Goal: Book appointment/travel/reservation: Book appointment/travel/reservation

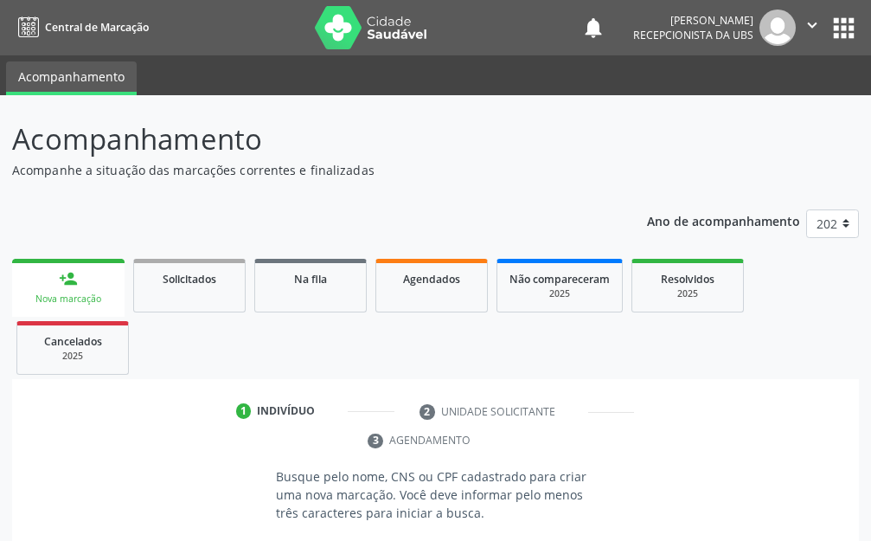
scroll to position [241, 0]
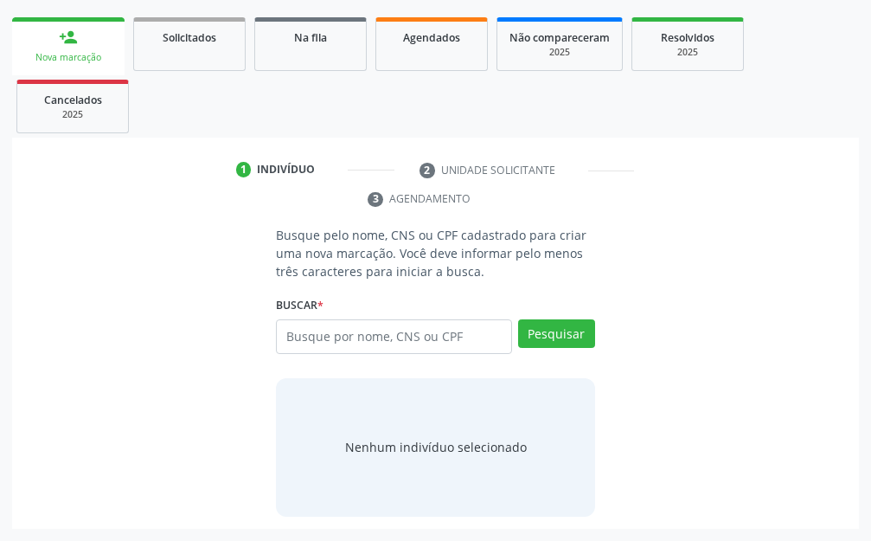
click at [432, 45] on div "Agendados" at bounding box center [431, 37] width 86 height 18
select select "8"
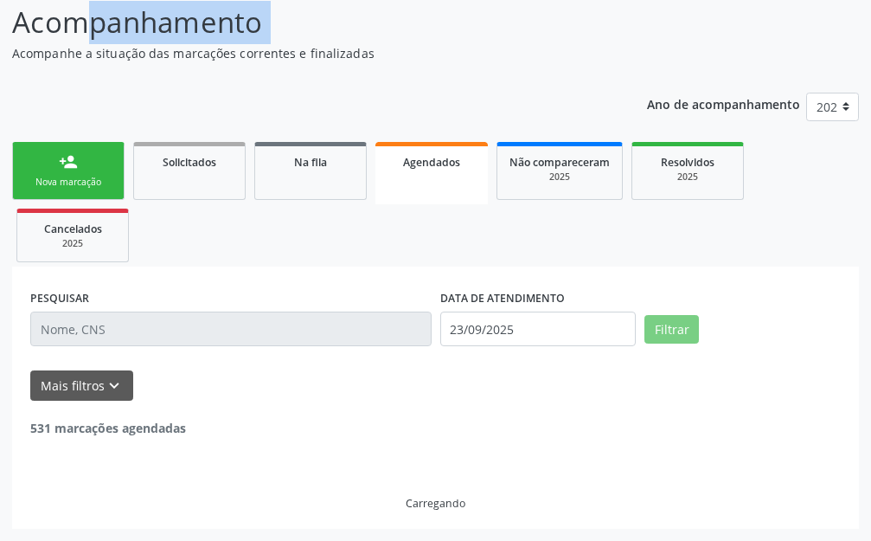
scroll to position [99, 0]
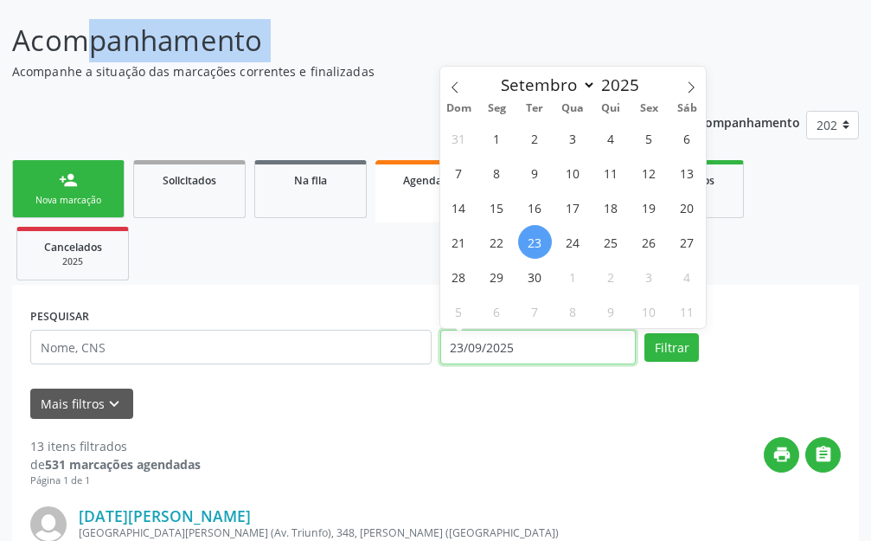
click at [567, 340] on input "23/09/2025" at bounding box center [538, 347] width 196 height 35
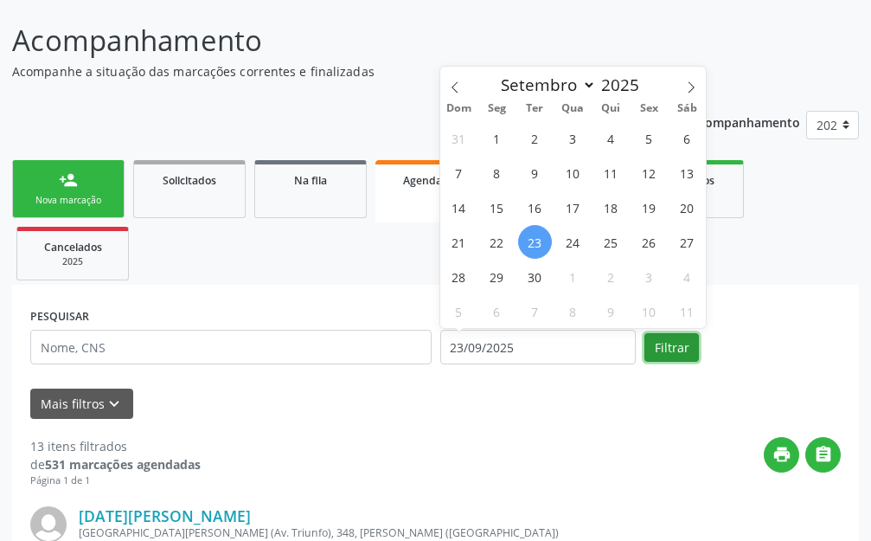
click at [684, 353] on button "Filtrar" at bounding box center [671, 347] width 54 height 29
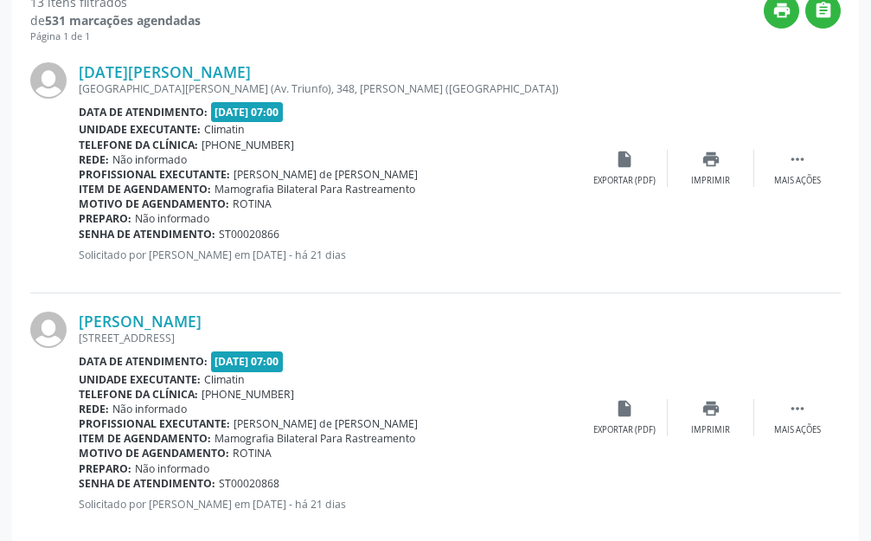
scroll to position [315, 0]
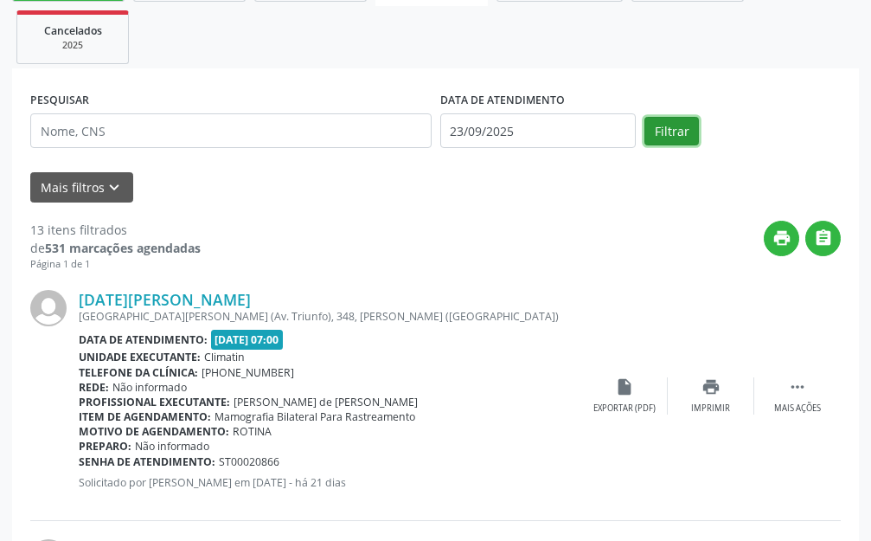
click at [676, 135] on button "Filtrar" at bounding box center [671, 131] width 54 height 29
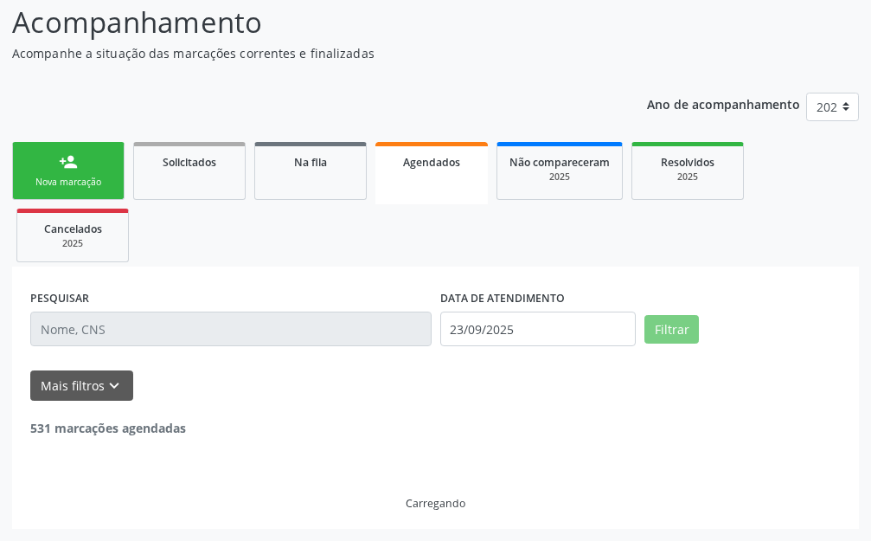
click at [676, 135] on div "Ano de acompanhamento 2025 2024" at bounding box center [753, 109] width 212 height 58
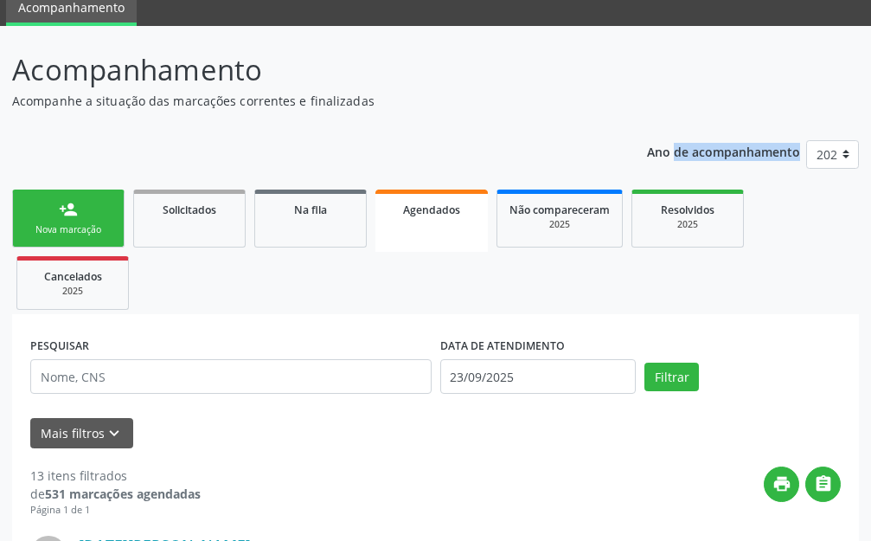
scroll to position [0, 0]
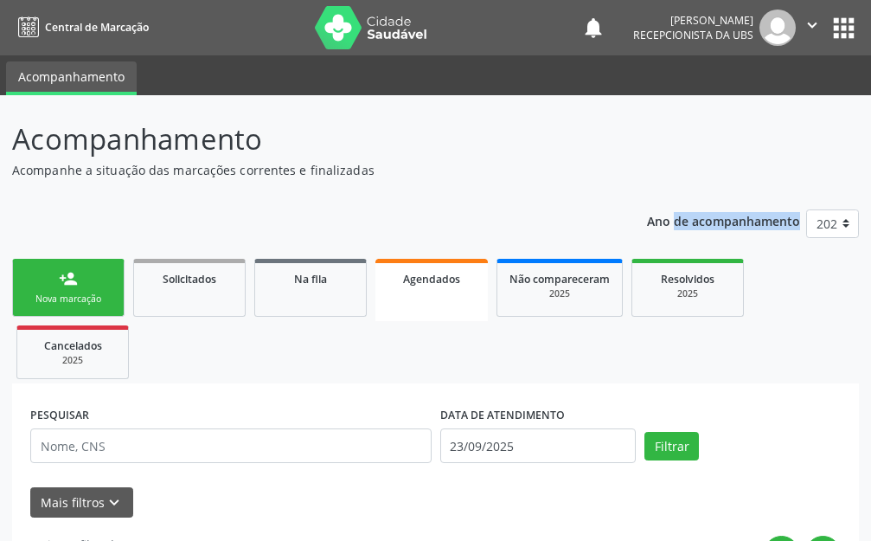
click at [88, 285] on link "person_add Nova marcação" at bounding box center [68, 288] width 112 height 58
click at [87, 285] on link "person_add Nova marcação" at bounding box center [68, 288] width 112 height 58
click at [119, 298] on link "person_add Nova marcação" at bounding box center [68, 288] width 112 height 58
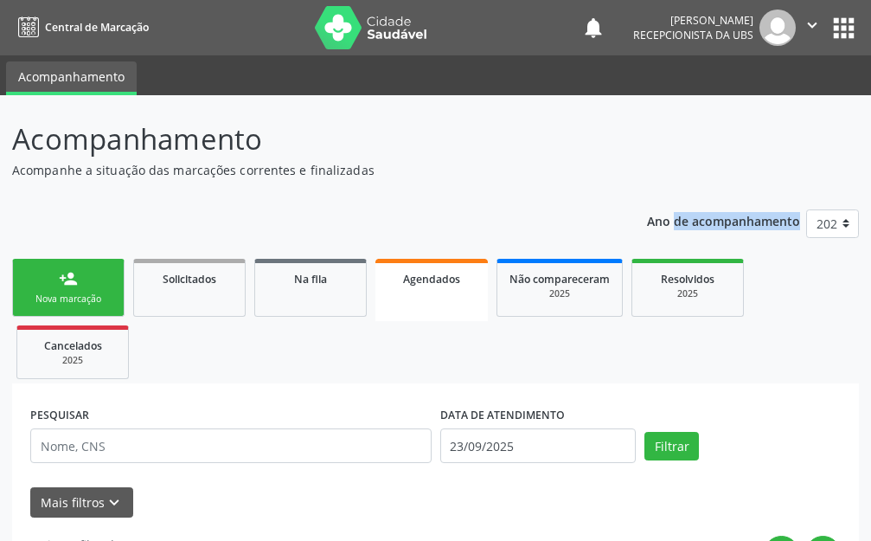
click at [119, 298] on link "person_add Nova marcação" at bounding box center [68, 288] width 112 height 58
click at [79, 292] on div "Nova marcação" at bounding box center [68, 298] width 86 height 13
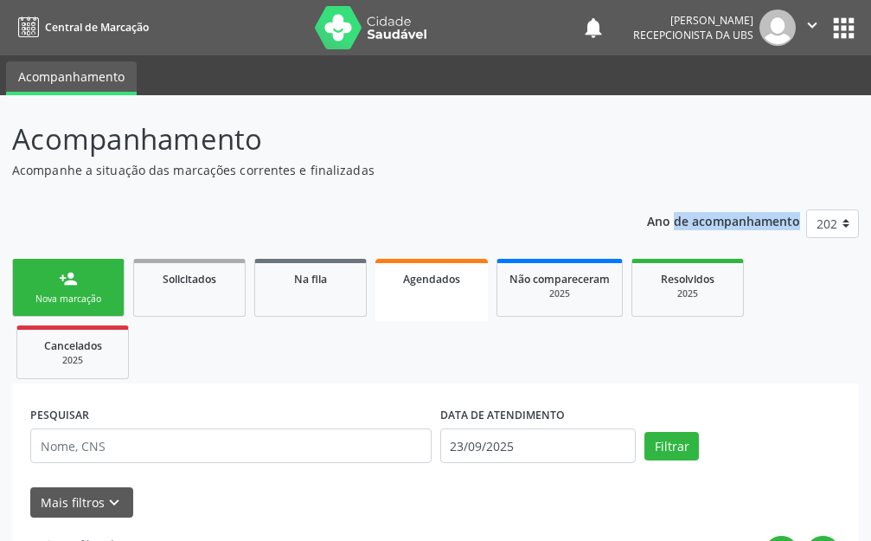
click at [79, 292] on div "Nova marcação" at bounding box center [68, 298] width 86 height 13
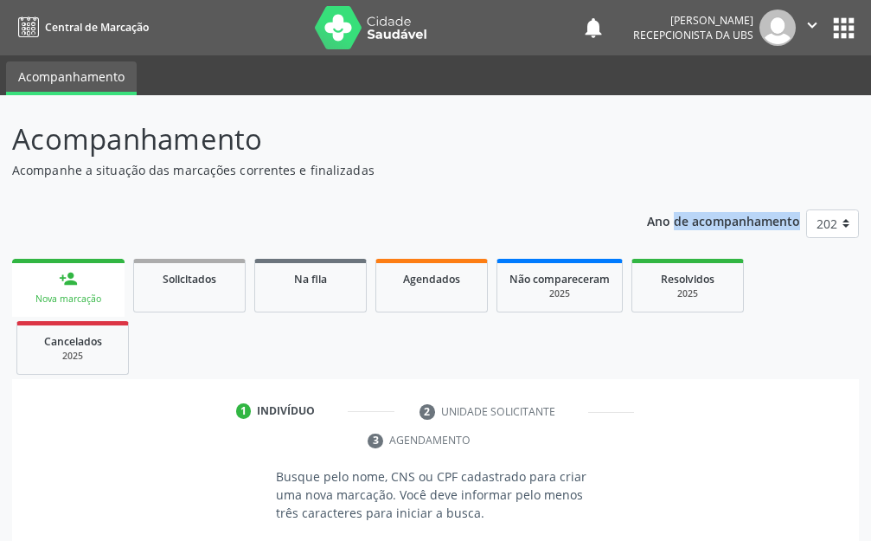
click at [79, 292] on div "Nova marcação" at bounding box center [68, 298] width 88 height 13
click at [54, 173] on p "Acompanhe a situação das marcações correntes e finalizadas" at bounding box center [308, 170] width 592 height 18
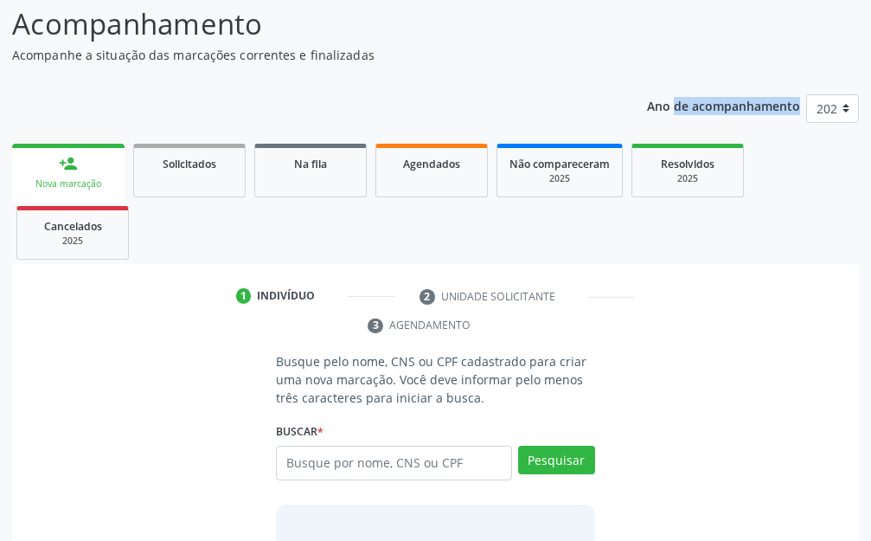
click at [54, 173] on link "person_add Nova marcação" at bounding box center [68, 173] width 112 height 58
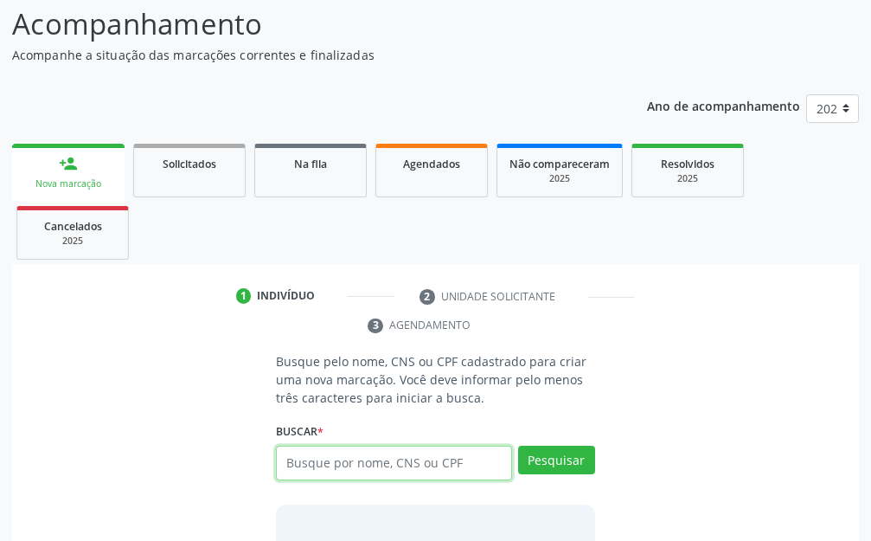
click at [367, 450] on input "text" at bounding box center [393, 462] width 235 height 35
type input "703109873462560"
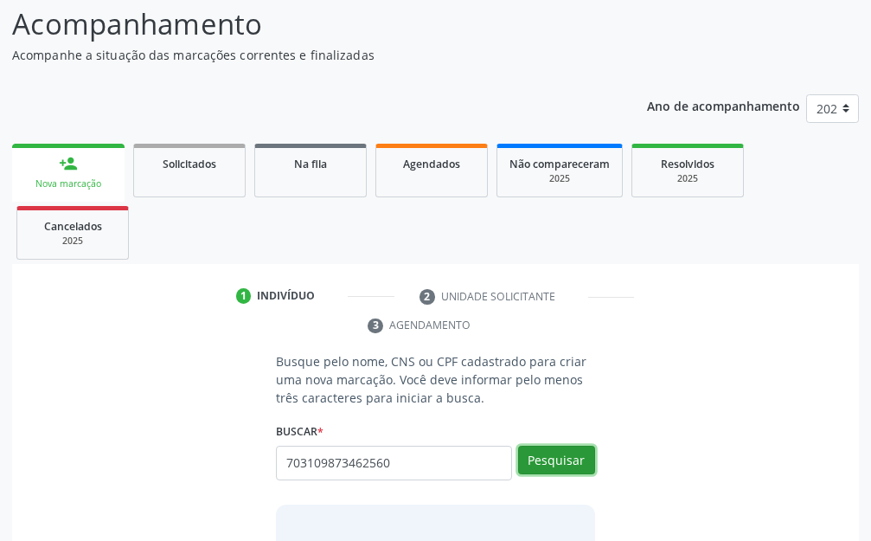
click at [560, 463] on button "Pesquisar" at bounding box center [556, 459] width 77 height 29
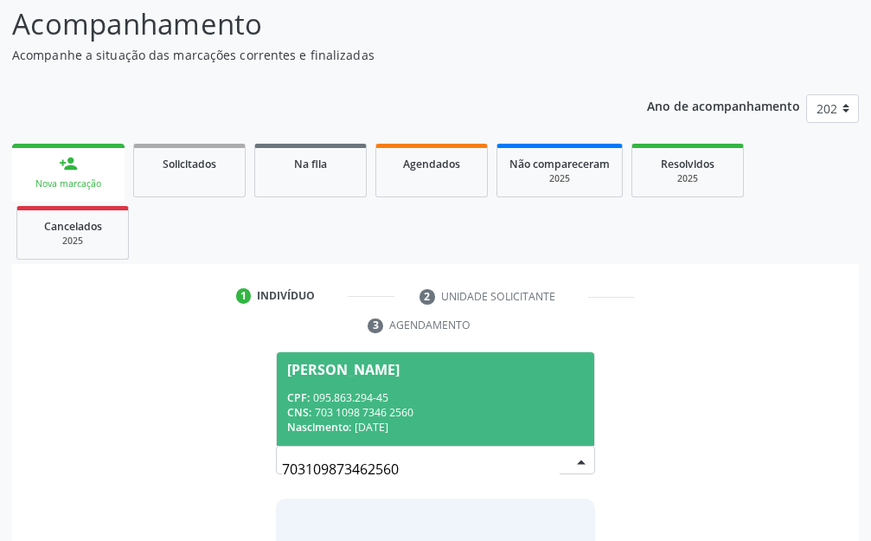
click at [399, 404] on div "CPF: 095.863.294-45" at bounding box center [435, 397] width 296 height 15
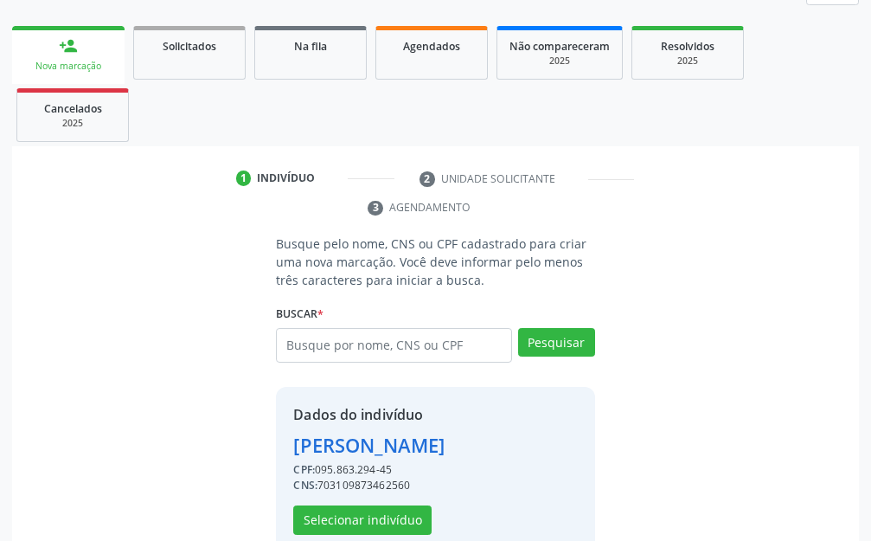
scroll to position [268, 0]
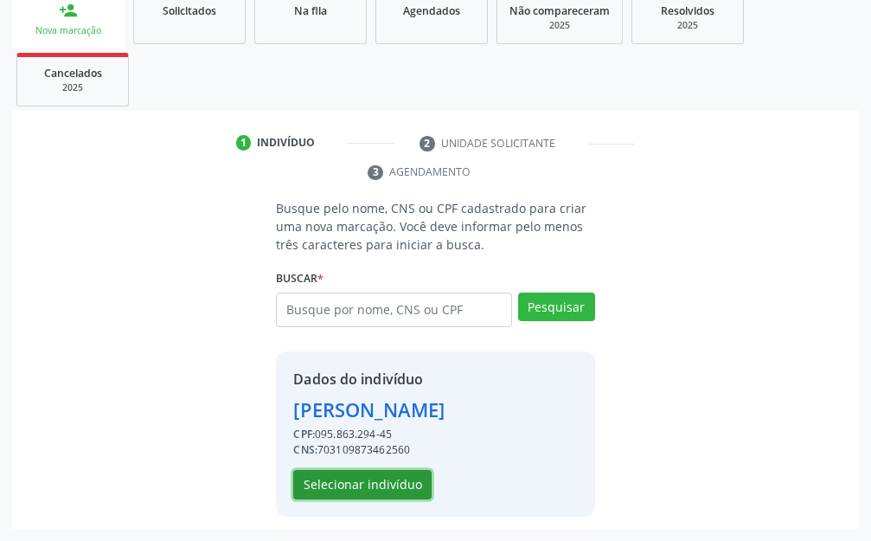
click at [359, 477] on button "Selecionar indivíduo" at bounding box center [362, 484] width 138 height 29
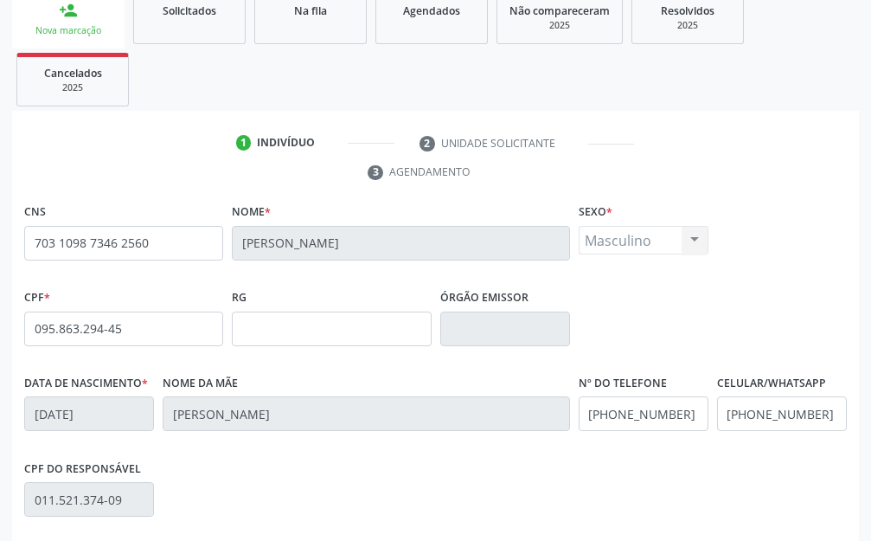
scroll to position [489, 0]
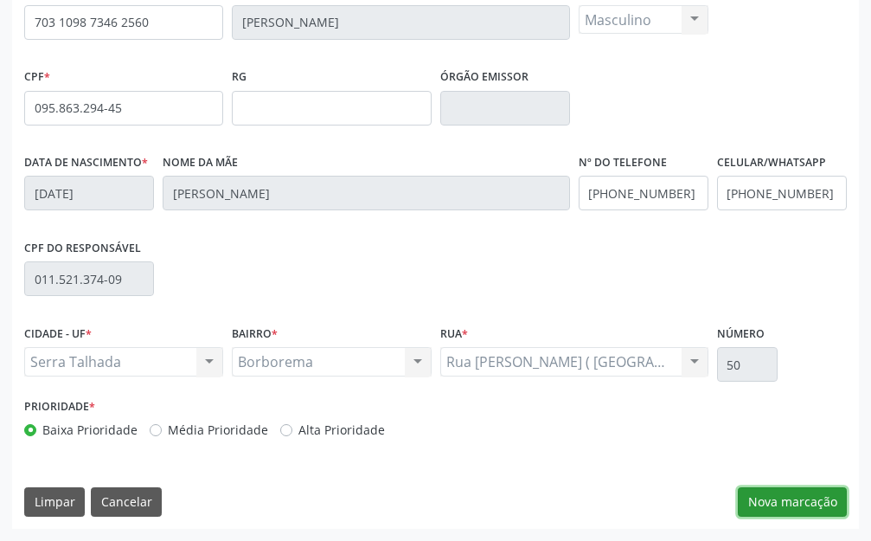
click at [761, 503] on button "Nova marcação" at bounding box center [792, 501] width 109 height 29
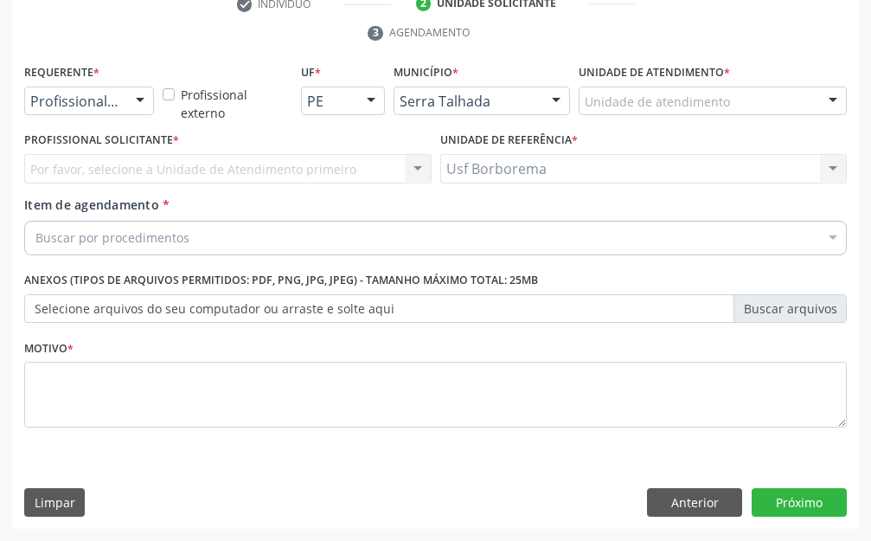
scroll to position [407, 0]
click at [625, 87] on div at bounding box center [713, 100] width 268 height 29
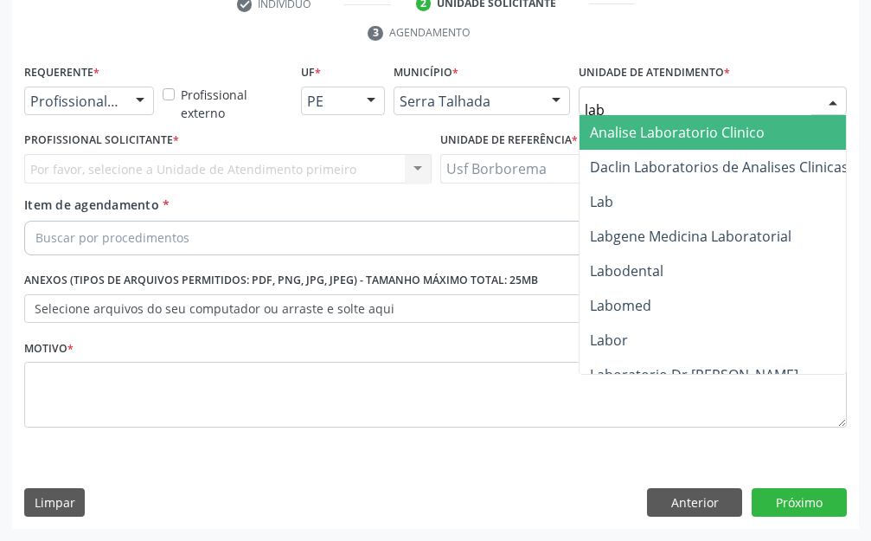
type input "labg"
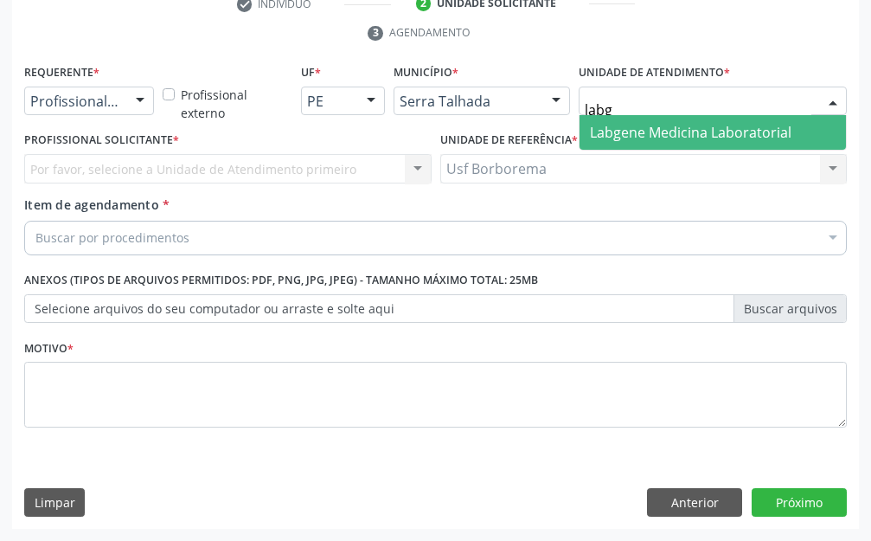
click at [624, 121] on span "Labgene Medicina Laboratorial" at bounding box center [713, 132] width 266 height 35
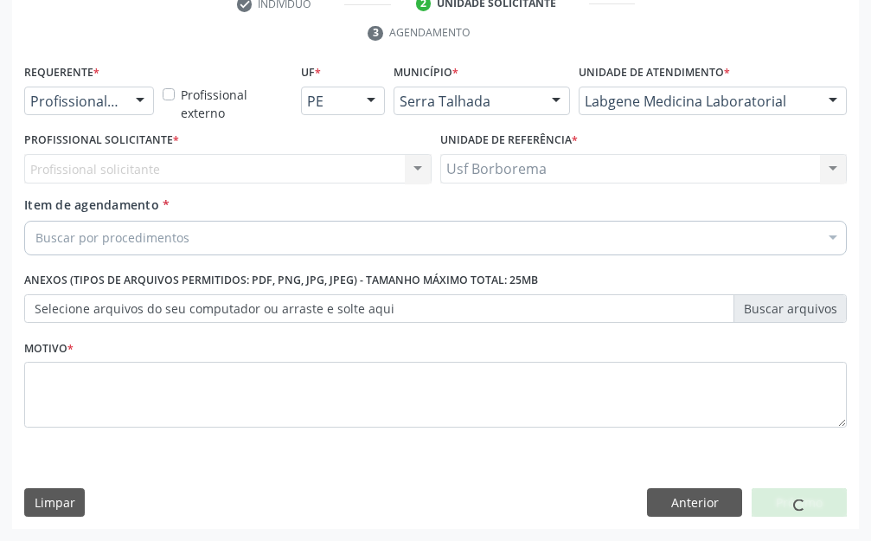
click at [604, 126] on div "Unidade de atendimento * Labgene Medicina Laboratorial 3 Grupamento de Bombeiro…" at bounding box center [712, 93] width 277 height 67
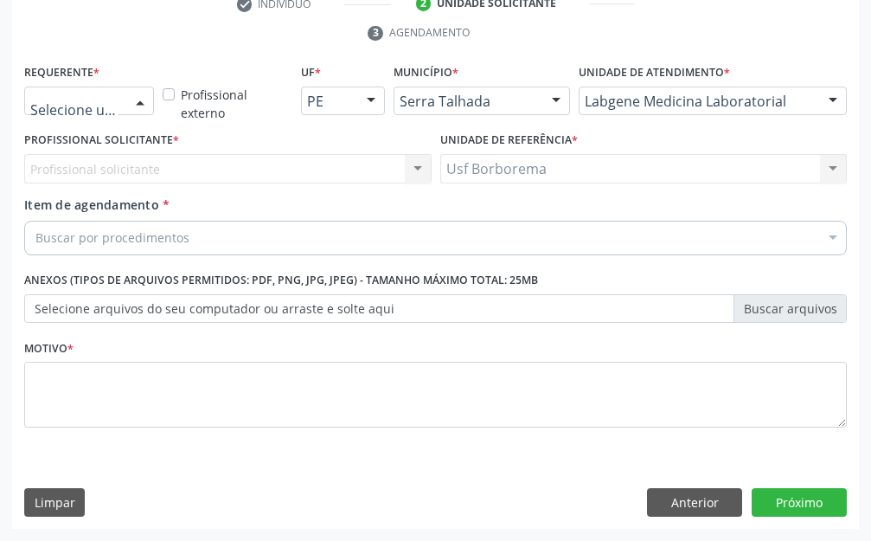
click at [139, 106] on div at bounding box center [140, 101] width 26 height 29
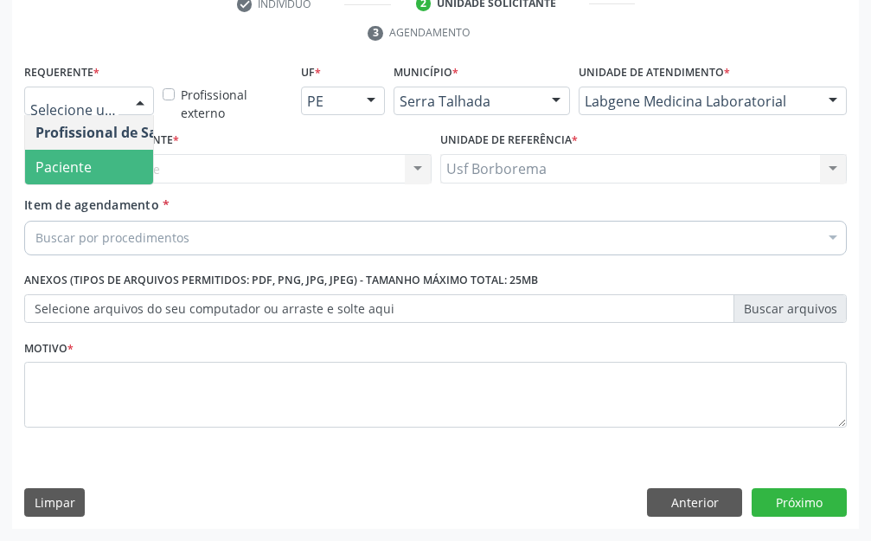
click at [134, 166] on span "Paciente" at bounding box center [109, 167] width 169 height 35
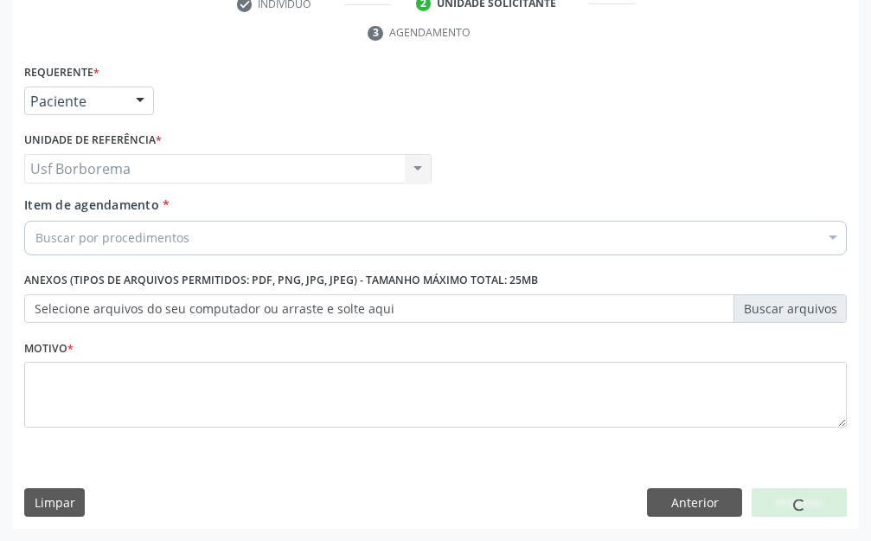
click at [134, 166] on span "Paciente" at bounding box center [106, 167] width 162 height 35
click at [134, 166] on div "Usf Borborema Usf Borborema Nenhum resultado encontrado para: " " Não há nenhum…" at bounding box center [227, 168] width 407 height 29
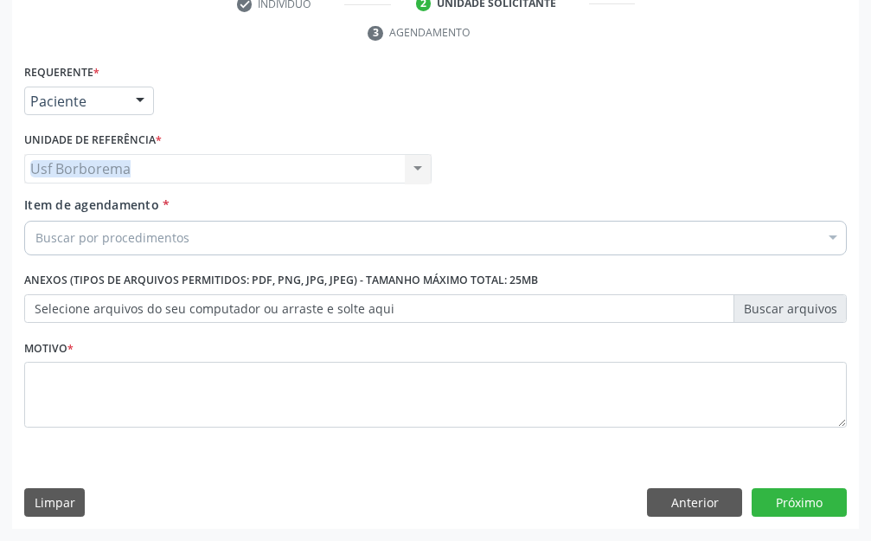
click at [35, 234] on input "Item de agendamento *" at bounding box center [35, 238] width 0 height 35
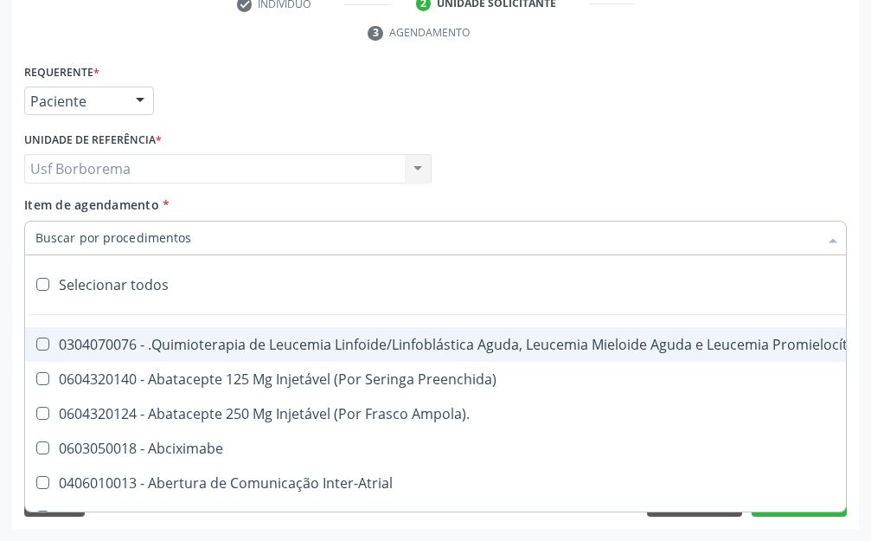
click at [170, 233] on input "Item de agendamento *" at bounding box center [426, 238] width 783 height 35
click at [127, 225] on input "Item de agendamento *" at bounding box center [426, 238] width 783 height 35
click at [141, 238] on input "Item de agendamento *" at bounding box center [426, 238] width 783 height 35
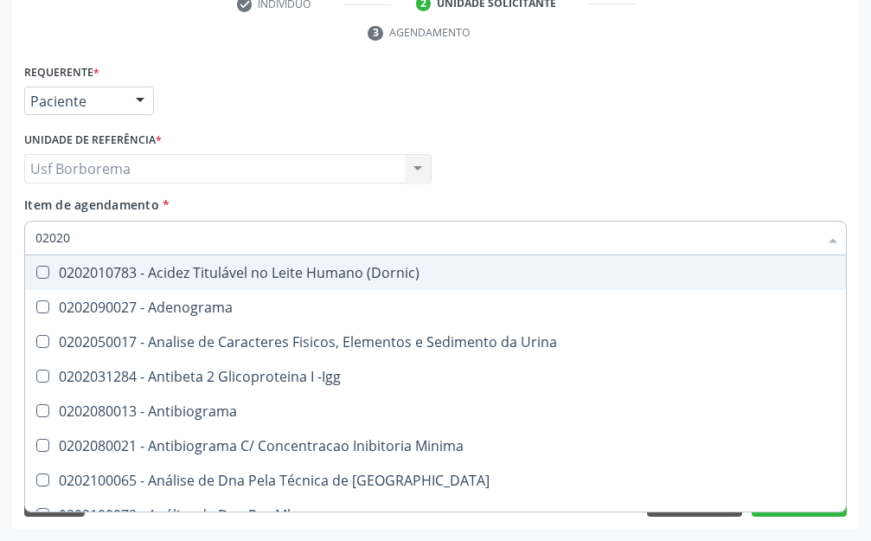
click at [141, 238] on input "02020" at bounding box center [426, 238] width 783 height 35
click at [333, 237] on input "02020" at bounding box center [426, 238] width 783 height 35
type input "02020"
click at [338, 219] on div "Item de agendamento * 02020 Selecionar todos 0202010783 - Acidez Titulável no L…" at bounding box center [435, 222] width 823 height 54
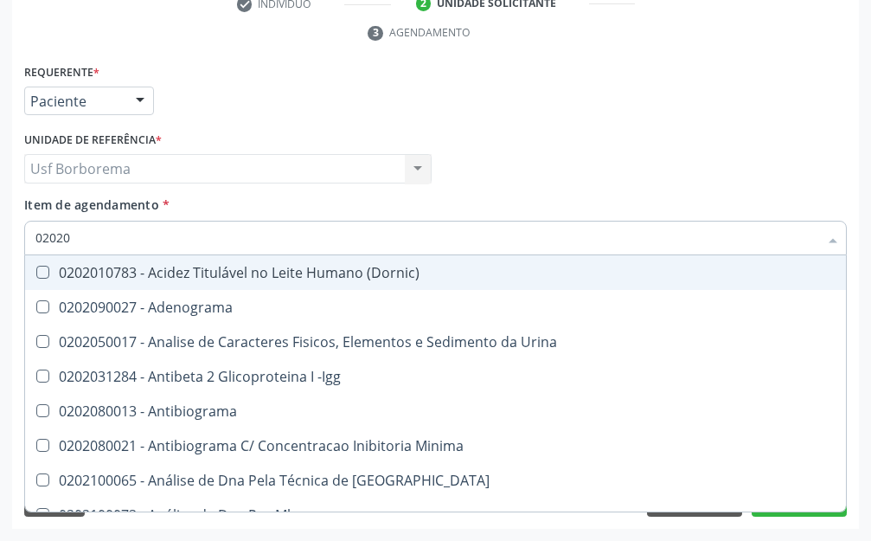
click at [338, 219] on div "Item de agendamento * 02020 Selecionar todos 0202010783 - Acidez Titulável no L…" at bounding box center [435, 222] width 823 height 54
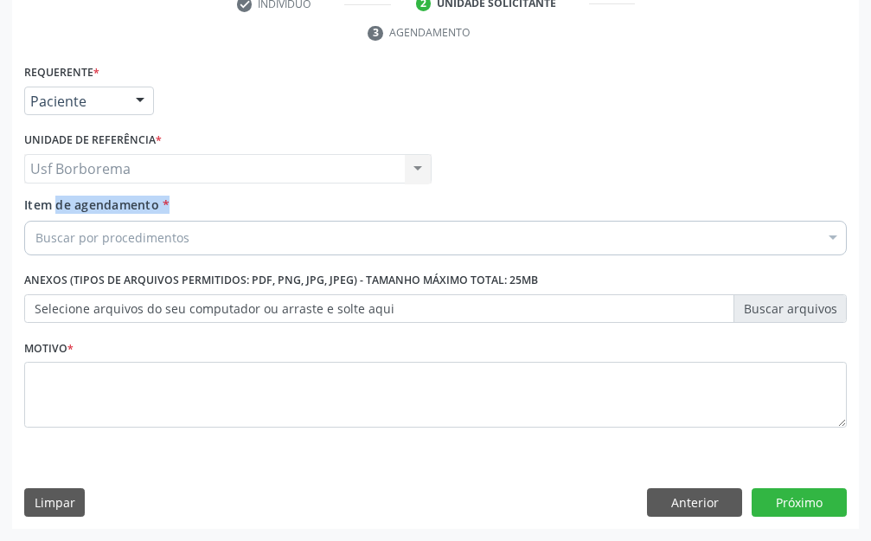
click at [284, 231] on div "Buscar por procedimentos" at bounding box center [435, 238] width 823 height 35
click at [35, 249] on input "Item de agendamento *" at bounding box center [35, 238] width 0 height 35
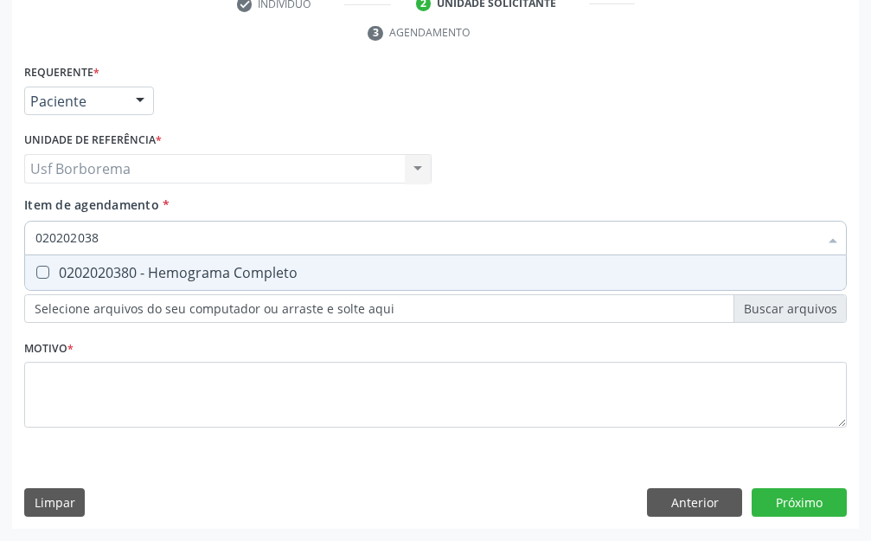
type input "0202020380"
click at [240, 262] on span "0202020380 - Hemograma Completo" at bounding box center [435, 272] width 821 height 35
checkbox Completo "true"
click at [239, 249] on input "0202020380" at bounding box center [426, 238] width 783 height 35
type input "02020203"
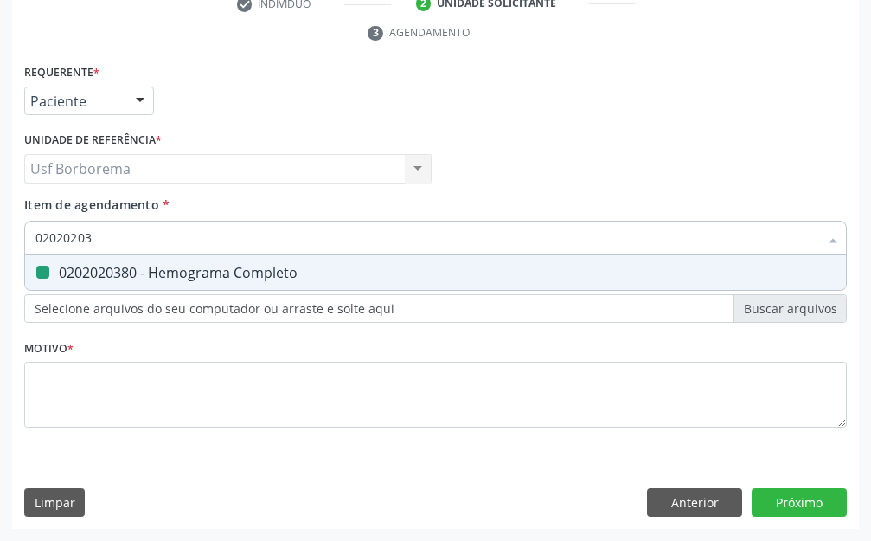
checkbox Completo "false"
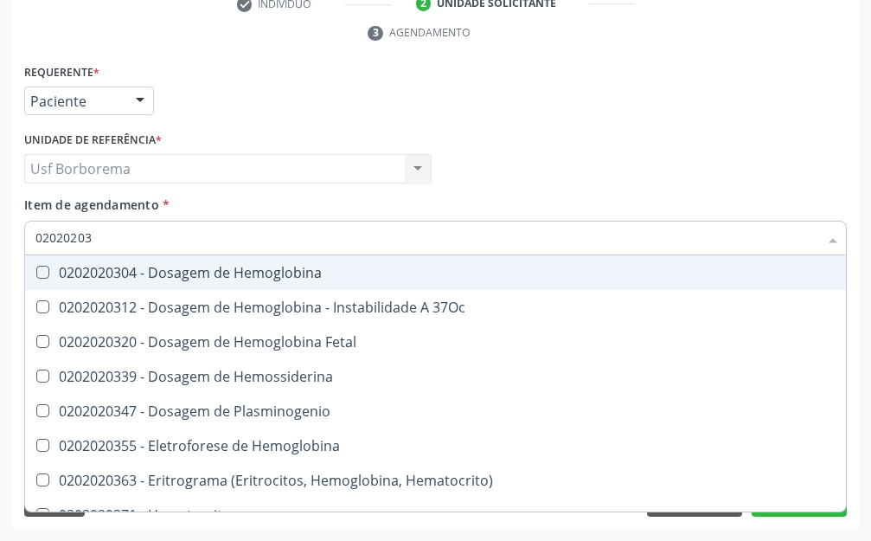
type input "0202020"
checkbox Completo "false"
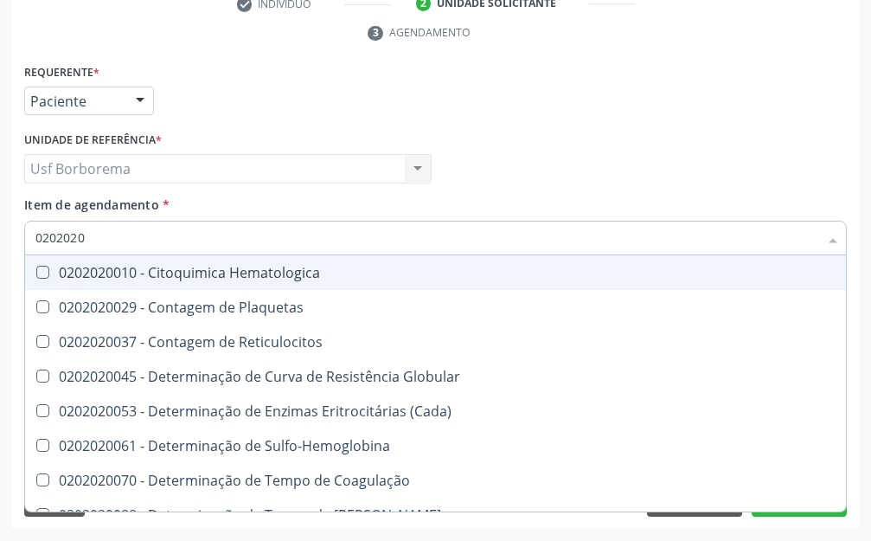
type input "020202"
checkbox Completo "false"
checkbox Leucograma "true"
type input "02020"
checkbox Completo "false"
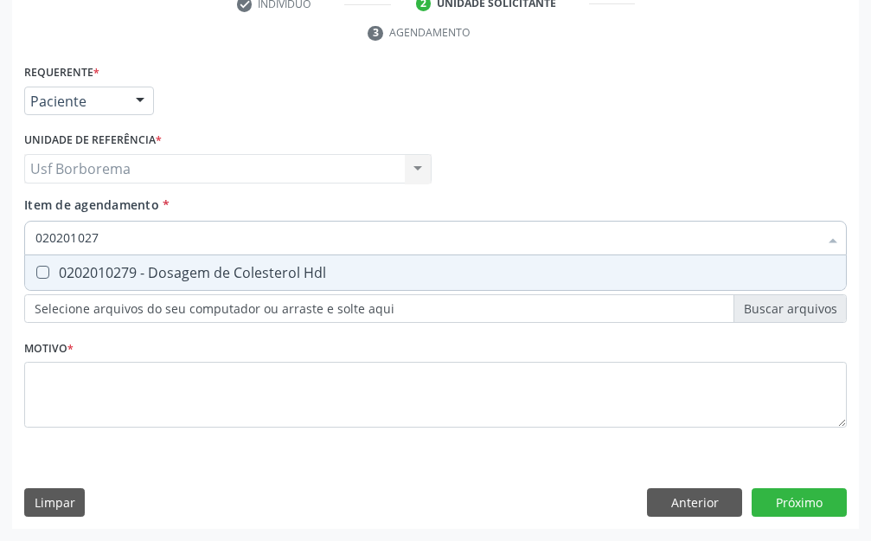
type input "0202010279"
click at [173, 269] on div "0202010279 - Dosagem de Colesterol Hdl" at bounding box center [435, 273] width 800 height 14
checkbox Hdl "true"
click at [168, 229] on input "0202010279" at bounding box center [426, 238] width 783 height 35
type input "02020102"
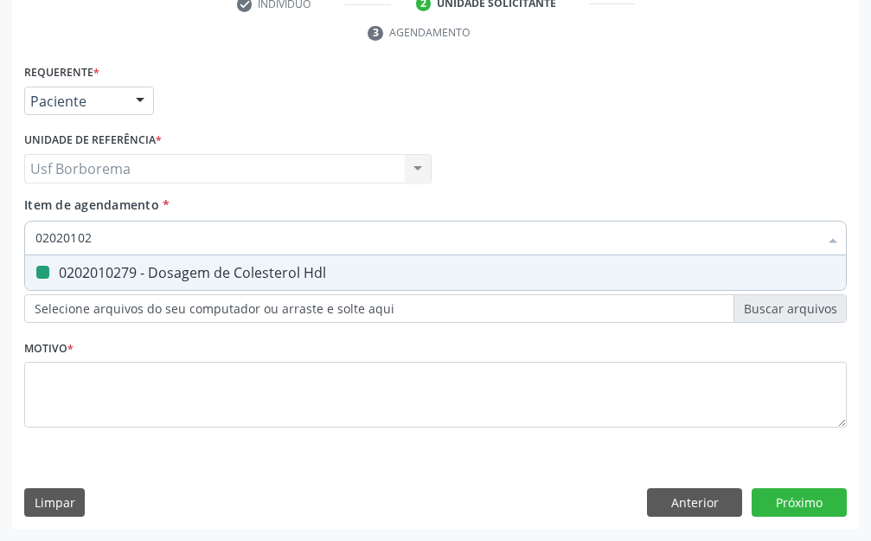
checkbox Hdl "false"
type input "0202010287"
click at [144, 266] on div "0202010287 - Dosagem de Colesterol Ldl" at bounding box center [435, 273] width 800 height 14
checkbox Ldl "true"
click at [148, 234] on input "0202010287" at bounding box center [426, 238] width 783 height 35
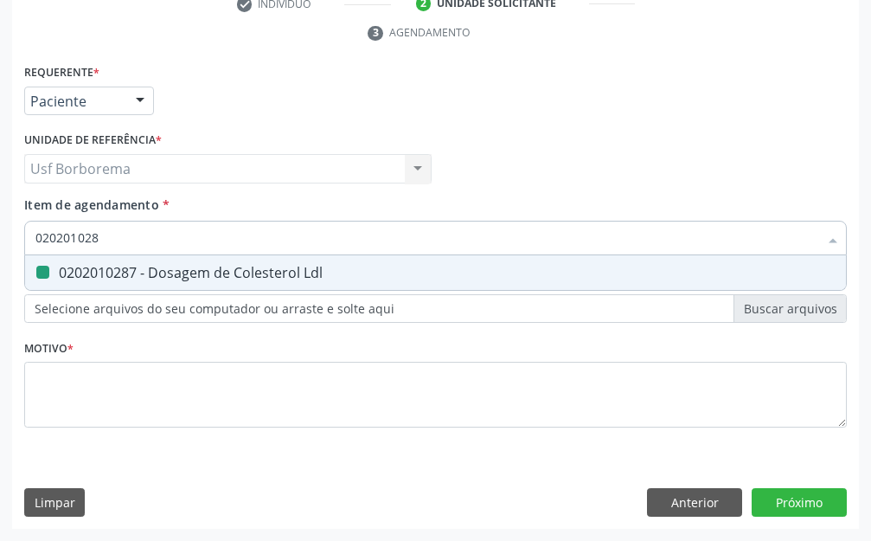
type input "02020102"
checkbox Ldl "false"
type input "0202010295"
click at [153, 268] on div "0202010295 - Dosagem de Colesterol Total" at bounding box center [435, 273] width 800 height 14
checkbox Total "true"
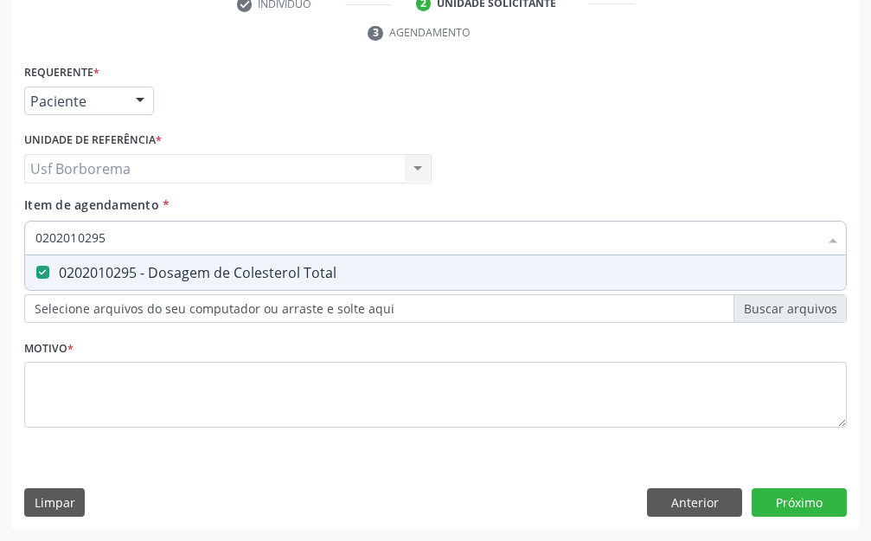
click at [154, 235] on input "0202010295" at bounding box center [426, 238] width 783 height 35
type input "02020102"
checkbox Total "false"
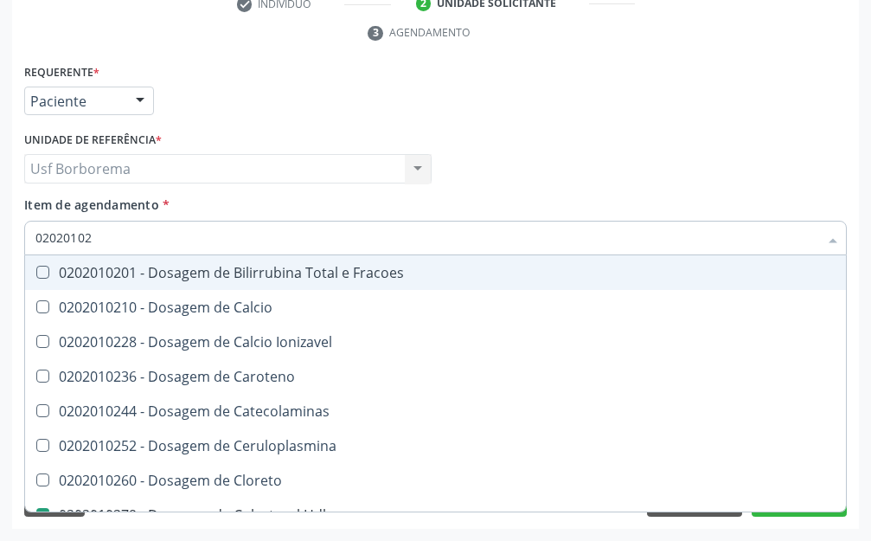
type input "0202010"
checkbox Hdl "false"
checkbox Ldl "false"
checkbox Total "false"
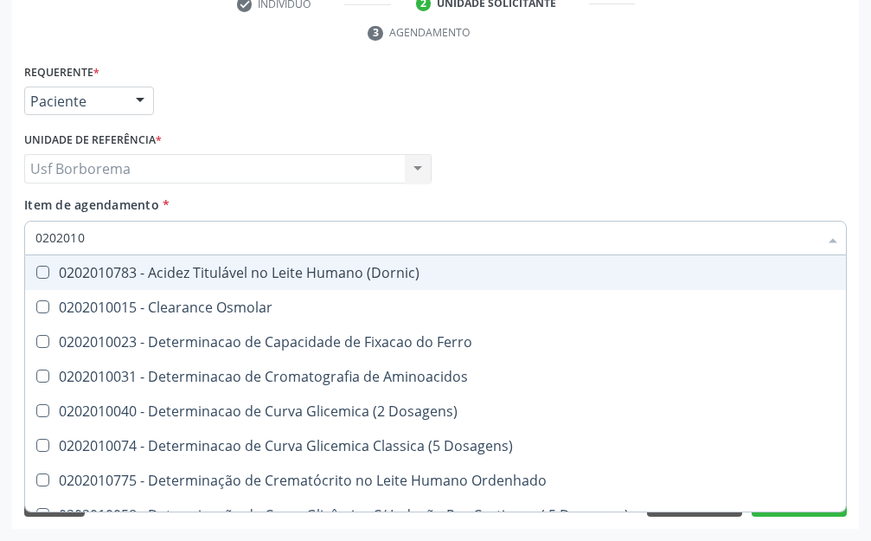
type input "020201"
checkbox Hdl "false"
checkbox Ldl "false"
checkbox Total "false"
checkbox Latica "true"
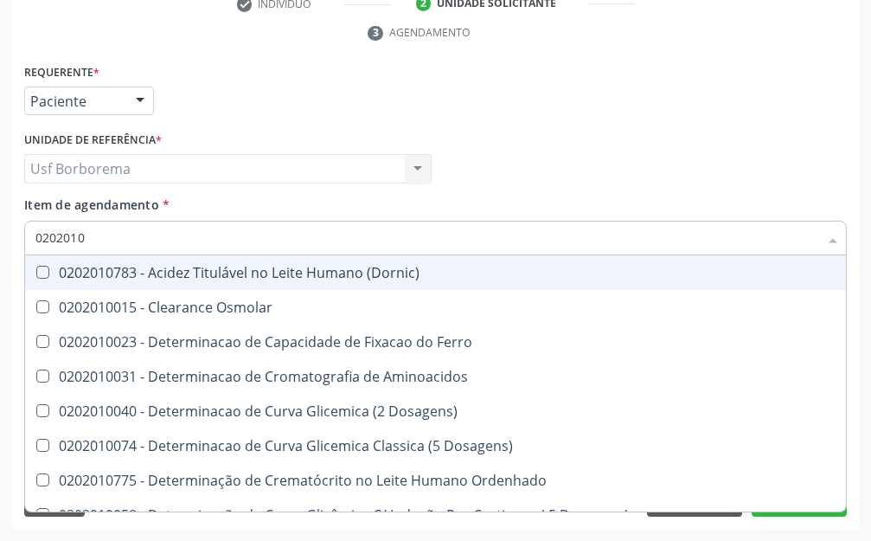
checkbox Fracionadas\) "true"
checkbox Ferritina "true"
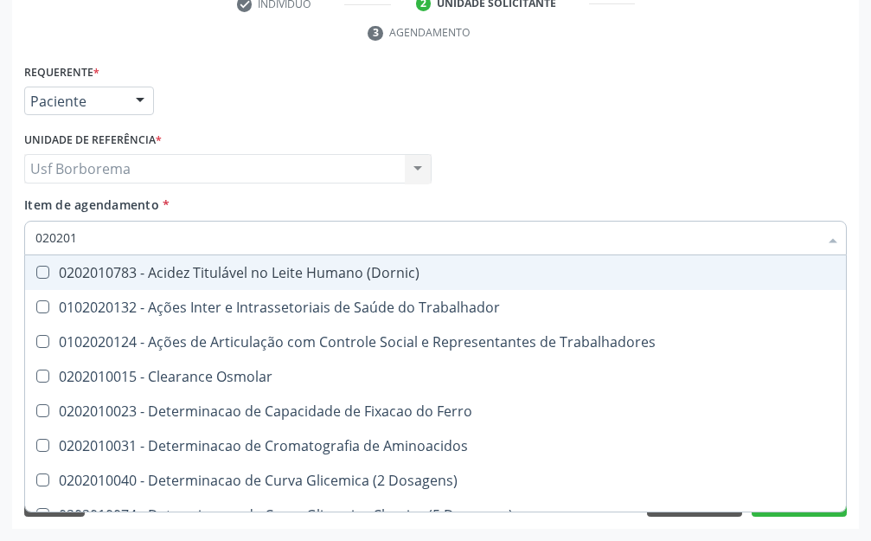
type input "02020"
checkbox Hdl "false"
checkbox Ldl "false"
checkbox Total "false"
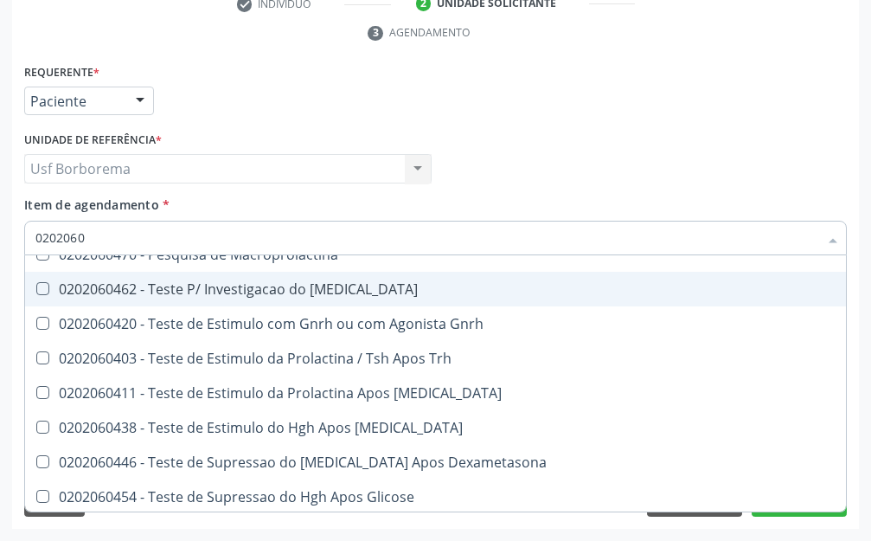
scroll to position [1370, 0]
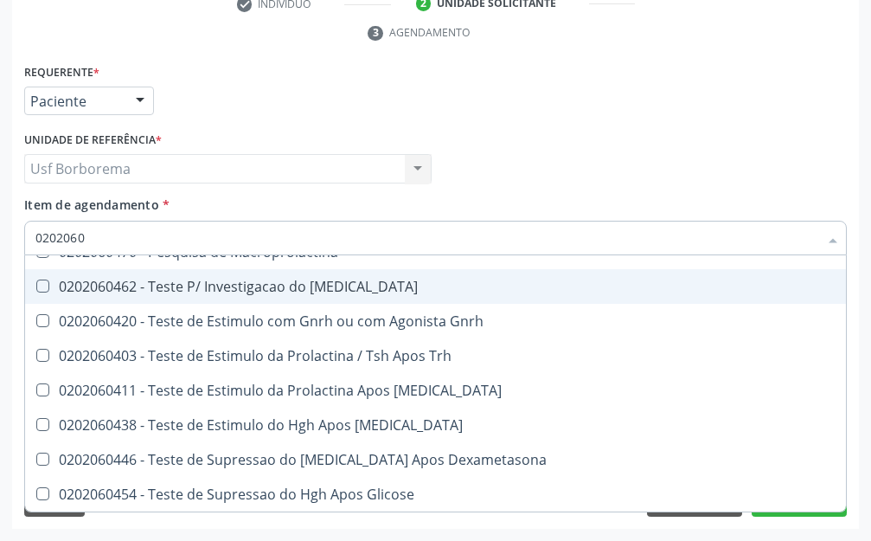
click at [125, 228] on input "0202060" at bounding box center [426, 238] width 783 height 35
click at [125, 231] on input "0202060" at bounding box center [426, 238] width 783 height 35
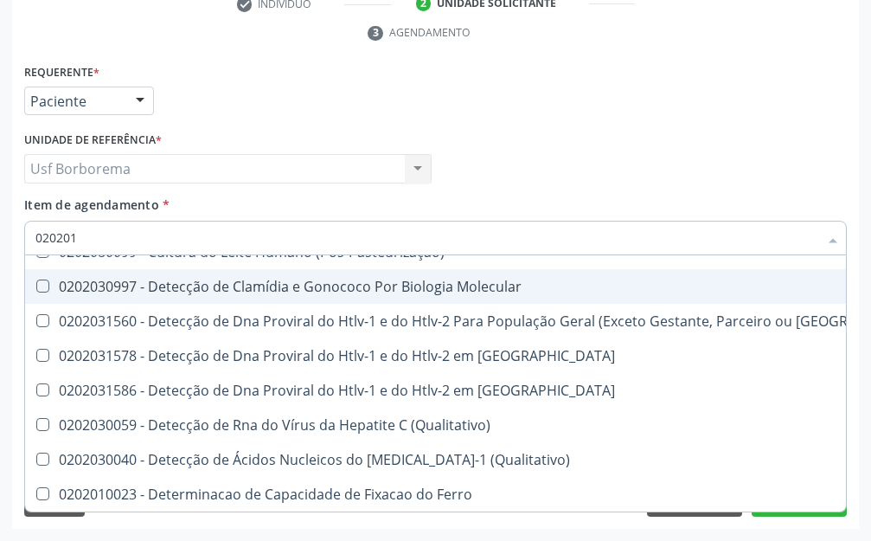
type input "0202010"
checkbox Cd4\/Cd8 "true"
checkbox Totais "true"
checkbox Plaquetas "true"
checkbox \(Pos-Pasteurização\) "false"
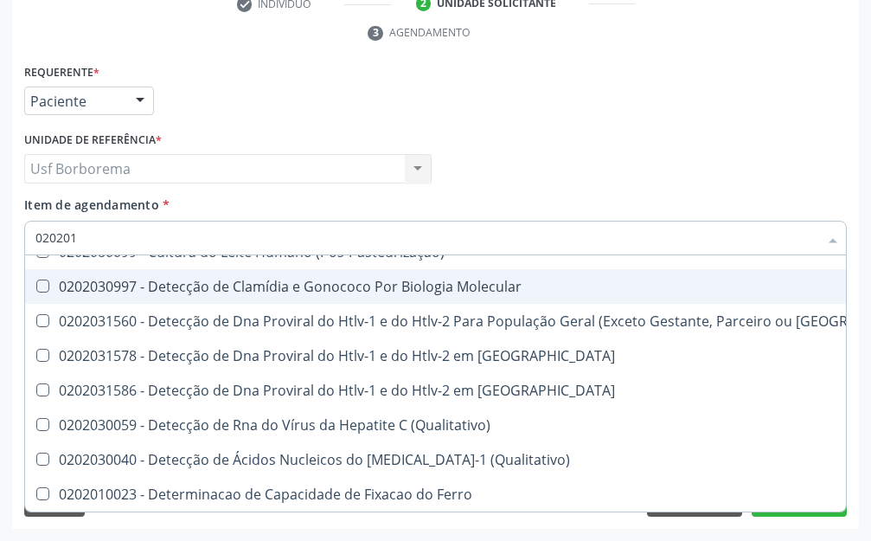
checkbox Molecular "false"
checkbox Parceria\) "false"
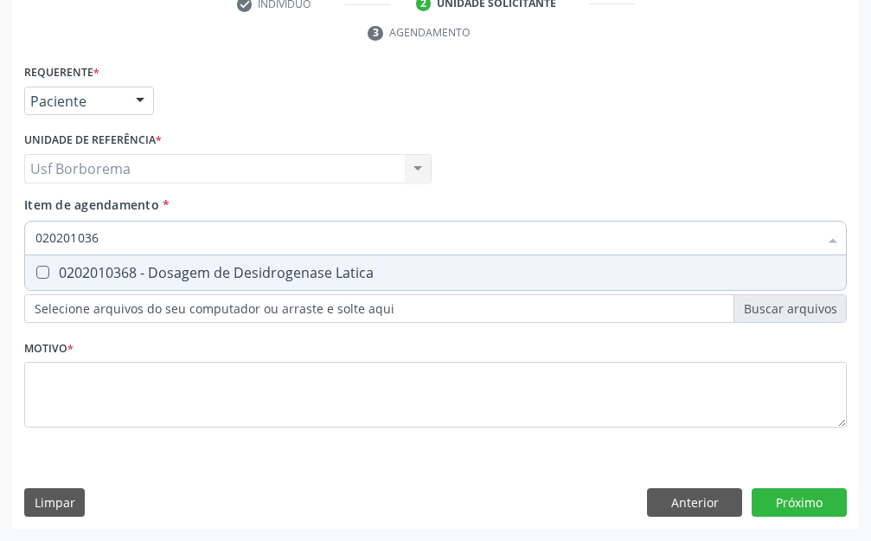
scroll to position [0, 0]
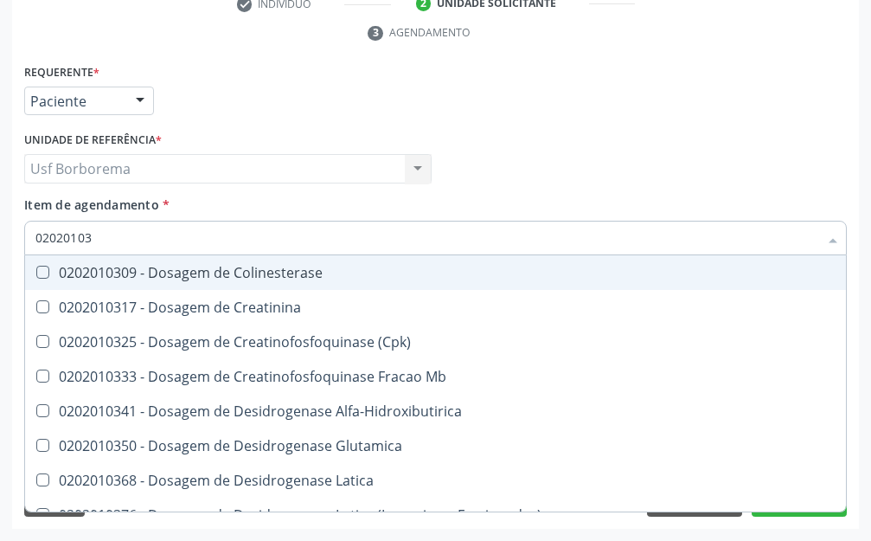
type input "0202010"
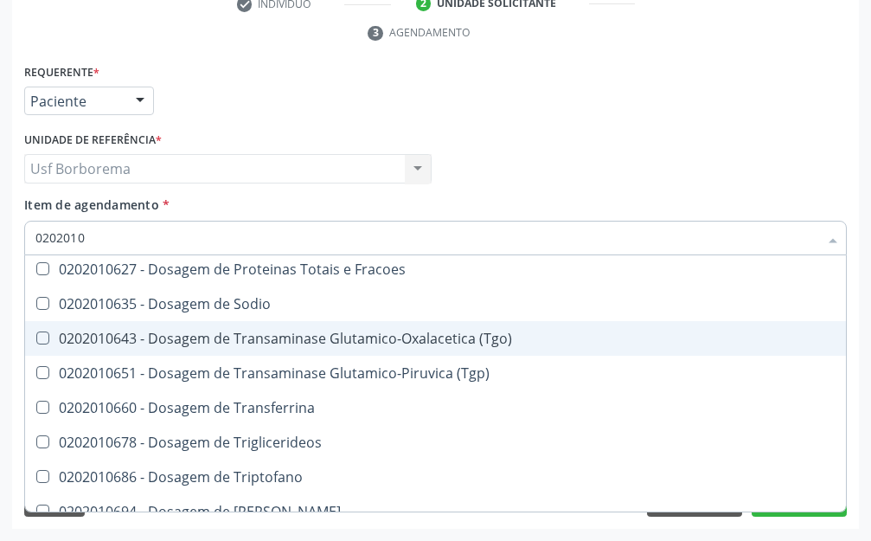
scroll to position [2307, 0]
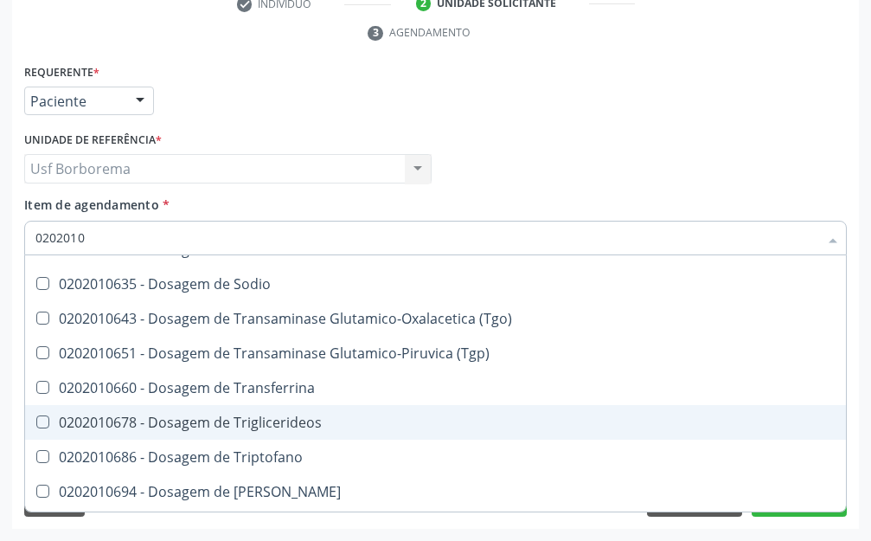
click at [332, 417] on div "0202010678 - Dosagem de Triglicerideos" at bounding box center [517, 422] width 965 height 14
checkbox Triglicerideos "true"
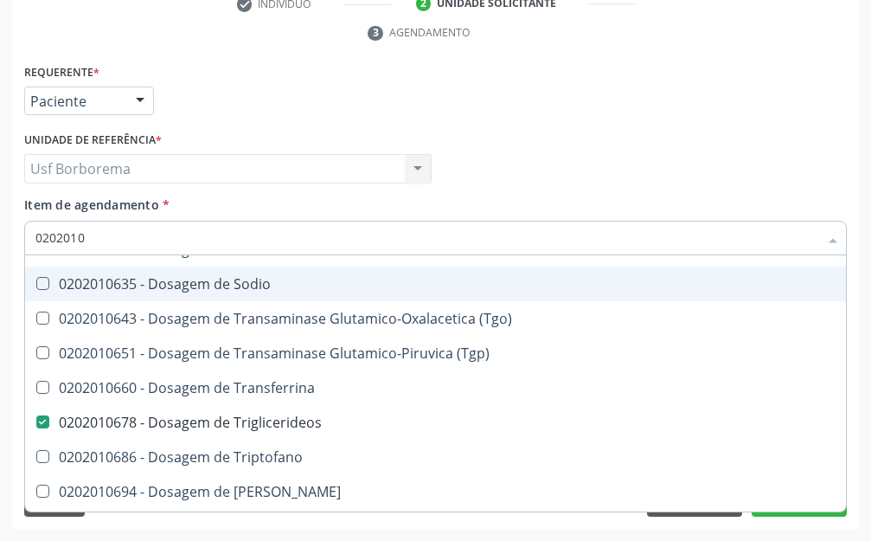
click at [199, 240] on input "0202010" at bounding box center [426, 238] width 783 height 35
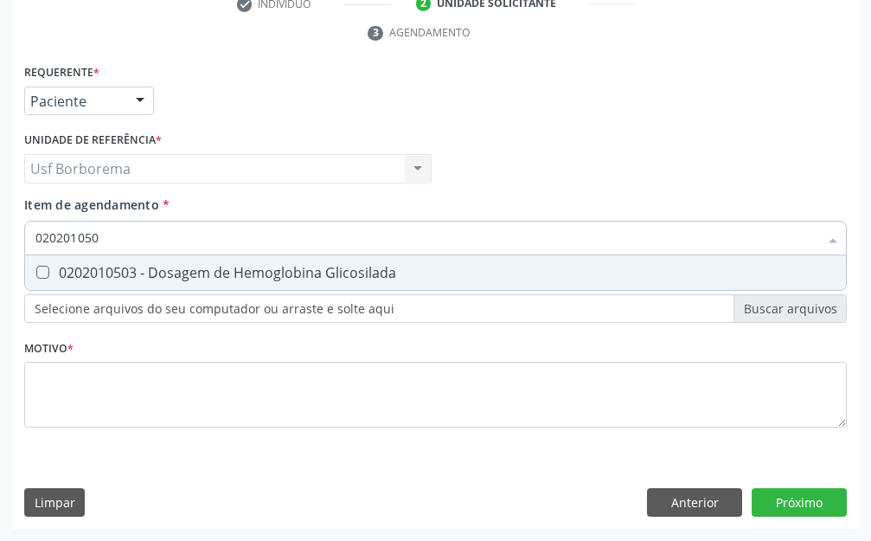
scroll to position [0, 0]
type input "0202010503"
click at [120, 274] on div "0202010503 - Dosagem de Hemoglobina Glicosilada" at bounding box center [435, 273] width 800 height 14
checkbox Glicosilada "true"
click at [153, 239] on input "0202010503" at bounding box center [426, 238] width 783 height 35
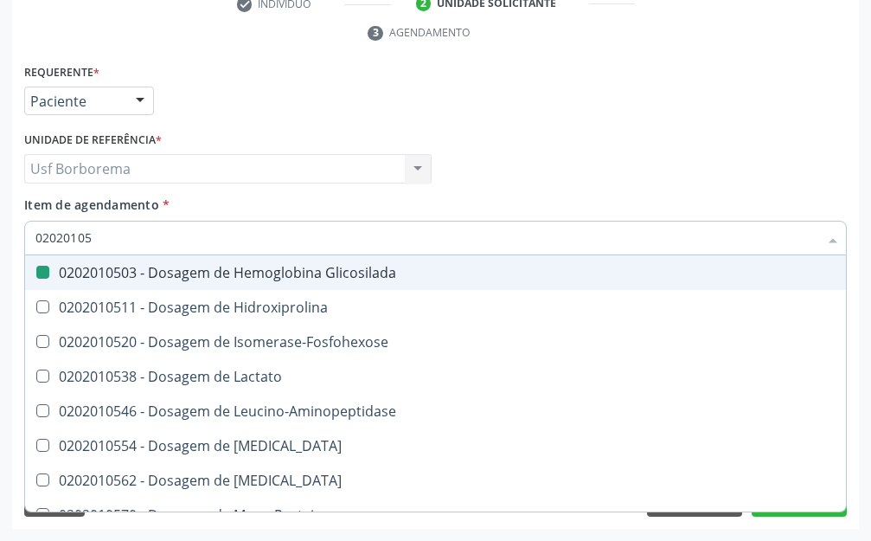
type input "0202010"
checkbox Glicosilada "false"
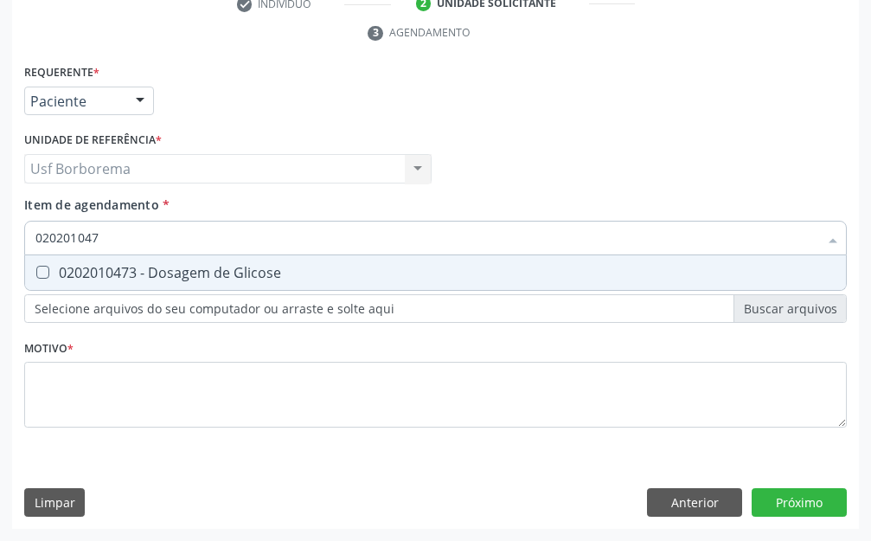
type input "0202010473"
click at [138, 271] on div "0202010473 - Dosagem de Glicose" at bounding box center [435, 273] width 800 height 14
checkbox Glicose "true"
click at [142, 236] on input "0202010473" at bounding box center [426, 238] width 783 height 35
type input "02020104"
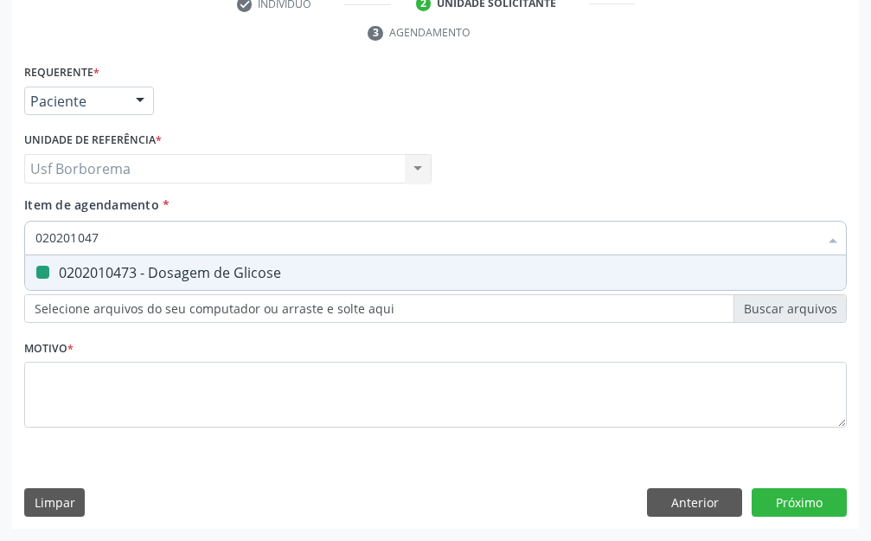
checkbox Glicose "false"
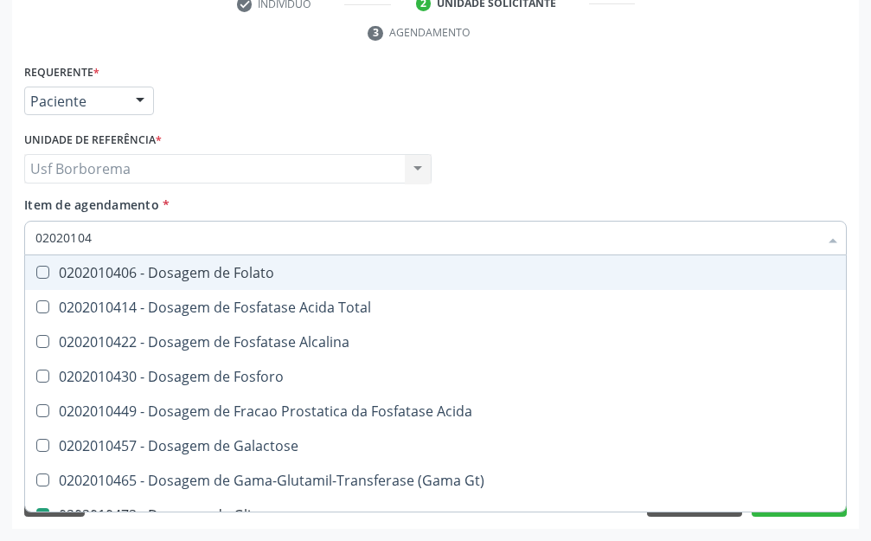
type input "0202010"
checkbox Glicose "false"
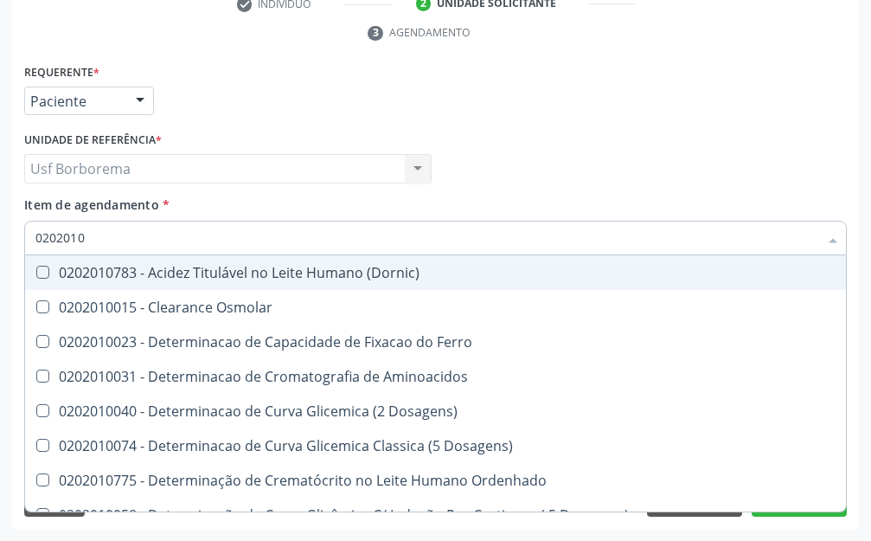
type input "02020106"
checkbox Dosagens\) "true"
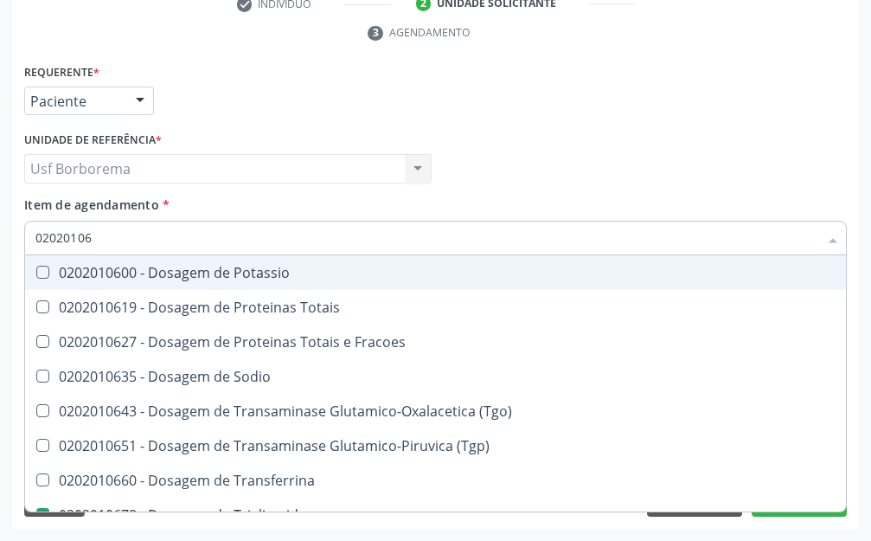
type input "020201064"
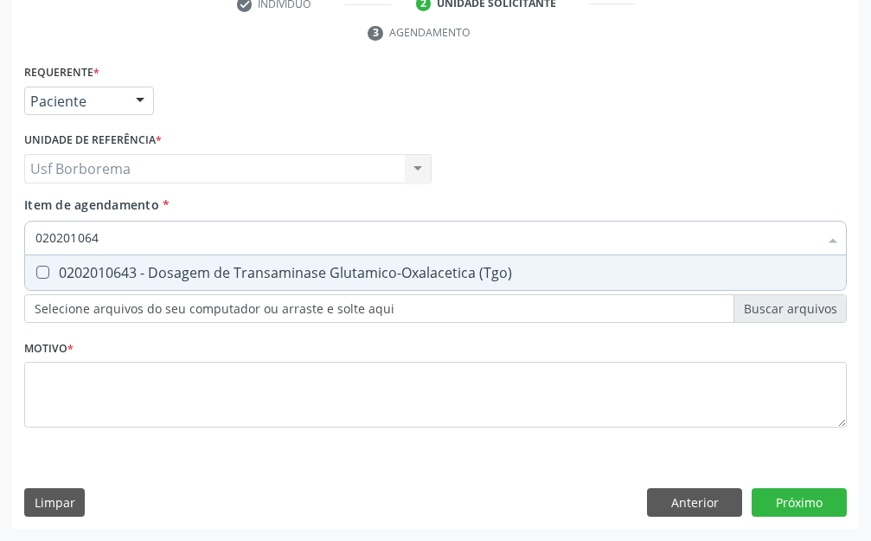
click at [145, 267] on div "0202010643 - Dosagem de Transaminase Glutamico-Oxalacetica (Tgo)" at bounding box center [435, 273] width 800 height 14
checkbox \(Tgo\) "true"
click at [138, 233] on input "020201064" at bounding box center [426, 238] width 783 height 35
type input "02020106"
checkbox \(Tgo\) "false"
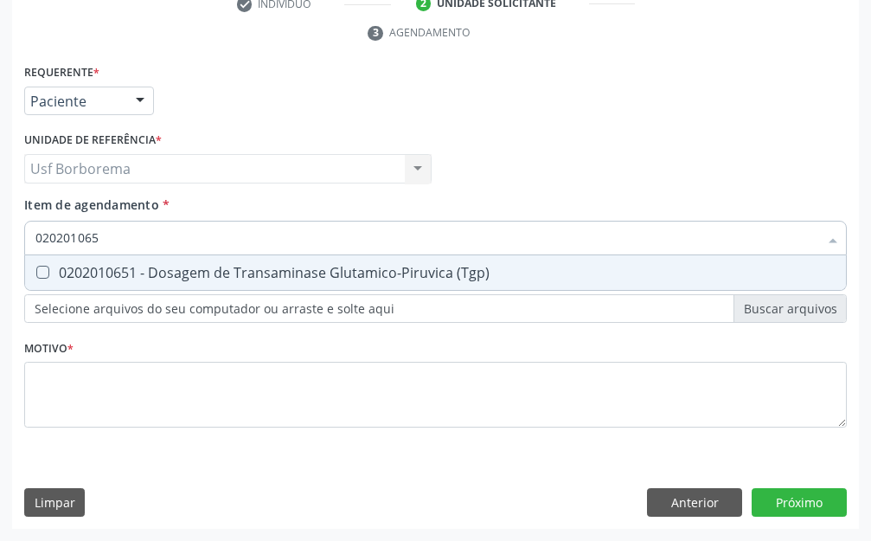
type input "0202010651"
click at [93, 273] on div "0202010651 - Dosagem de Transaminase Glutamico-Piruvica (Tgp)" at bounding box center [435, 273] width 800 height 14
checkbox \(Tgp\) "true"
click at [170, 105] on div "Requerente * Paciente Profissional de Saúde Paciente Nenhum resultado encontrad…" at bounding box center [435, 93] width 831 height 67
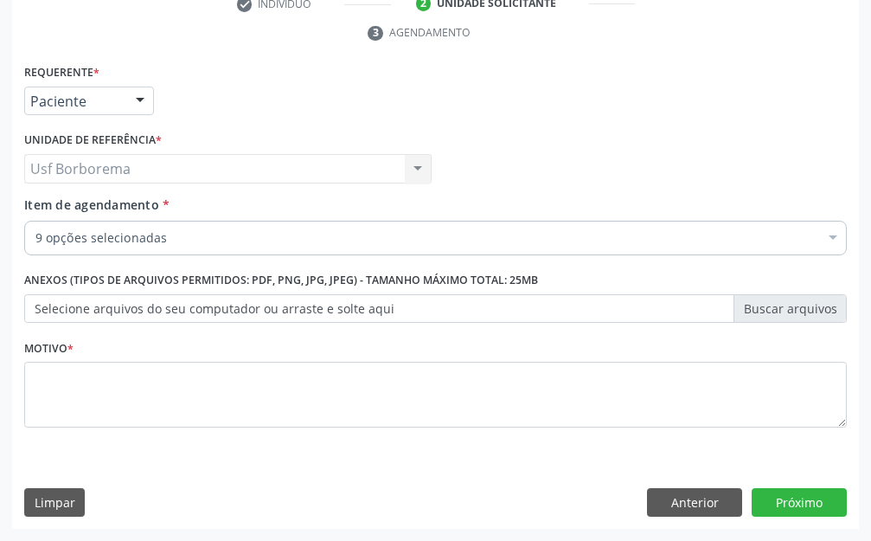
click at [138, 398] on div "0202010279 - Dosagem de Colesterol Hdl" at bounding box center [708, 400] width 1347 height 14
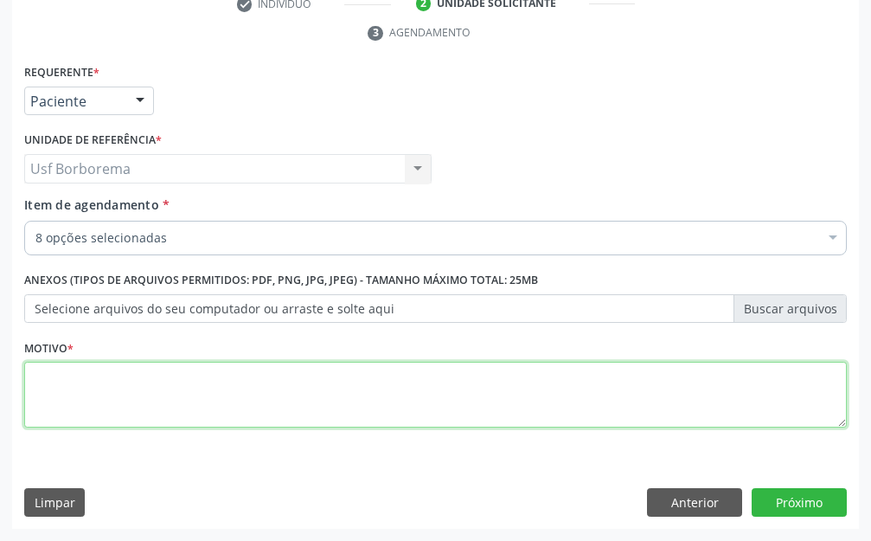
click at [141, 397] on textarea at bounding box center [435, 395] width 823 height 66
type textarea "rotina"
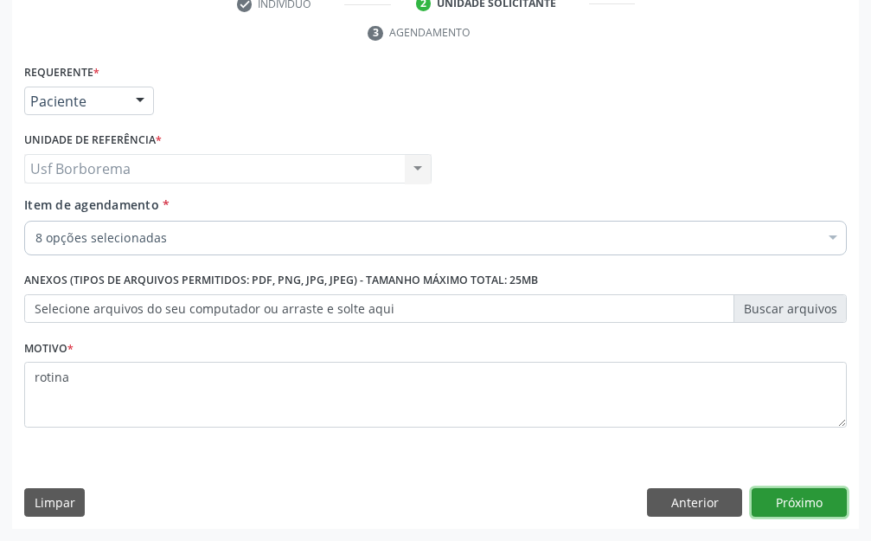
click at [835, 495] on button "Próximo" at bounding box center [799, 502] width 95 height 29
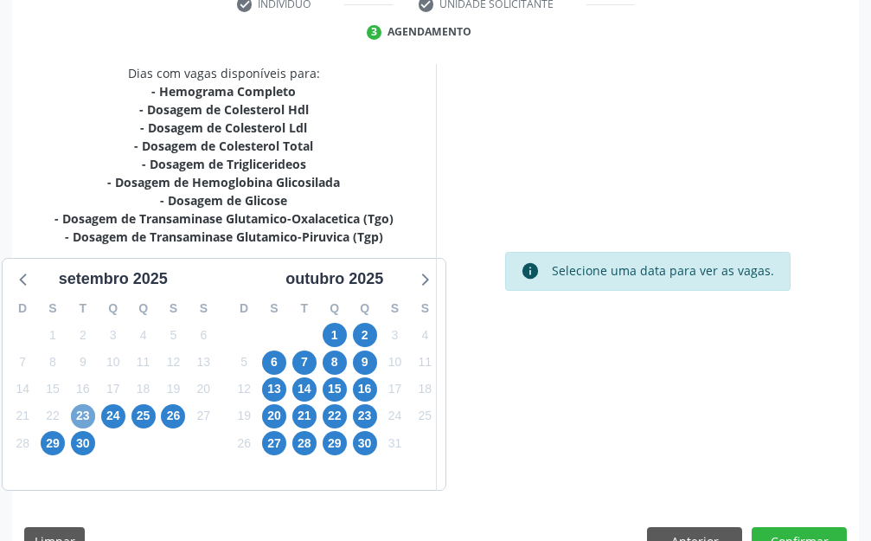
click at [80, 413] on span "23" at bounding box center [83, 416] width 24 height 24
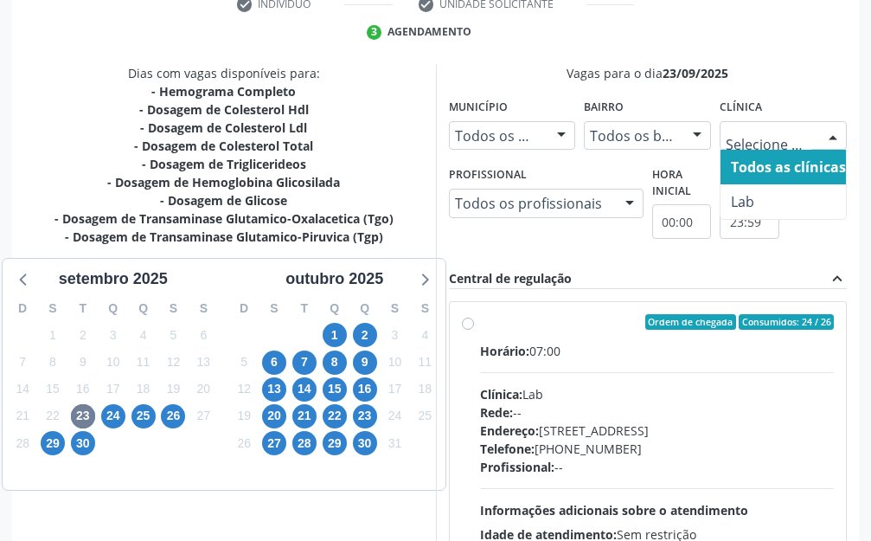
click at [772, 138] on input "text" at bounding box center [769, 144] width 86 height 35
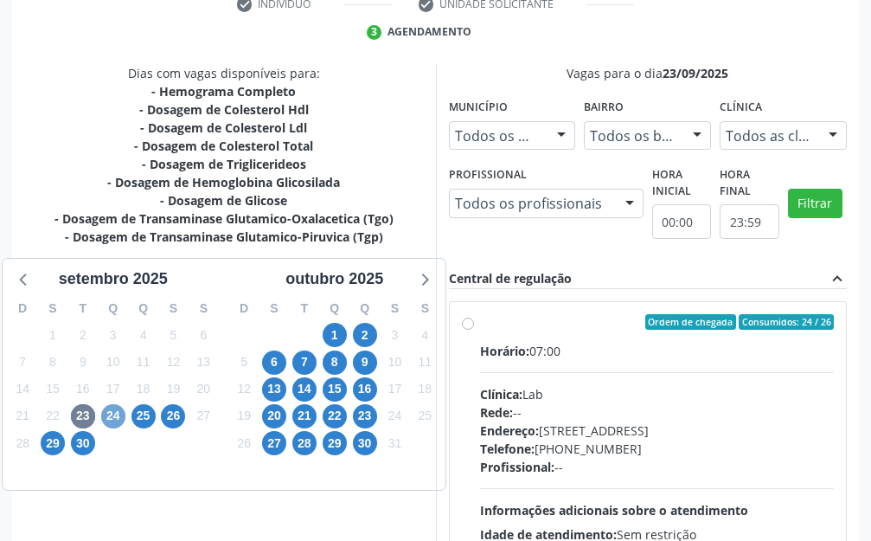
click at [111, 411] on span "24" at bounding box center [113, 416] width 24 height 24
click at [80, 417] on span "23" at bounding box center [83, 416] width 24 height 24
click at [780, 121] on div "Todos as clínicas" at bounding box center [783, 135] width 127 height 29
click at [117, 408] on span "24" at bounding box center [113, 416] width 24 height 24
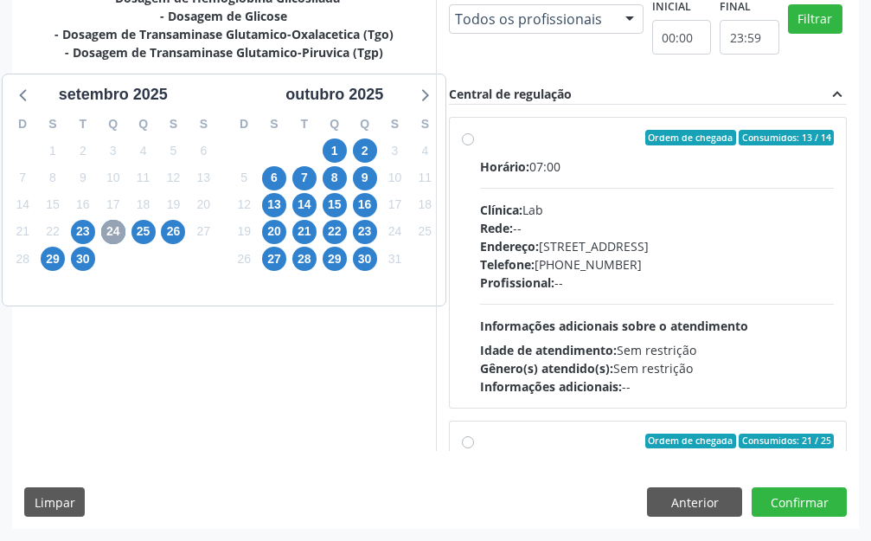
scroll to position [695, 0]
click at [788, 34] on button "Filtrar" at bounding box center [815, 18] width 54 height 29
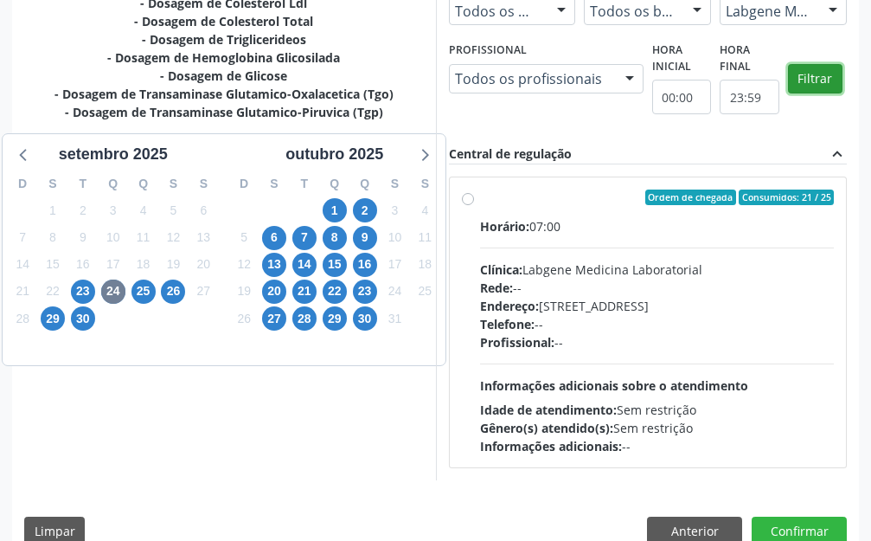
scroll to position [503, 0]
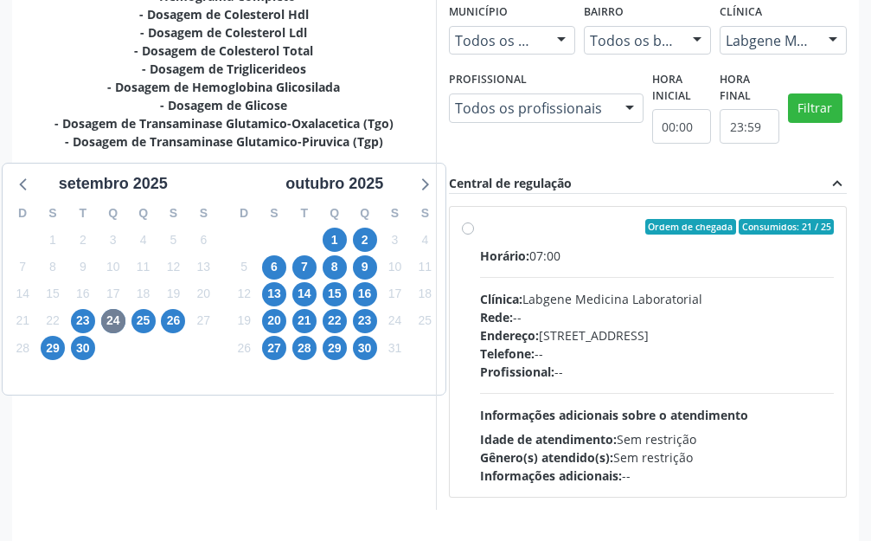
click at [471, 213] on div "Ordem de chegada Consumidos: 21 / 25 Horário: 07:00 Clínica: Labgene Medicina L…" at bounding box center [648, 352] width 397 height 290
radio input "true"
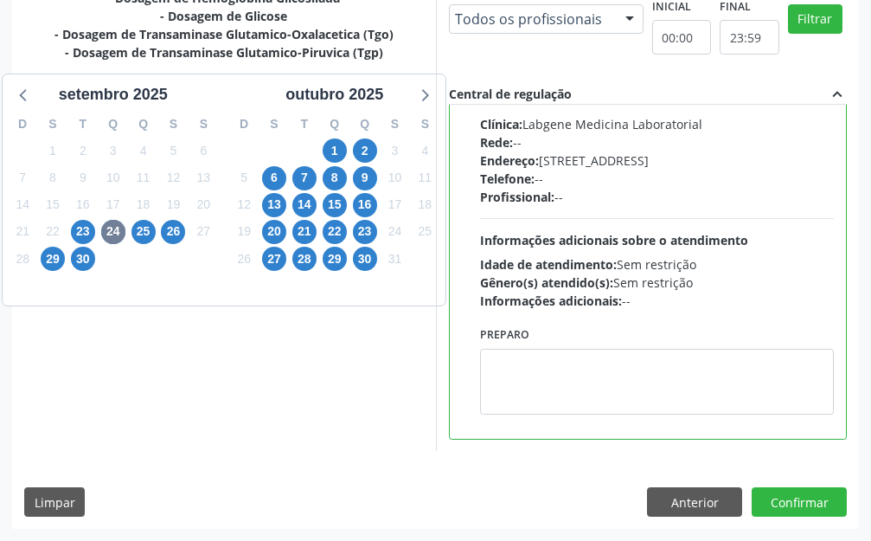
scroll to position [964, 0]
click at [788, 34] on button "Filtrar" at bounding box center [815, 18] width 54 height 29
click at [796, 501] on button "Confirmar" at bounding box center [799, 501] width 95 height 29
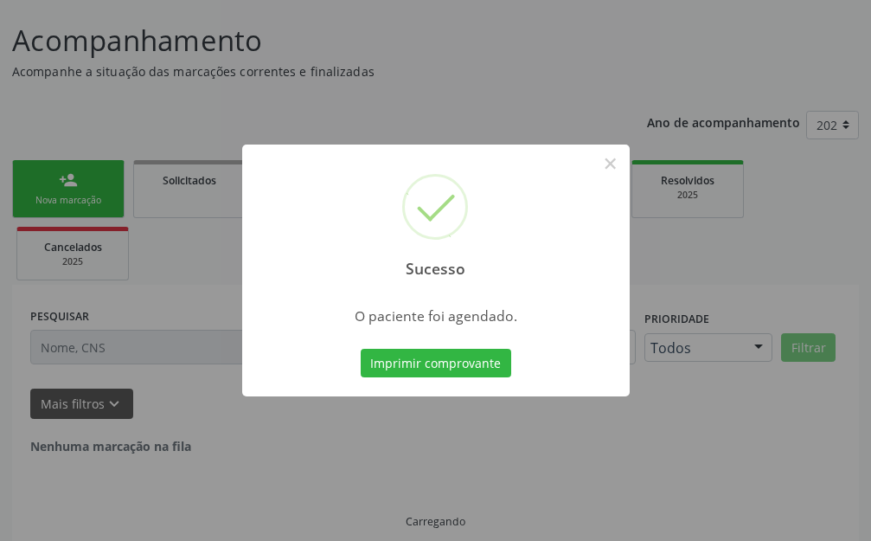
scroll to position [43, 0]
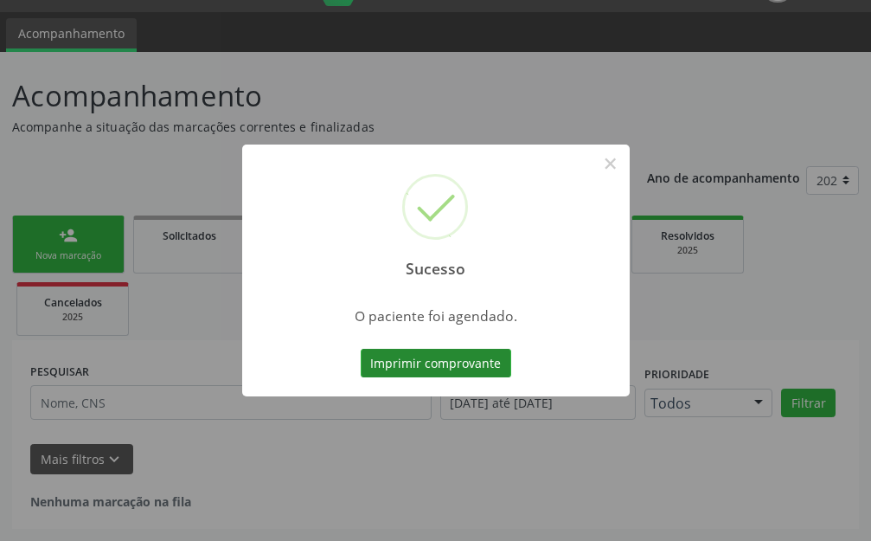
click at [415, 368] on button "Imprimir comprovante" at bounding box center [436, 363] width 151 height 29
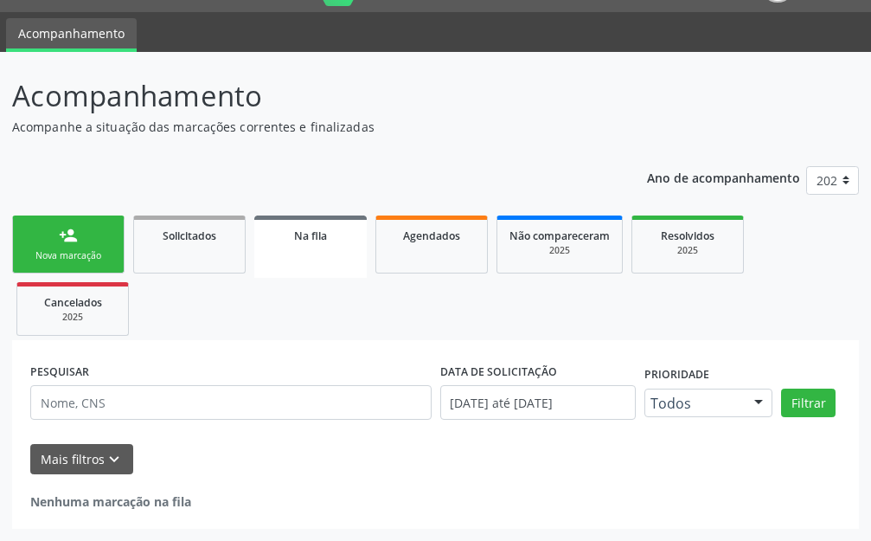
click at [91, 260] on div "Nova marcação" at bounding box center [68, 255] width 86 height 13
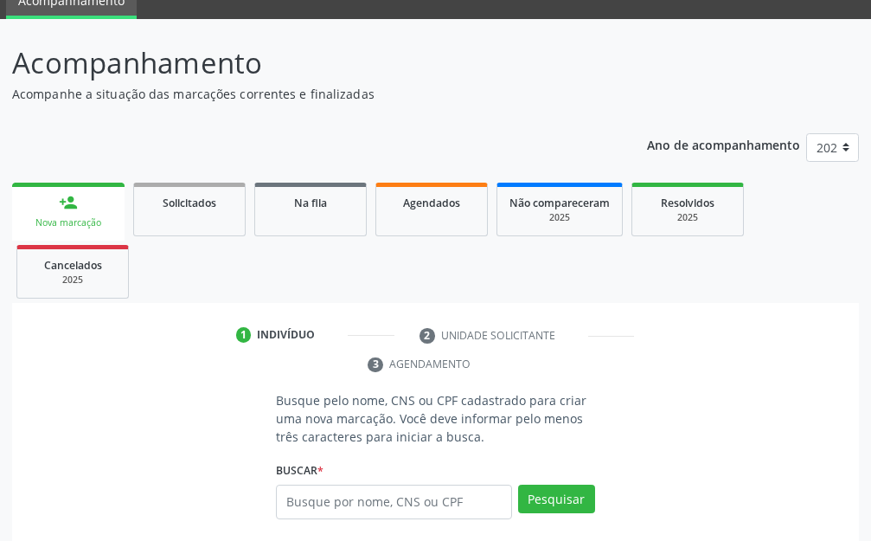
scroll to position [216, 0]
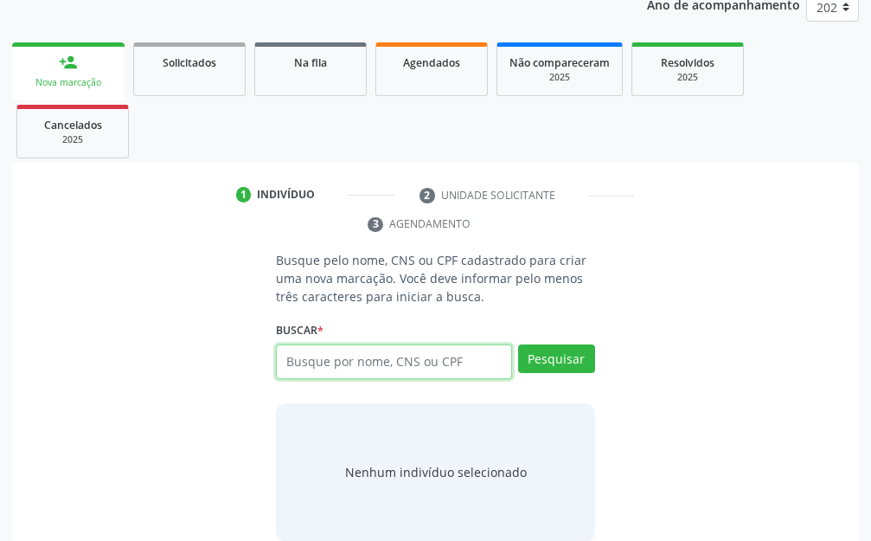
click at [371, 362] on input "text" at bounding box center [393, 361] width 235 height 35
type input "06563969461"
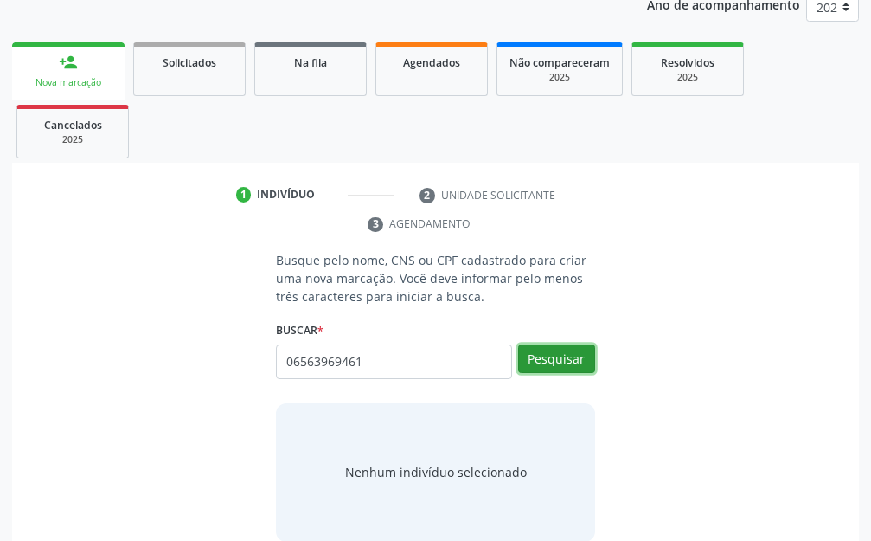
click at [548, 357] on button "Pesquisar" at bounding box center [556, 358] width 77 height 29
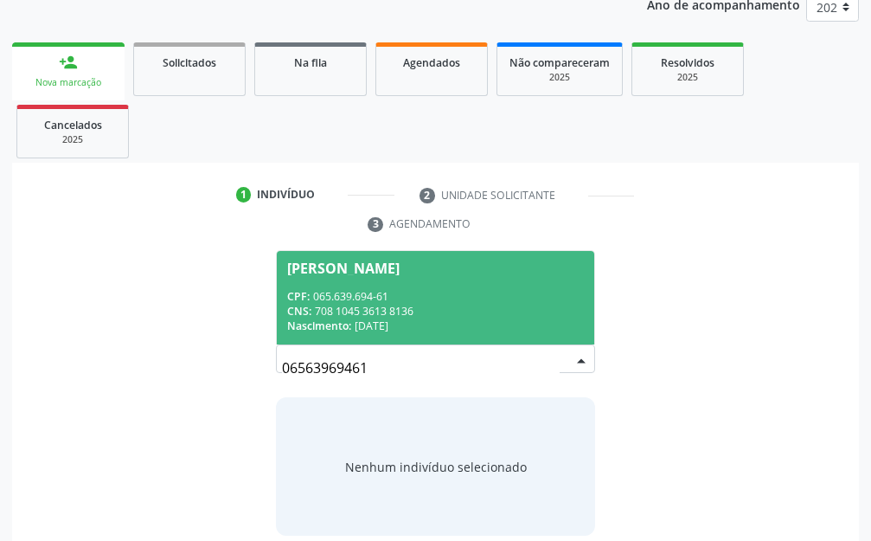
click at [433, 289] on div "CPF: 065.639.694-61" at bounding box center [435, 296] width 296 height 15
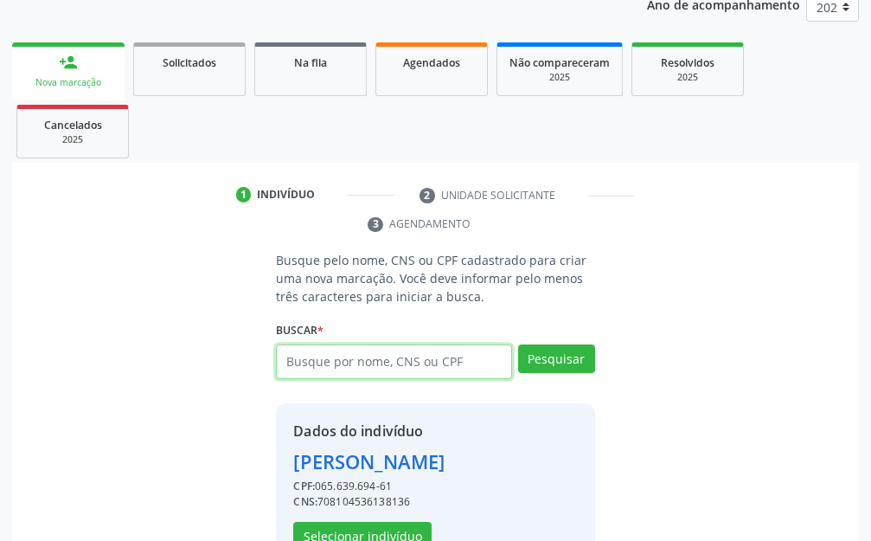
click at [374, 355] on input "text" at bounding box center [393, 361] width 235 height 35
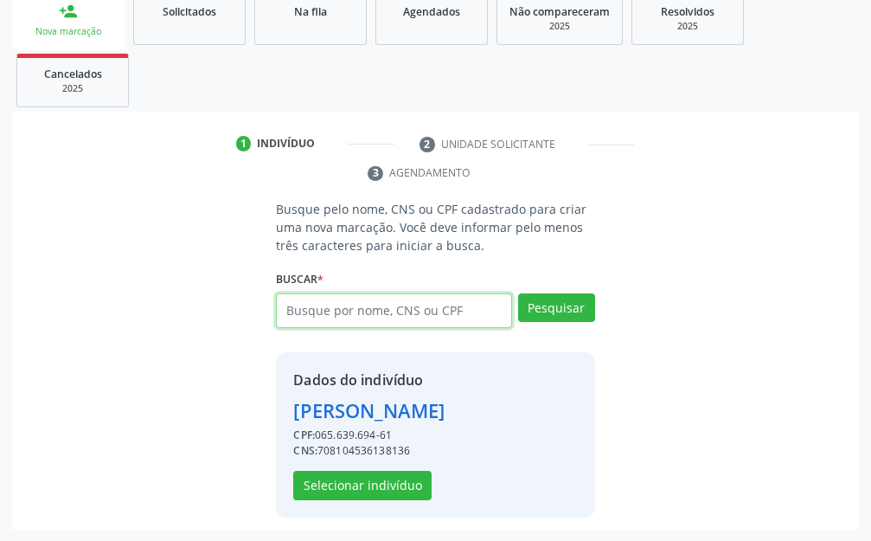
scroll to position [268, 0]
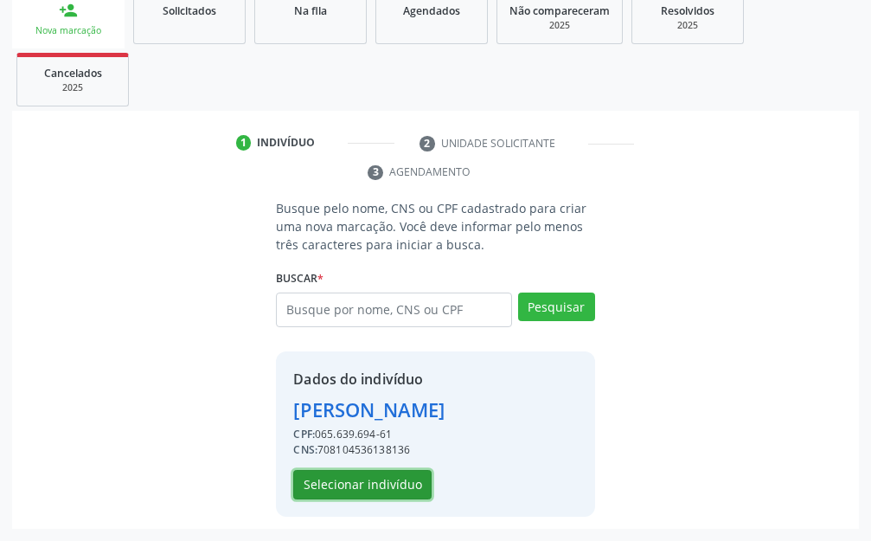
click at [357, 477] on button "Selecionar indivíduo" at bounding box center [362, 484] width 138 height 29
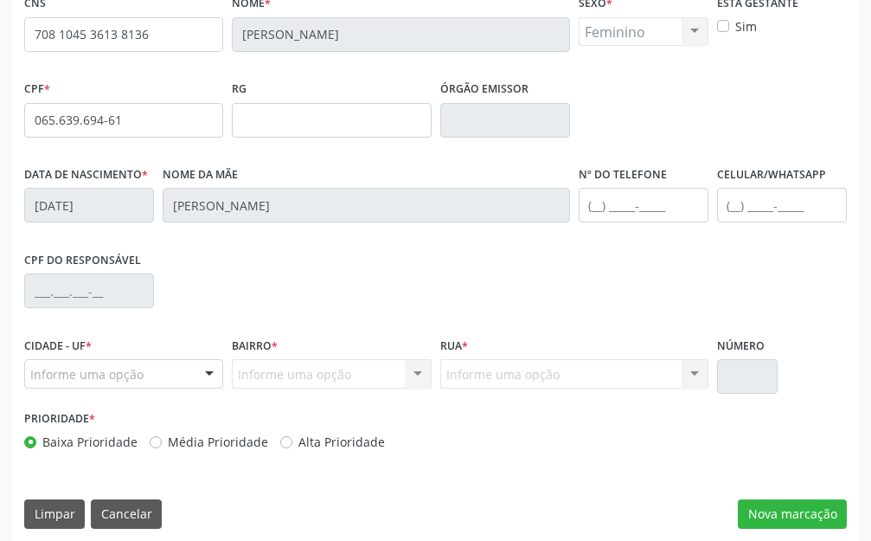
scroll to position [489, 0]
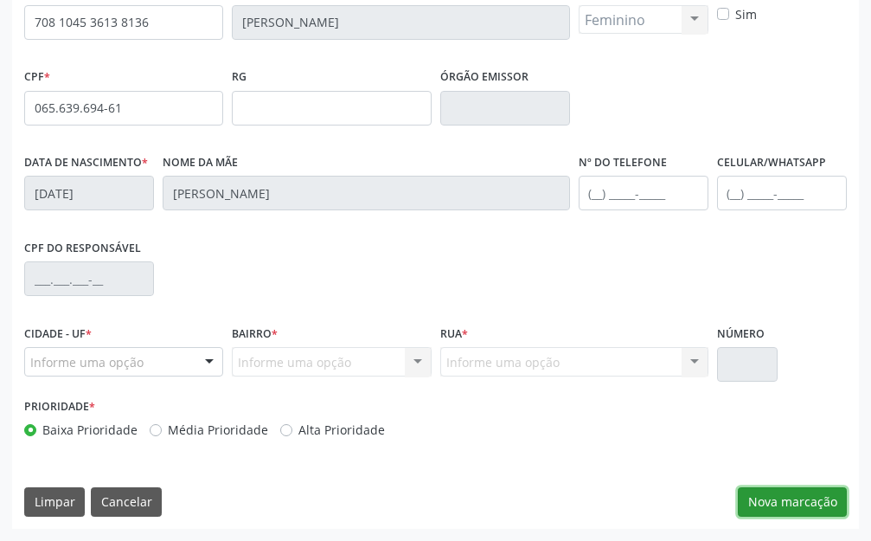
click at [769, 498] on button "Nova marcação" at bounding box center [792, 501] width 109 height 29
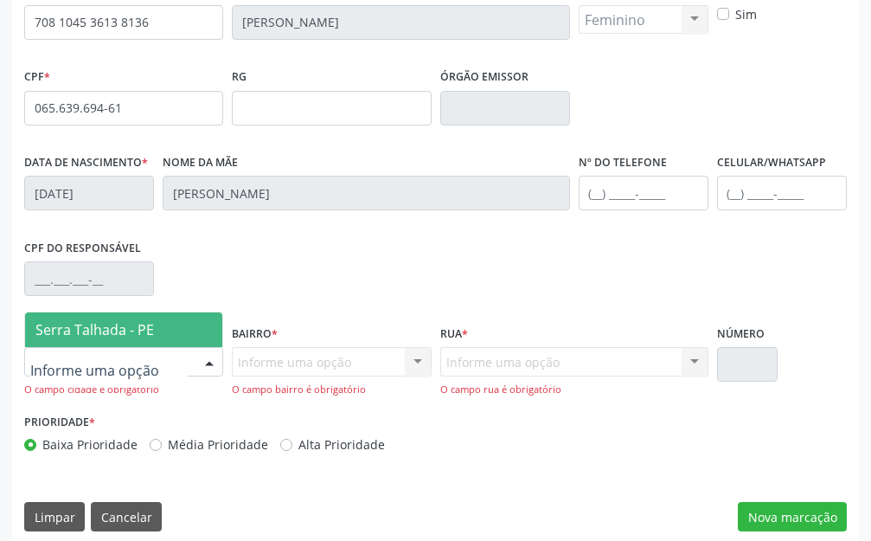
click at [114, 327] on span "Serra Talhada - PE" at bounding box center [94, 329] width 118 height 19
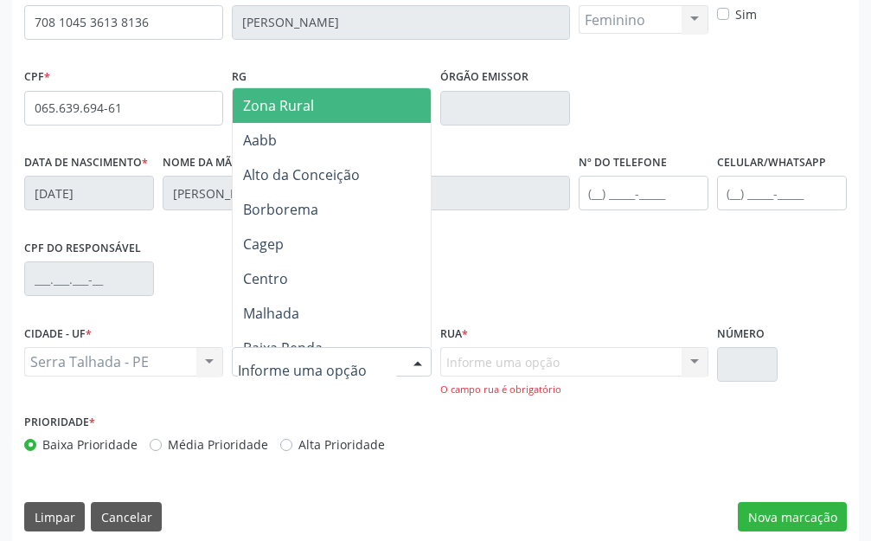
click at [281, 352] on div at bounding box center [331, 361] width 199 height 29
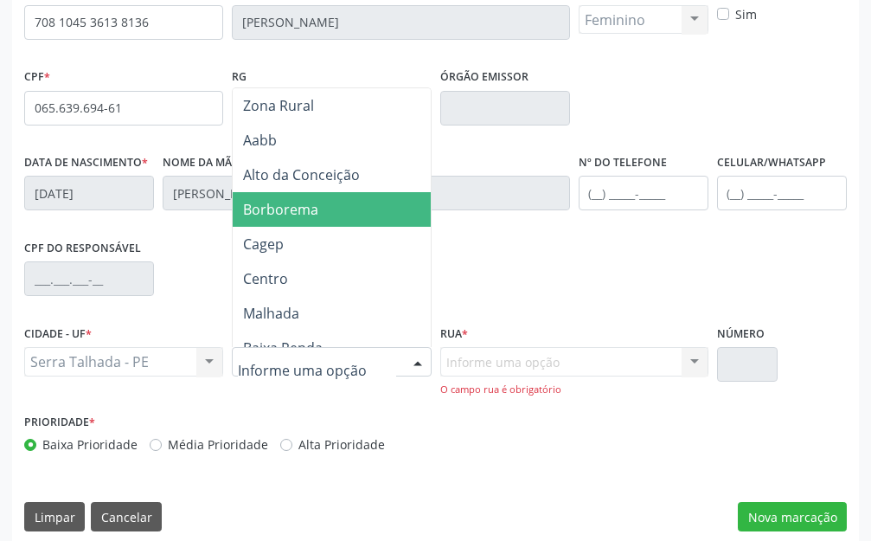
click at [326, 200] on span "Borborema" at bounding box center [372, 209] width 278 height 35
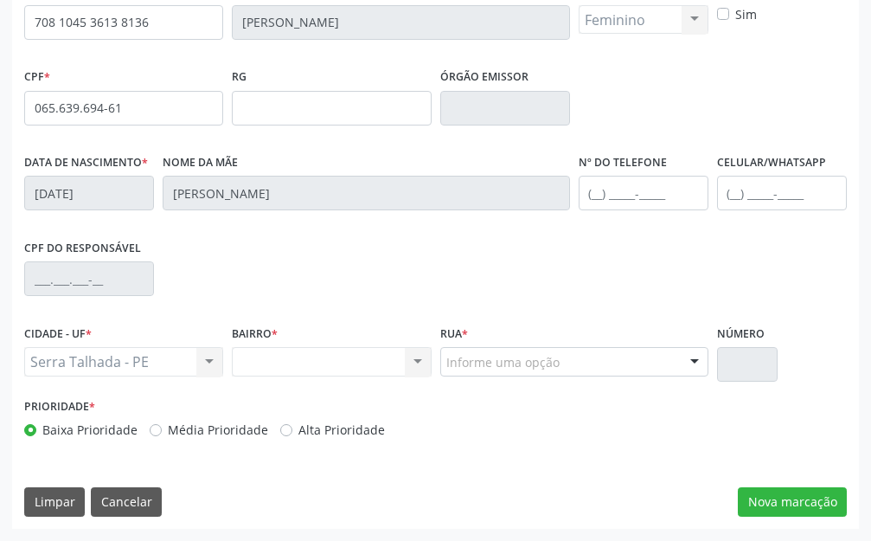
click at [561, 374] on div "Informe uma opção" at bounding box center [574, 361] width 268 height 29
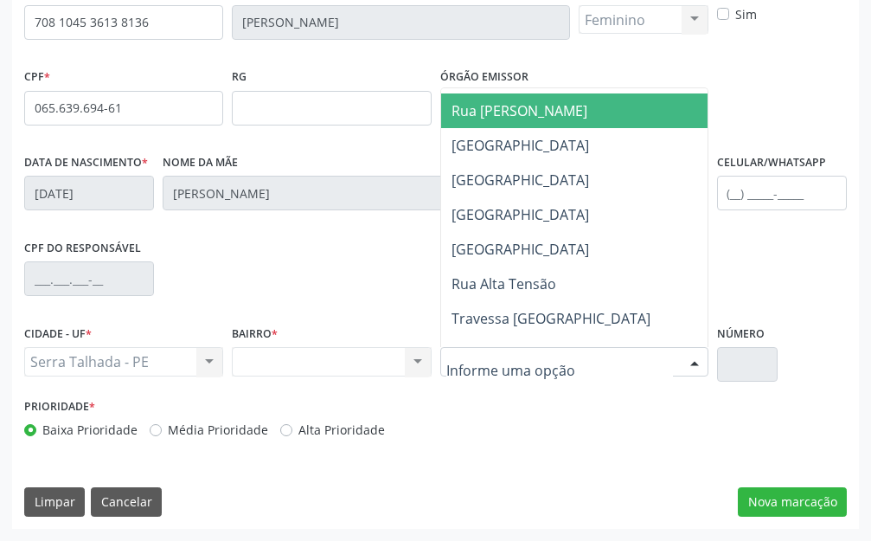
scroll to position [173, 0]
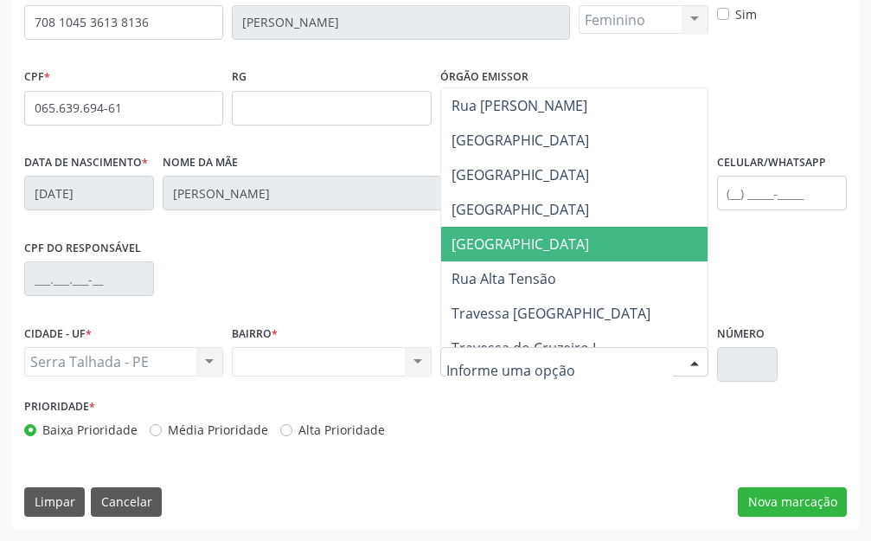
click at [595, 243] on span "[GEOGRAPHIC_DATA]" at bounding box center [596, 244] width 310 height 35
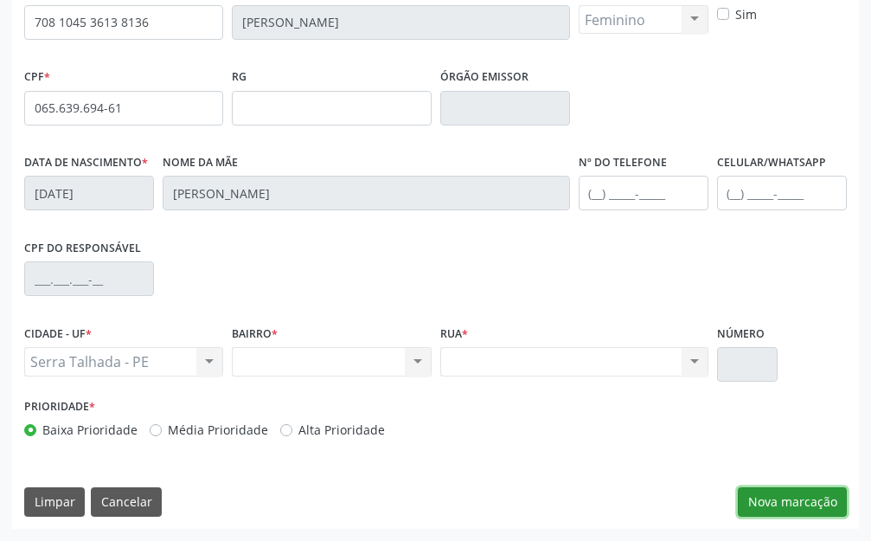
click at [753, 508] on button "Nova marcação" at bounding box center [792, 501] width 109 height 29
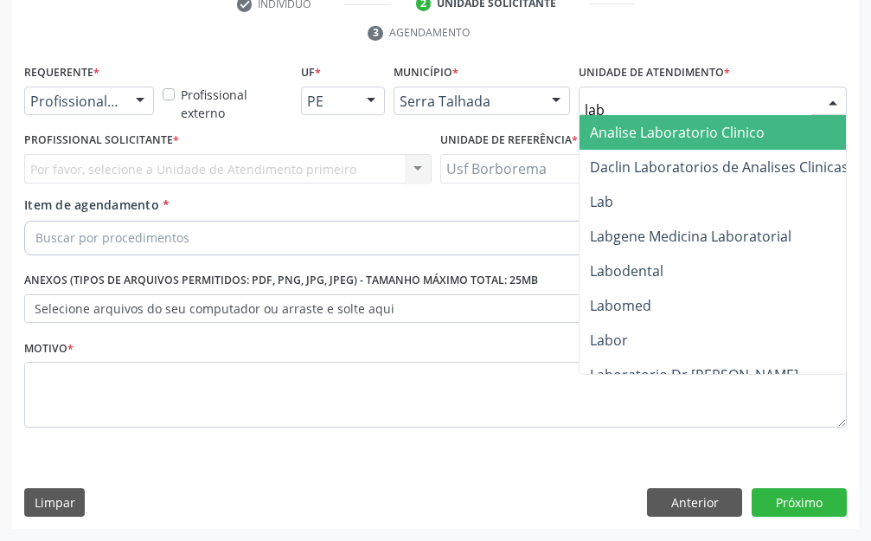
type input "labg"
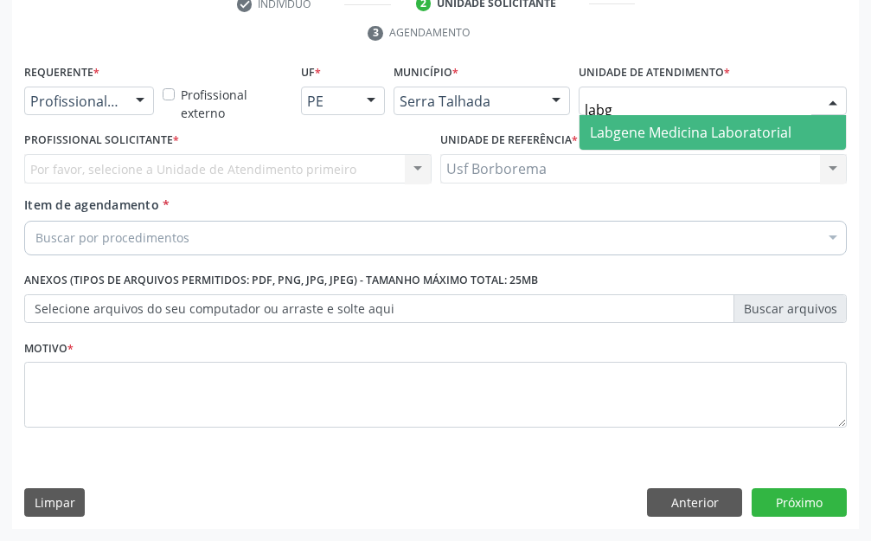
drag, startPoint x: 615, startPoint y: 131, endPoint x: 606, endPoint y: 128, distance: 9.0
click at [616, 131] on span "Labgene Medicina Laboratorial" at bounding box center [691, 132] width 202 height 19
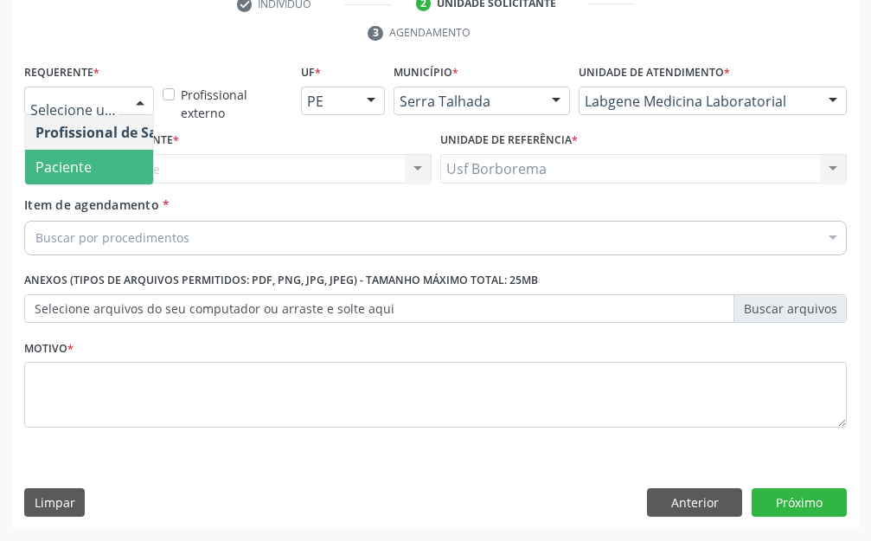
click at [93, 159] on span "Paciente" at bounding box center [109, 167] width 169 height 35
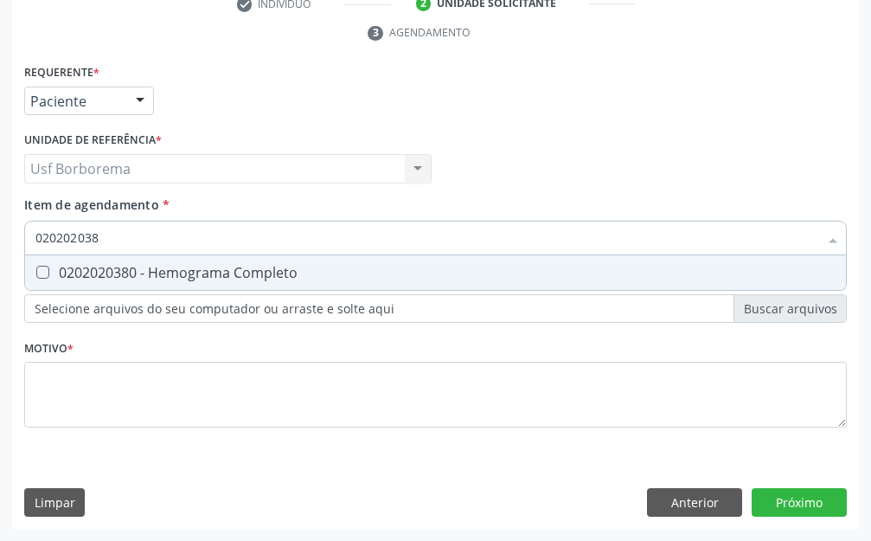
type input "0202020380"
click at [131, 262] on span "0202020380 - Hemograma Completo" at bounding box center [435, 272] width 821 height 35
checkbox Completo "true"
click at [132, 239] on input "0202020380" at bounding box center [426, 238] width 783 height 35
type input "02020203"
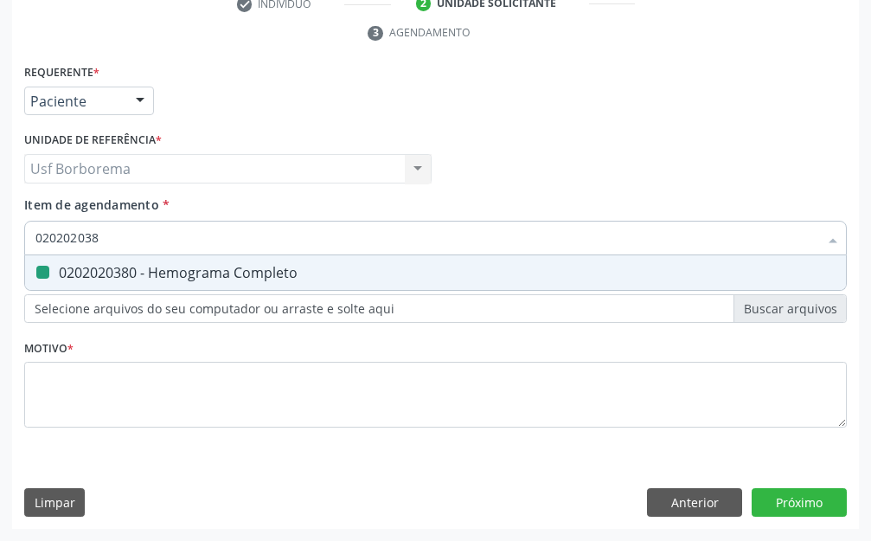
checkbox Completo "false"
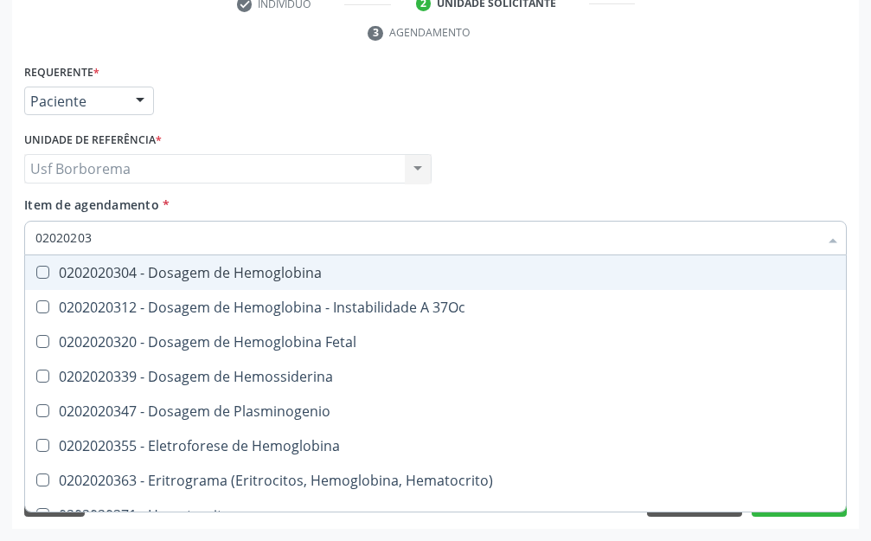
type input "0202020"
checkbox Completo "false"
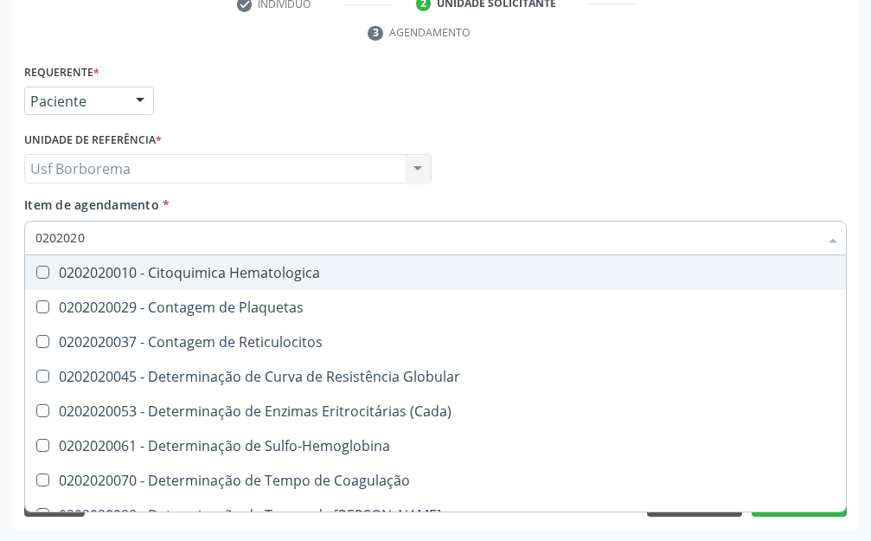
type input "020202"
checkbox Completo "false"
checkbox Leucograma "true"
type input "02020"
checkbox Completo "false"
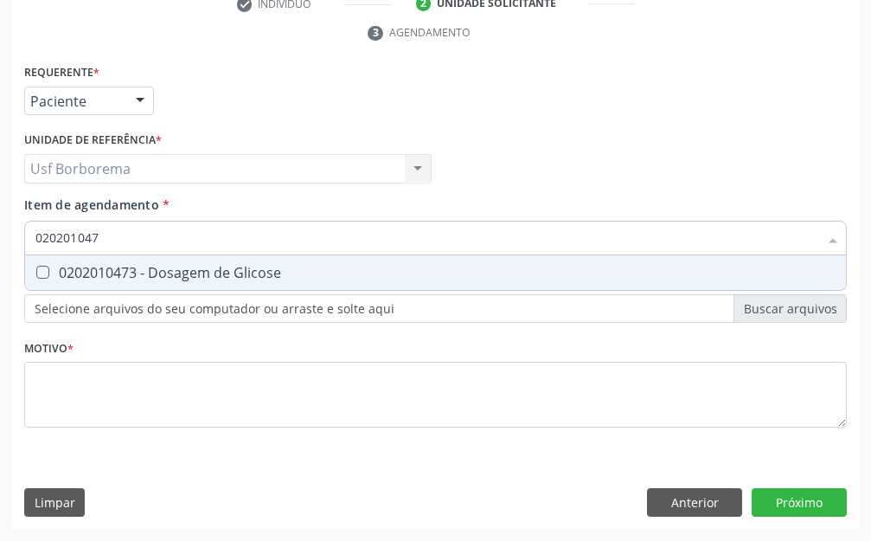
type input "0202010473"
click at [277, 288] on span "0202010473 - Dosagem de Glicose" at bounding box center [435, 272] width 821 height 35
checkbox Glicose "true"
click at [234, 235] on input "0202010473" at bounding box center [426, 238] width 783 height 35
type input "02020104"
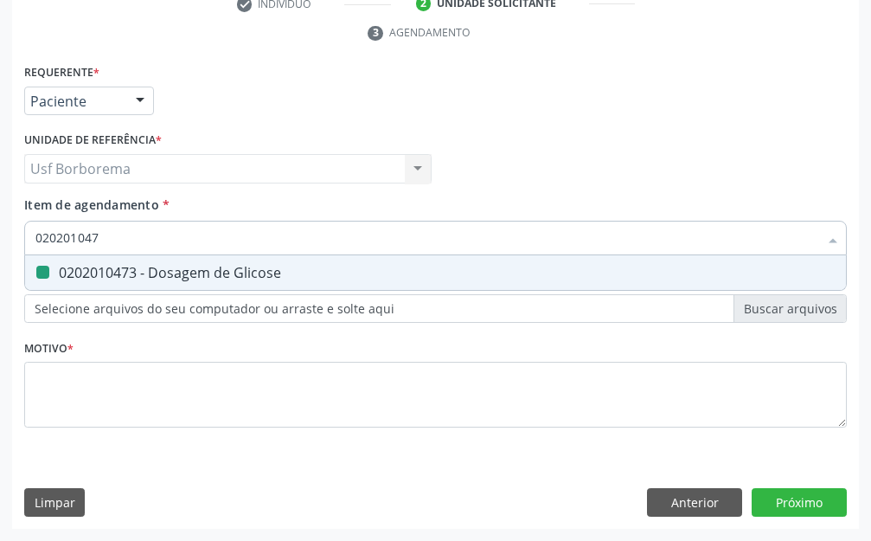
checkbox Glicose "false"
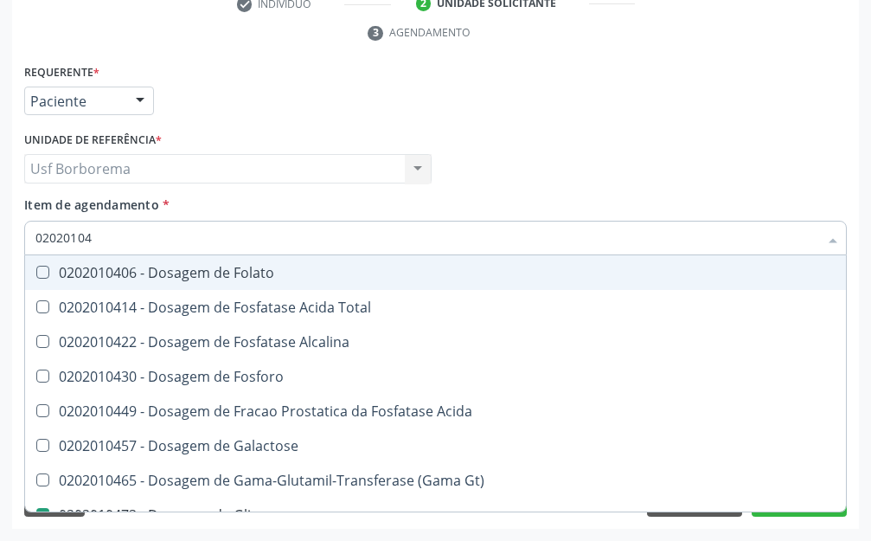
type input "0202010"
checkbox Glicose "false"
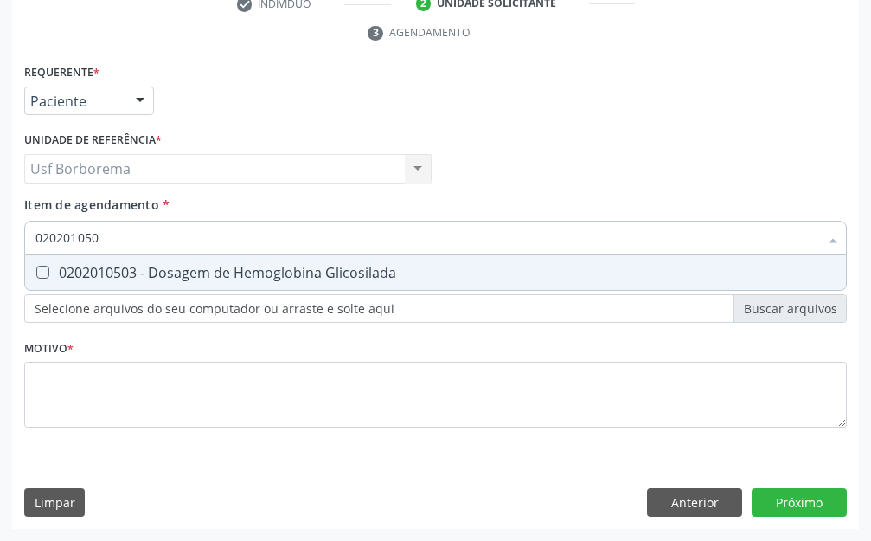
type input "0202010503"
drag, startPoint x: 92, startPoint y: 273, endPoint x: 137, endPoint y: 248, distance: 51.5
click at [93, 273] on div "0202010503 - Dosagem de Hemoglobina Glicosilada" at bounding box center [435, 273] width 800 height 14
checkbox Glicosilada "true"
drag, startPoint x: 150, startPoint y: 237, endPoint x: 130, endPoint y: 236, distance: 19.9
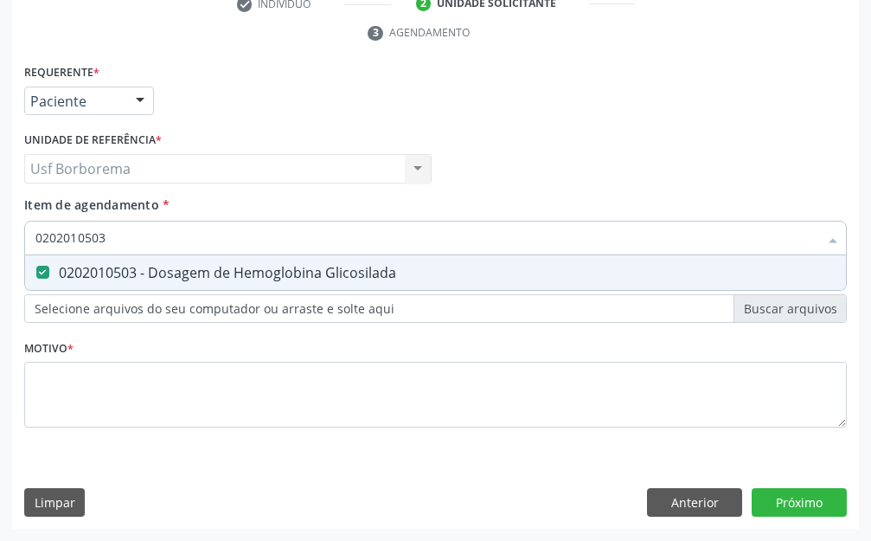
click at [133, 236] on input "0202010503" at bounding box center [426, 238] width 783 height 35
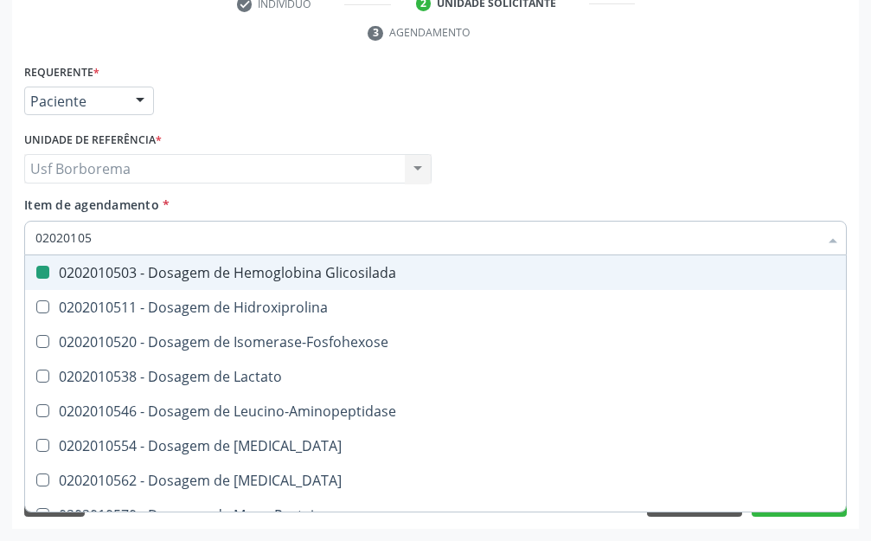
type input "0202010"
checkbox Glicosilada "false"
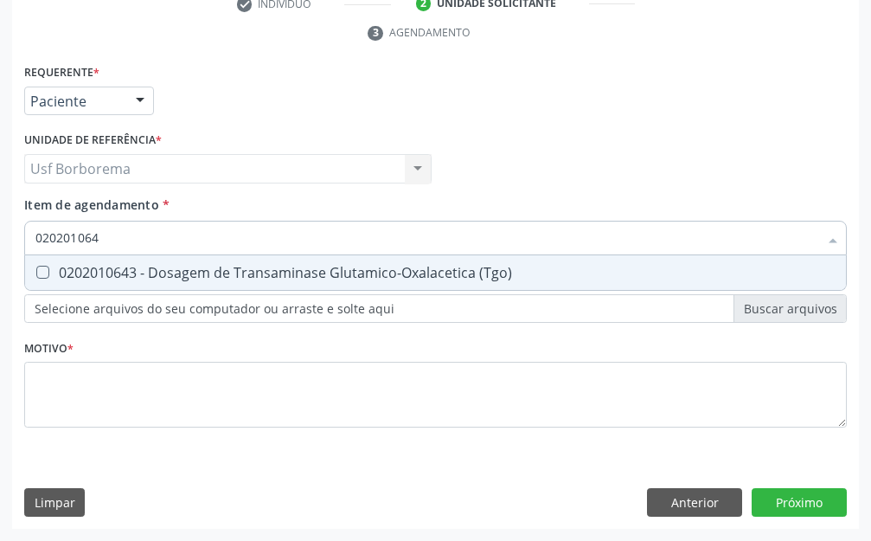
type input "0202010643"
click at [127, 266] on div "0202010643 - Dosagem de Transaminase Glutamico-Oxalacetica (Tgo)" at bounding box center [435, 273] width 800 height 14
checkbox \(Tgo\) "true"
click at [131, 240] on input "0202010643" at bounding box center [426, 238] width 783 height 35
type input "02020106"
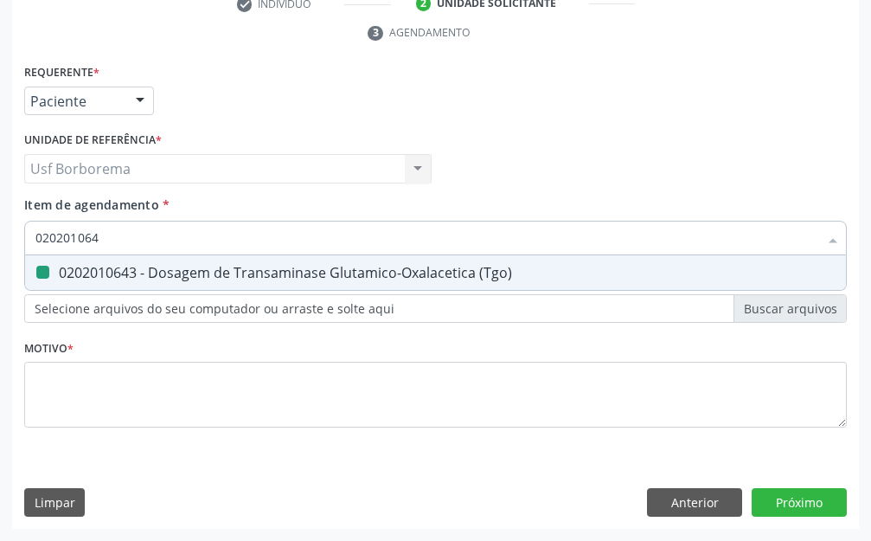
checkbox \(Tgo\) "false"
type input "0202010651"
click at [134, 262] on span "0202010651 - Dosagem de Transaminase Glutamico-Piruvica (Tgp)" at bounding box center [435, 272] width 821 height 35
checkbox \(Tgp\) "true"
click at [131, 243] on input "0202010651" at bounding box center [426, 238] width 783 height 35
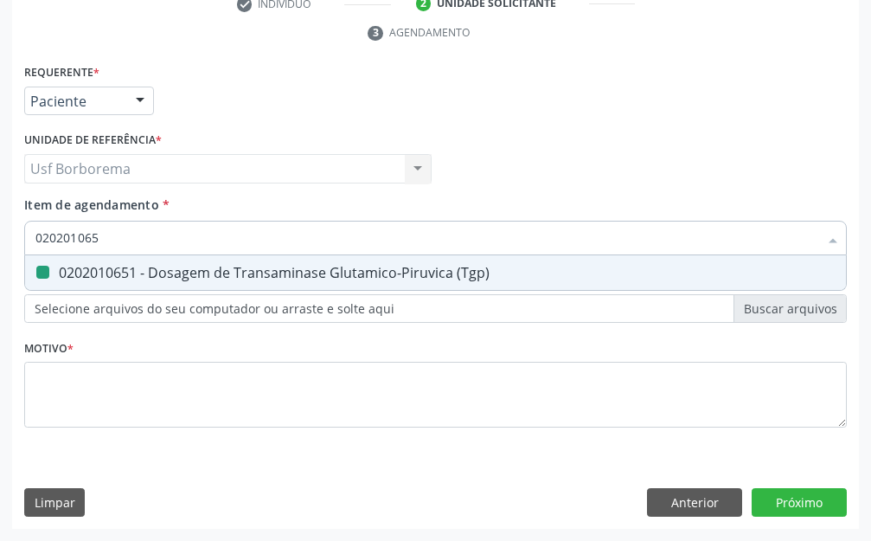
type input "02020106"
checkbox \(Tgp\) "false"
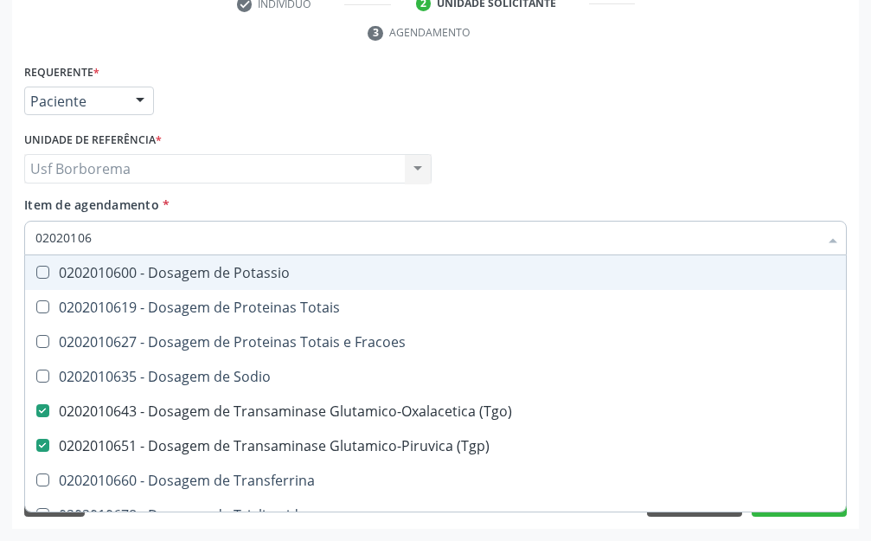
type input "020201067"
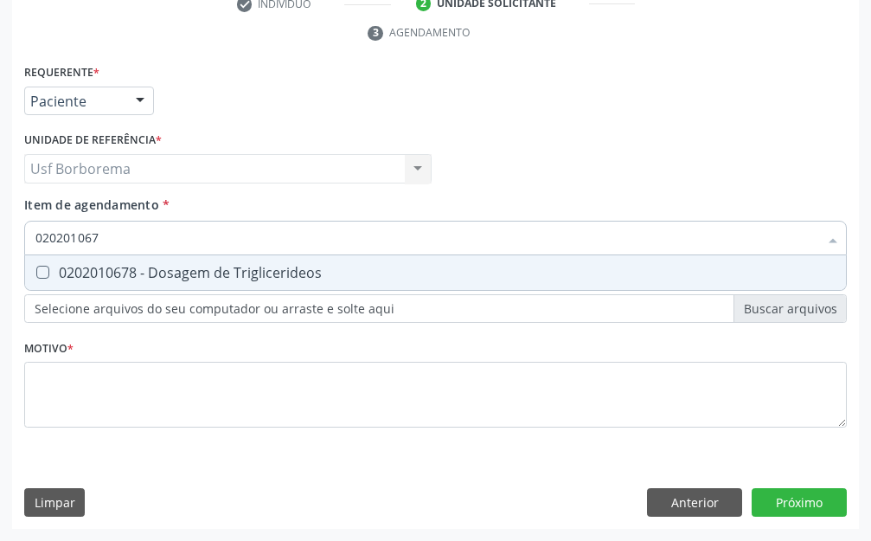
click at [249, 276] on div "0202010678 - Dosagem de Triglicerideos" at bounding box center [435, 273] width 800 height 14
checkbox Triglicerideos "true"
click at [247, 247] on input "020201067" at bounding box center [426, 238] width 783 height 35
type input "02020106"
checkbox Triglicerideos "false"
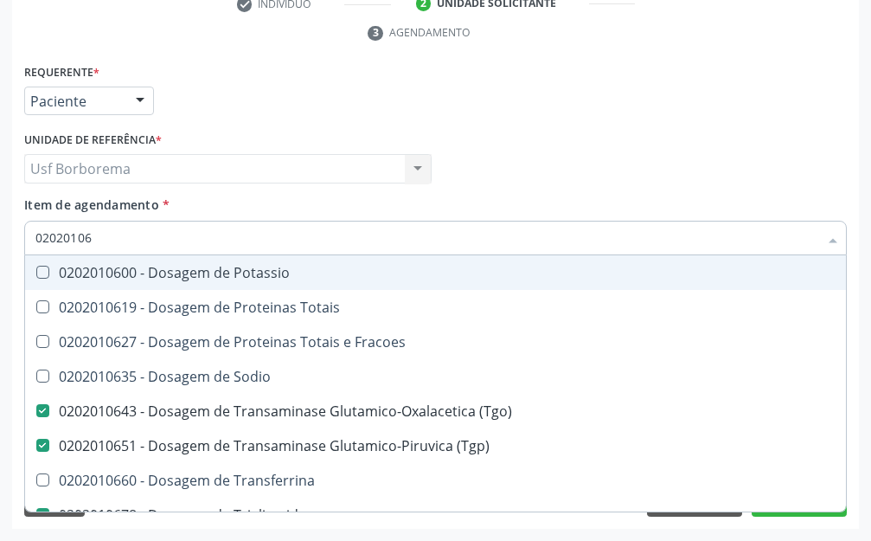
type input "0202010"
checkbox \(Tgo\) "false"
checkbox \(Tgp\) "false"
checkbox Triglicerideos "false"
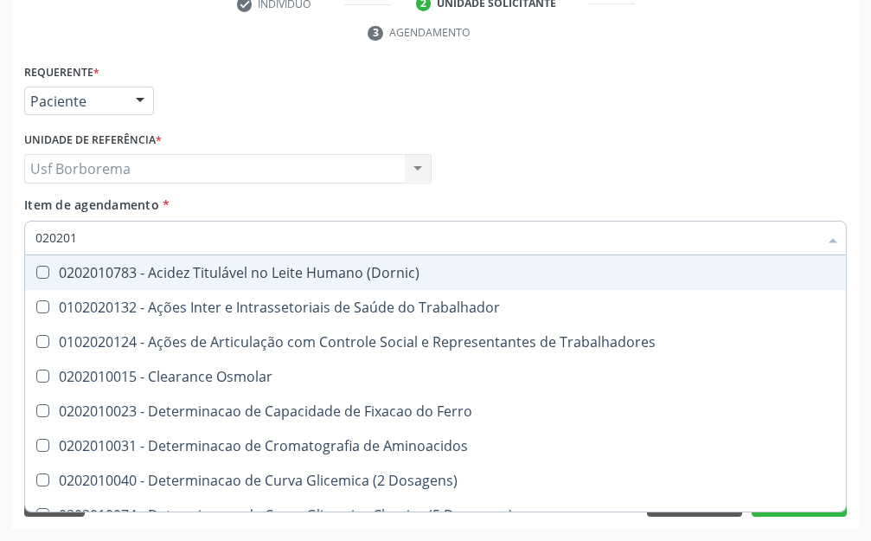
type input "02020"
checkbox Glicose "false"
checkbox Glicosilada "false"
checkbox \(Tgo\) "false"
checkbox \(Tgp\) "false"
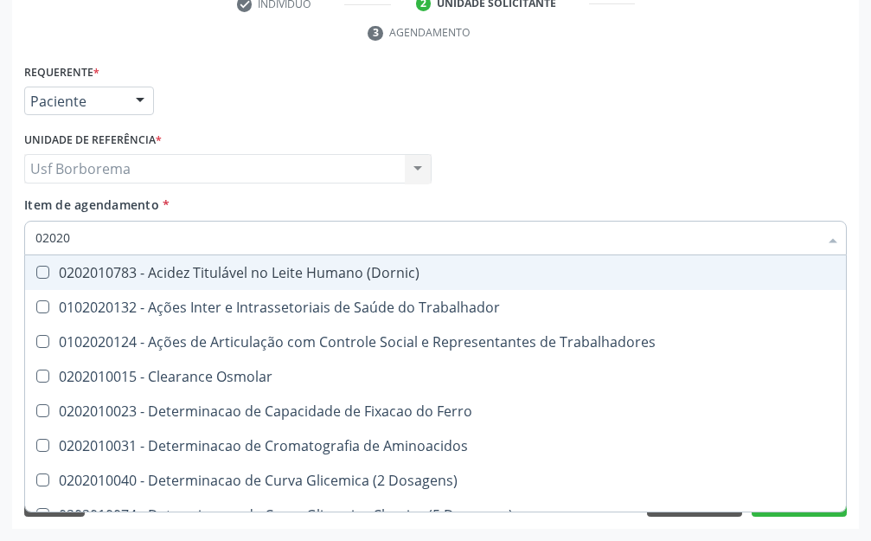
checkbox Triglicerideos "false"
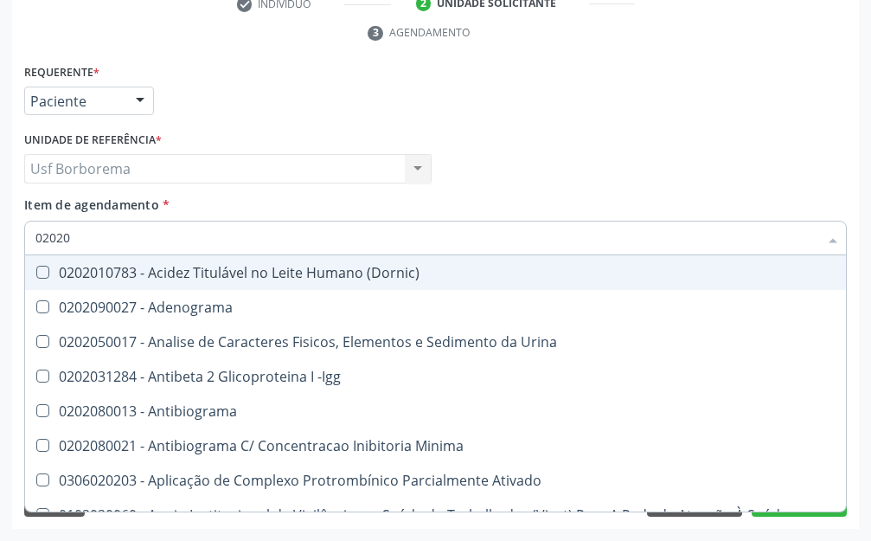
type input "0202"
checkbox Glicose "false"
checkbox Glicosilada "false"
checkbox Lactato "true"
checkbox Muco-Proteinas "true"
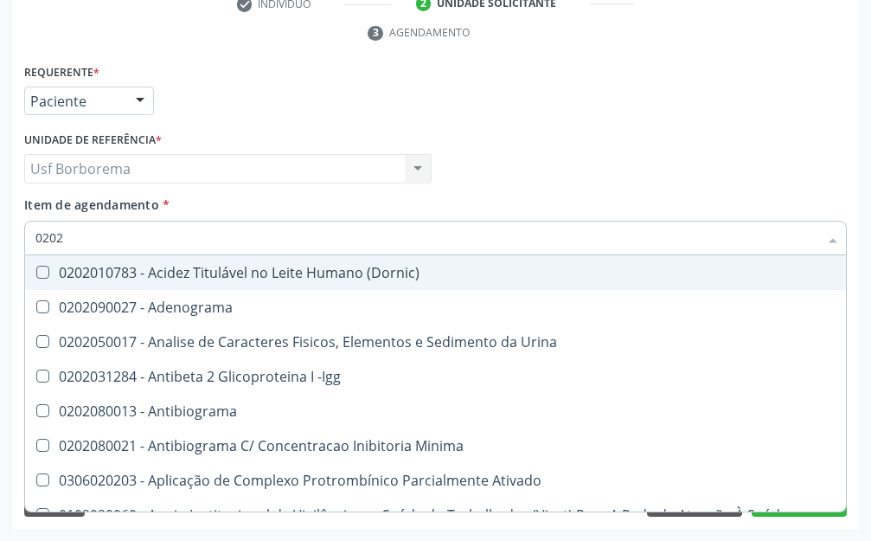
checkbox \(Tgo\) "false"
checkbox \(Tgp\) "false"
checkbox Triglicerideos "false"
checkbox \(Direto\) "true"
checkbox Urinarios "true"
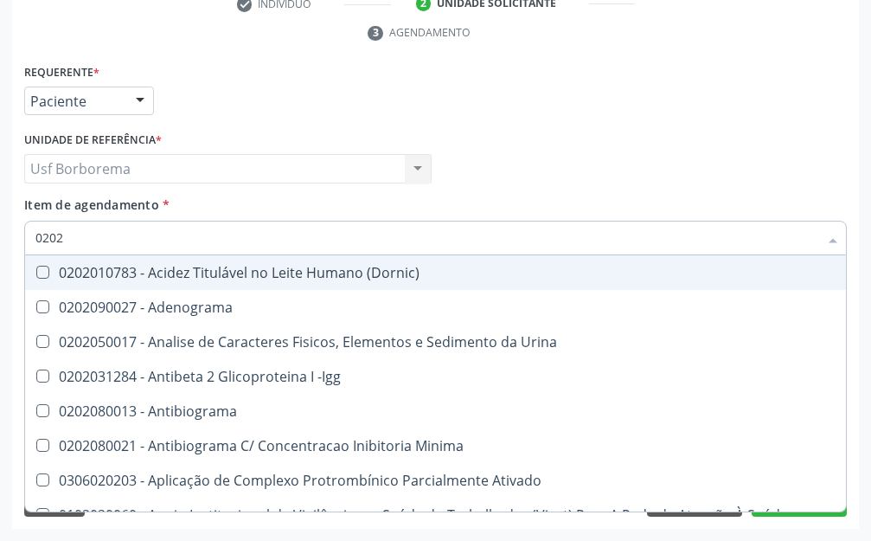
checkbox Pallidum "true"
checkbox Completo "false"
checkbox Pylori "true"
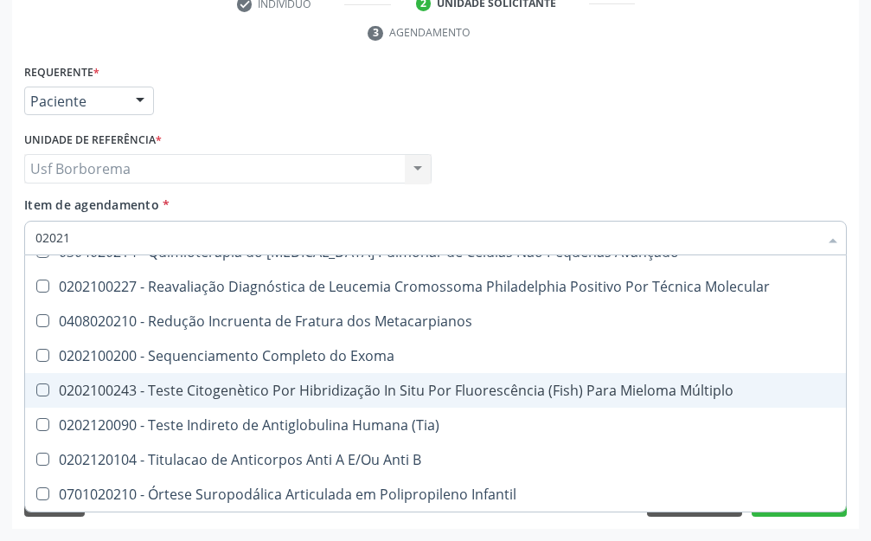
scroll to position [1800, 0]
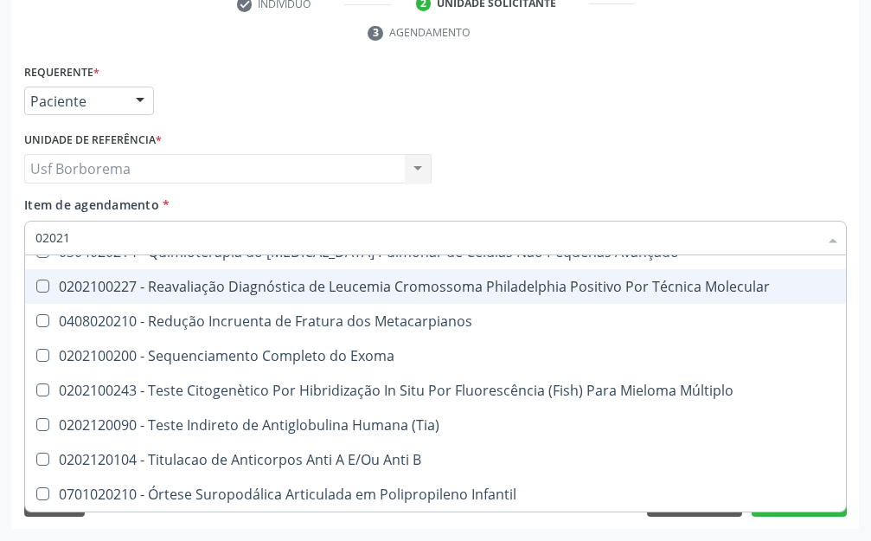
click at [134, 235] on input "02021" at bounding box center [426, 238] width 783 height 35
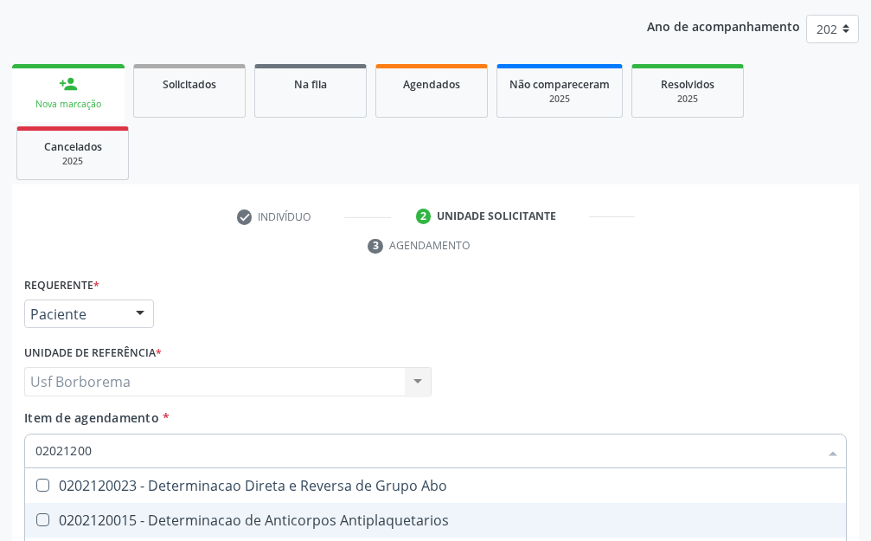
scroll to position [292, 0]
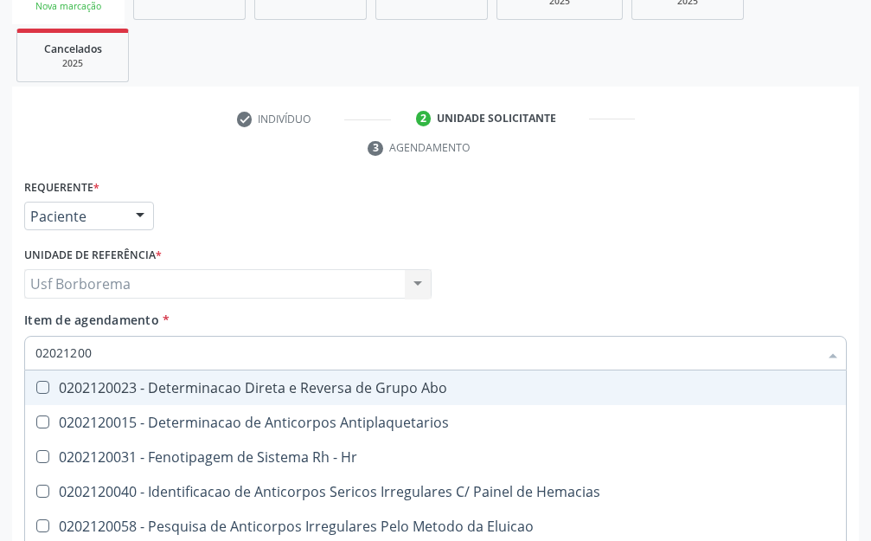
click at [168, 343] on input "02021200" at bounding box center [426, 353] width 783 height 35
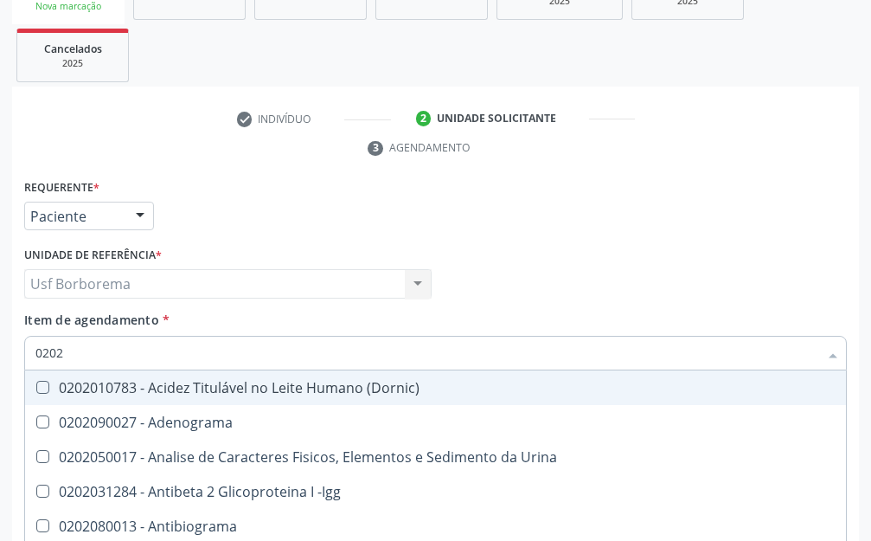
type input "020"
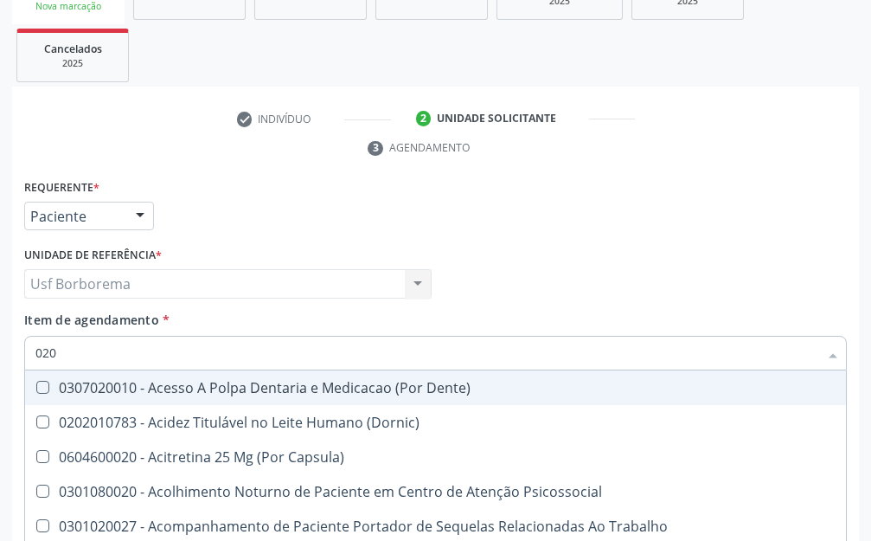
checkbox Laser "false"
checkbox Septostomia "false"
checkbox \(Spcto\) "false"
checkbox 67 "false"
checkbox Projecoes\) "false"
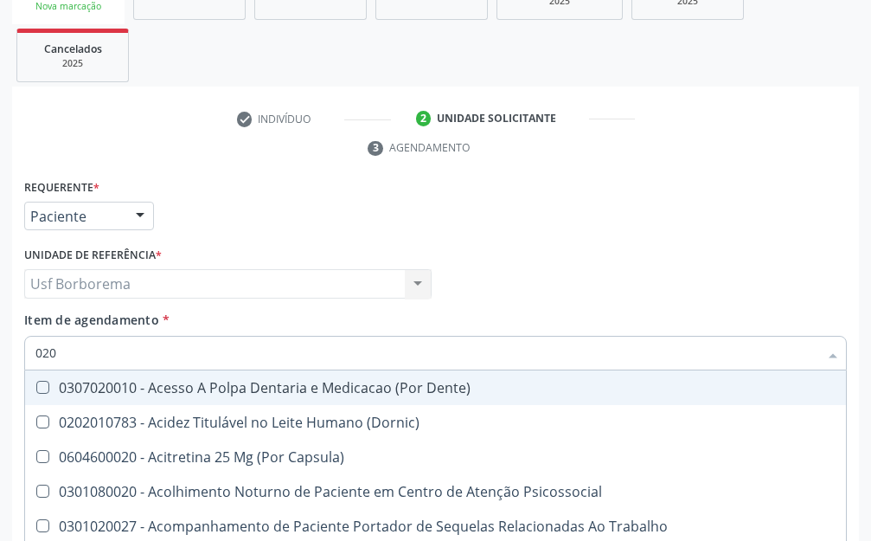
checkbox Biologica "false"
checkbox Glicose "true"
type input "02010"
checkbox Paaf "true"
checkbox Uterino "true"
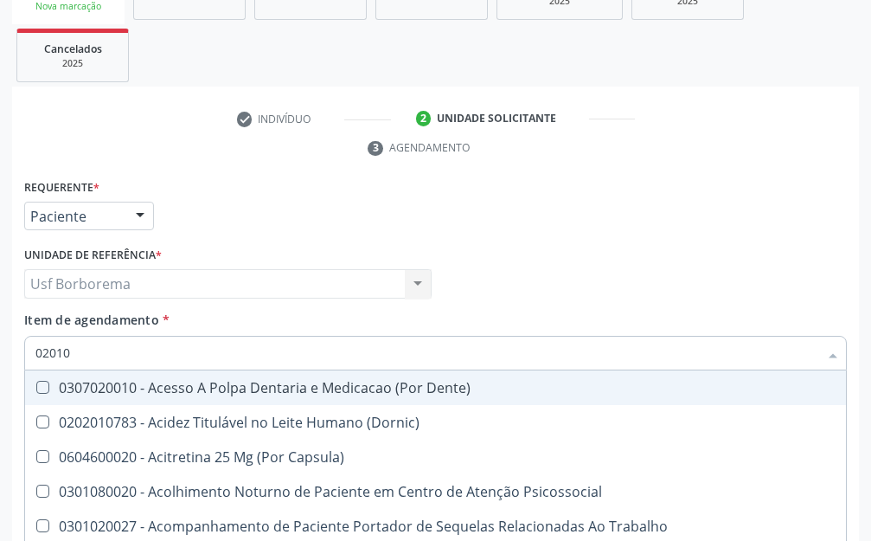
checkbox Sanitária "true"
checkbox Hospitais "true"
checkbox Medicamentos "true"
checkbox Saúde "false"
checkbox Alimentação "false"
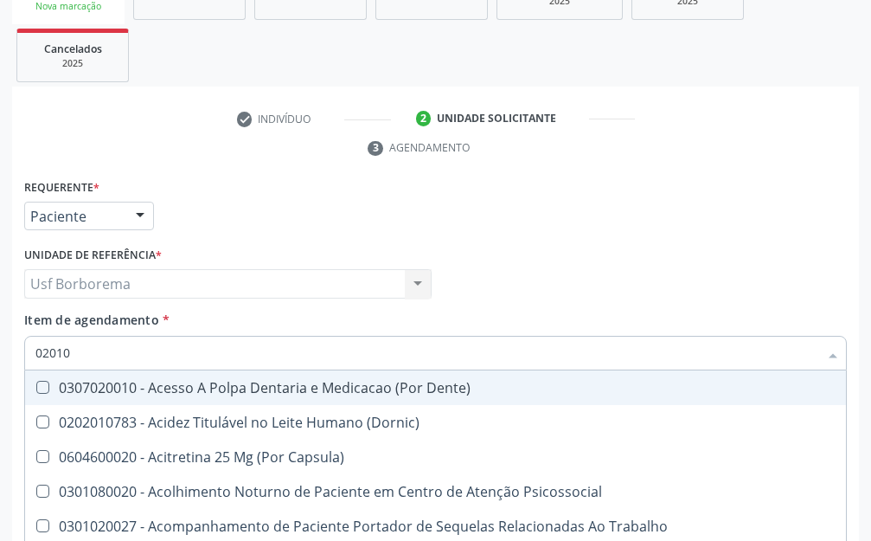
checkbox Venosa "false"
checkbox Septostomia "false"
checkbox J "false"
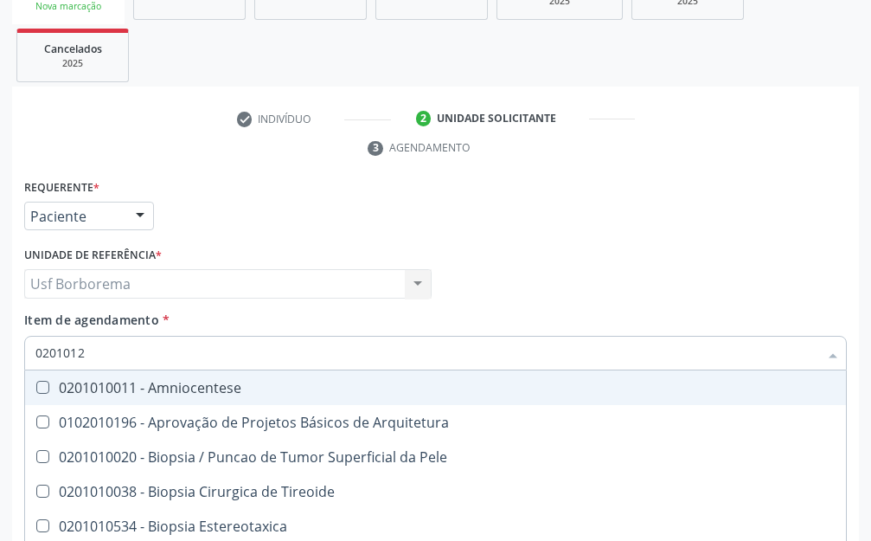
type input "02010120"
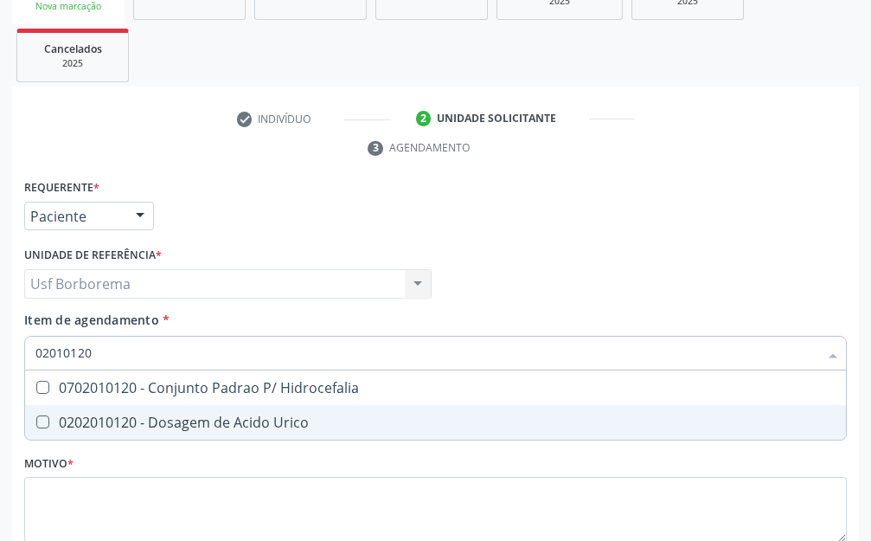
click at [235, 415] on div "0202010120 - Dosagem de Acido Urico" at bounding box center [435, 422] width 800 height 14
checkbox Urico "true"
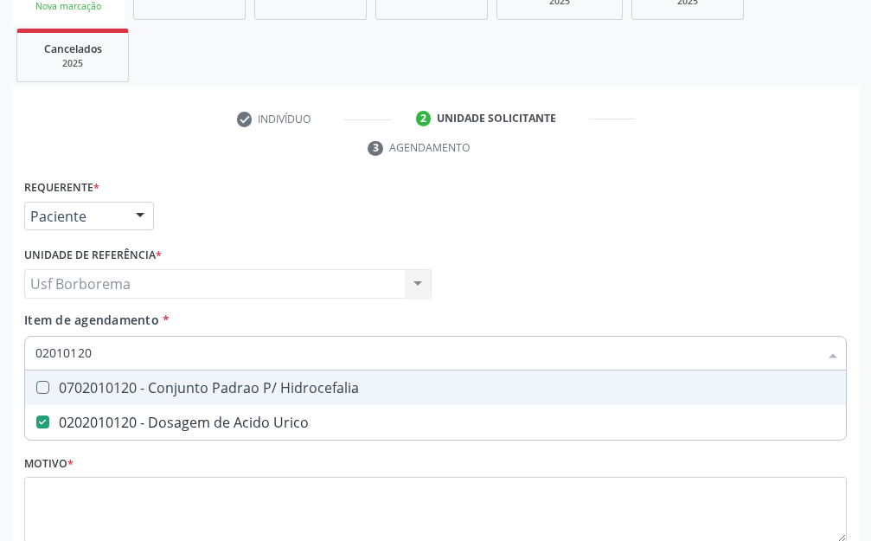
click at [175, 336] on input "02010120" at bounding box center [426, 353] width 783 height 35
type input "0201012"
checkbox Urico "false"
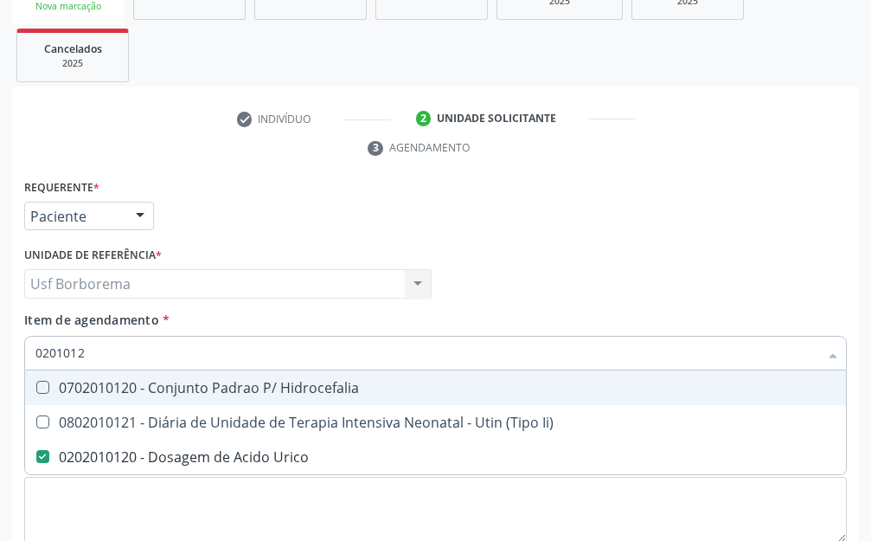
type input "020101"
checkbox Urico "false"
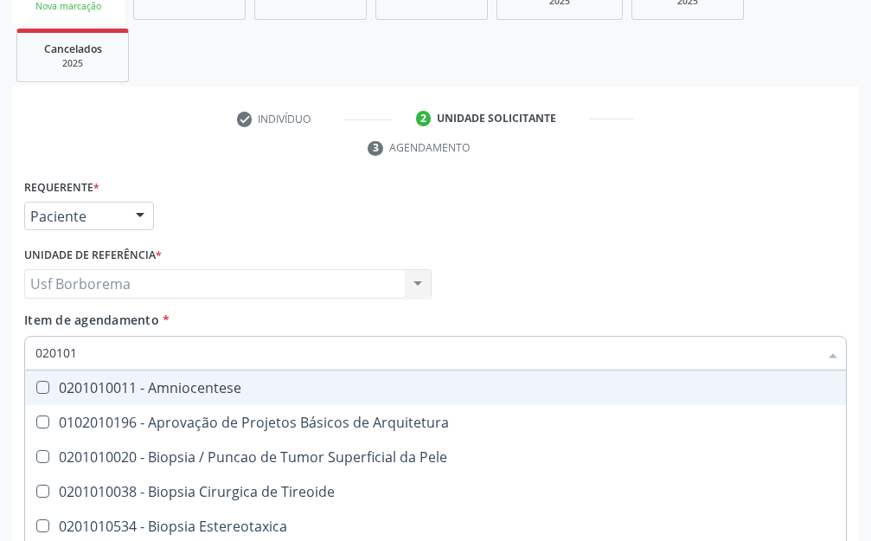
type input "02010"
checkbox Urico "false"
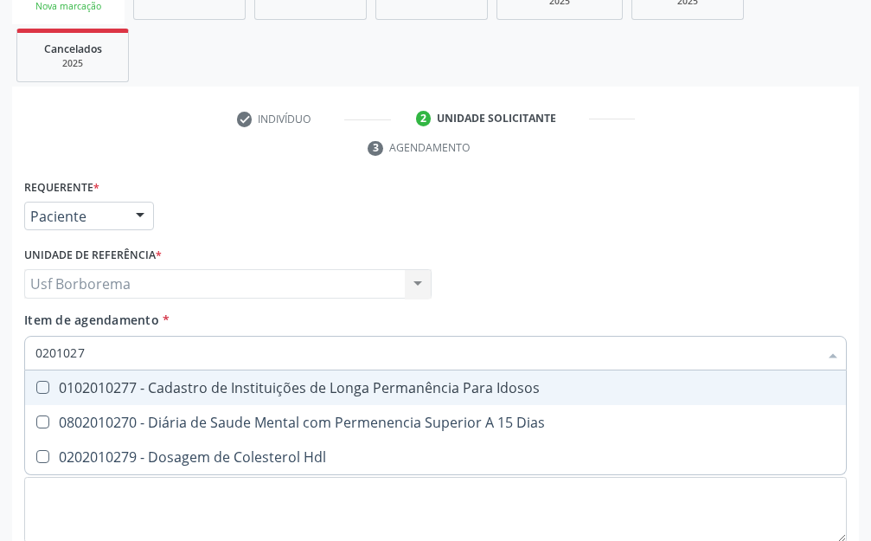
type input "02010279"
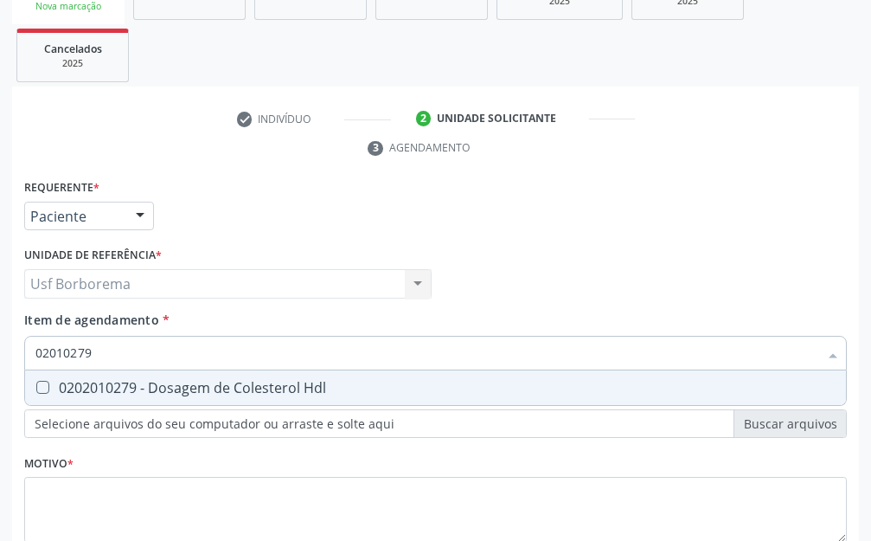
click at [110, 387] on div "0202010279 - Dosagem de Colesterol Hdl" at bounding box center [435, 388] width 800 height 14
checkbox Hdl "true"
click at [118, 347] on input "02010279" at bounding box center [426, 353] width 783 height 35
type input "0201027"
checkbox Hdl "false"
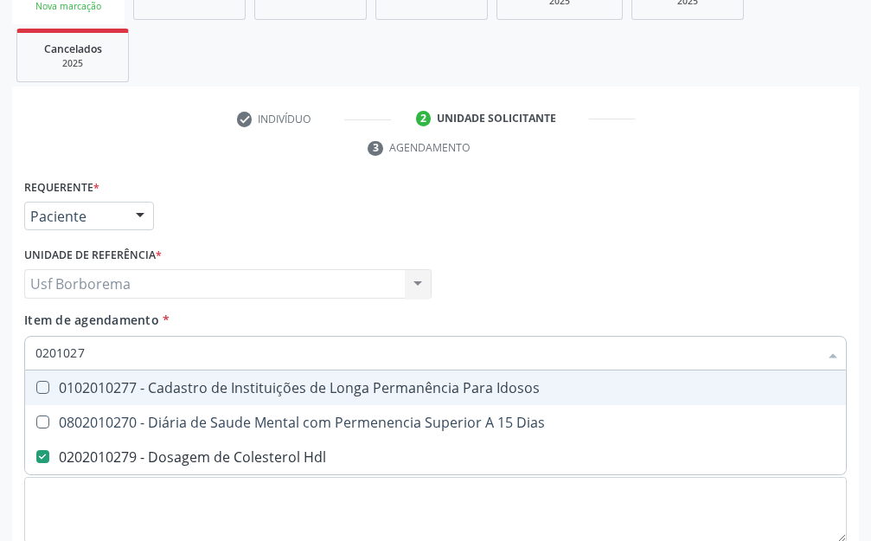
type input "020102"
checkbox Hdl "false"
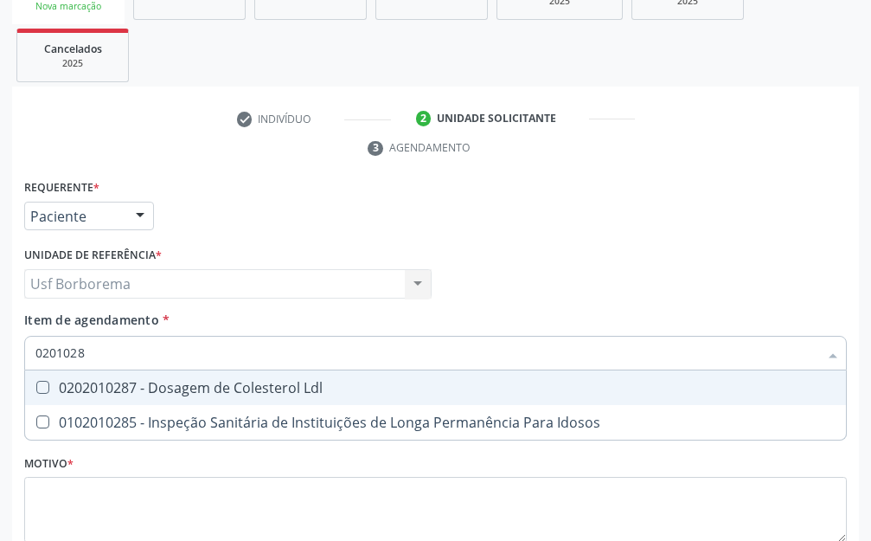
type input "02010287"
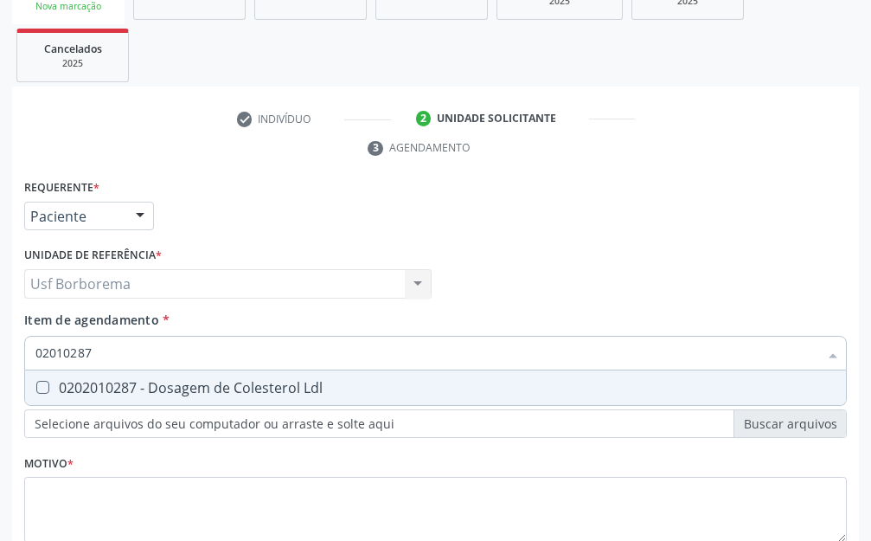
click at [104, 383] on div "0202010287 - Dosagem de Colesterol Ldl" at bounding box center [435, 388] width 800 height 14
checkbox Ldl "true"
click at [144, 345] on input "02010287" at bounding box center [426, 353] width 783 height 35
click at [146, 352] on input "02010287" at bounding box center [426, 353] width 783 height 35
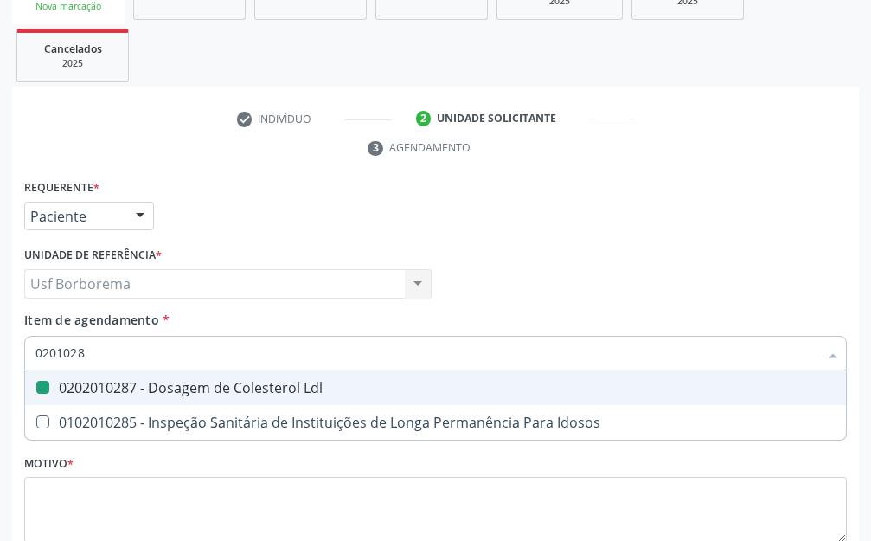
type input "020102"
checkbox Ldl "false"
type input "02010295"
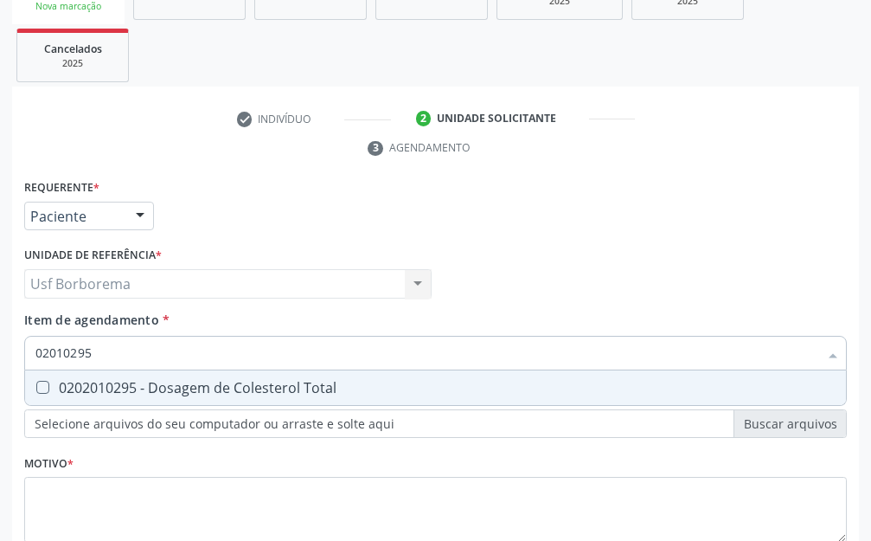
click at [194, 381] on div "0202010295 - Dosagem de Colesterol Total" at bounding box center [435, 388] width 800 height 14
checkbox Total "true"
click at [196, 354] on input "02010295" at bounding box center [426, 353] width 783 height 35
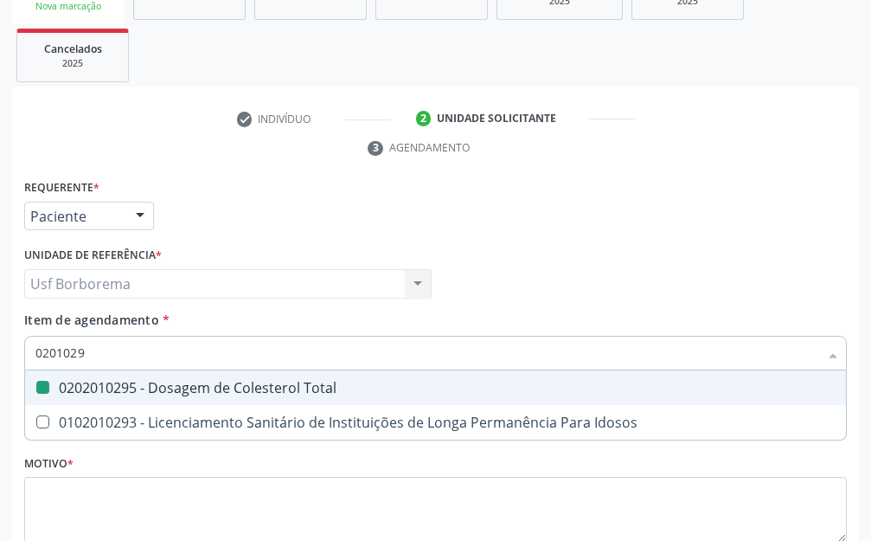
type input "020102"
checkbox Total "false"
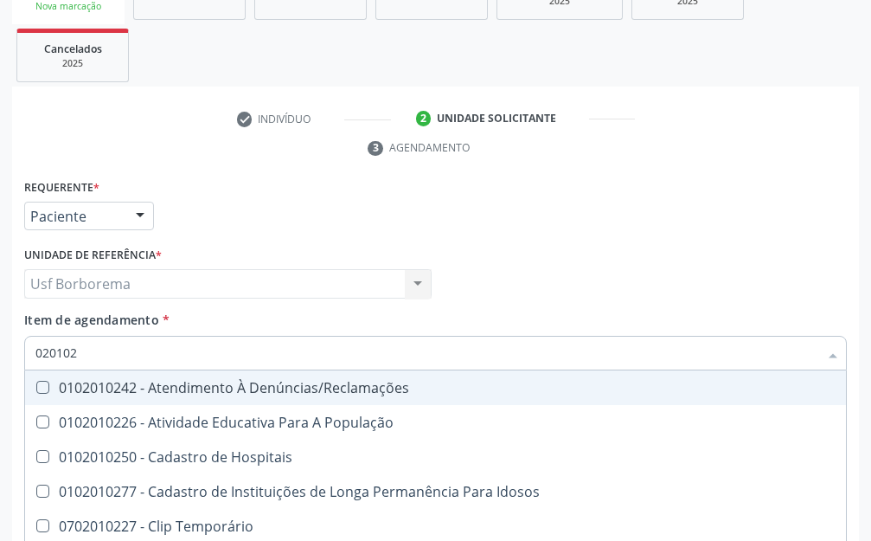
type input "02010"
checkbox Hdl "false"
checkbox Ldl "false"
checkbox Total "false"
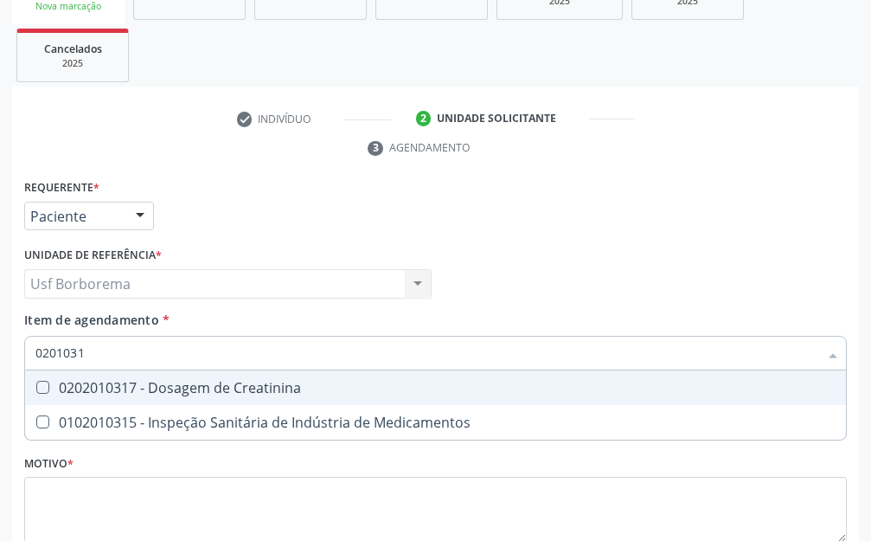
type input "02010317"
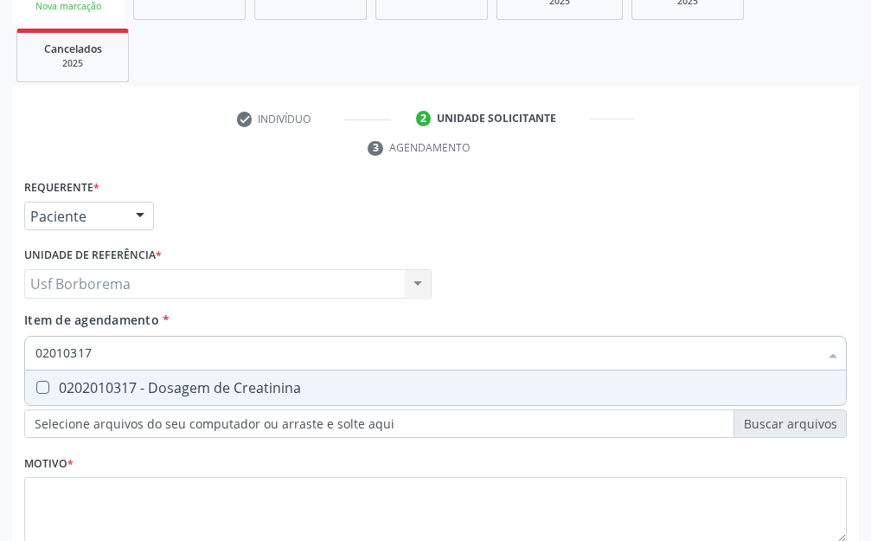
click at [171, 381] on div "0202010317 - Dosagem de Creatinina" at bounding box center [435, 388] width 800 height 14
checkbox Creatinina "true"
click at [176, 354] on input "02010317" at bounding box center [426, 353] width 783 height 35
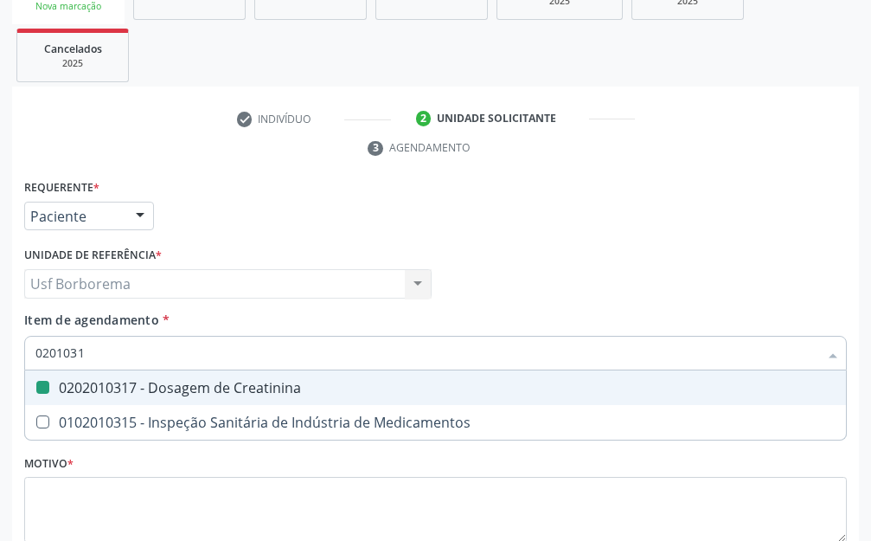
type input "020103"
checkbox Creatinina "false"
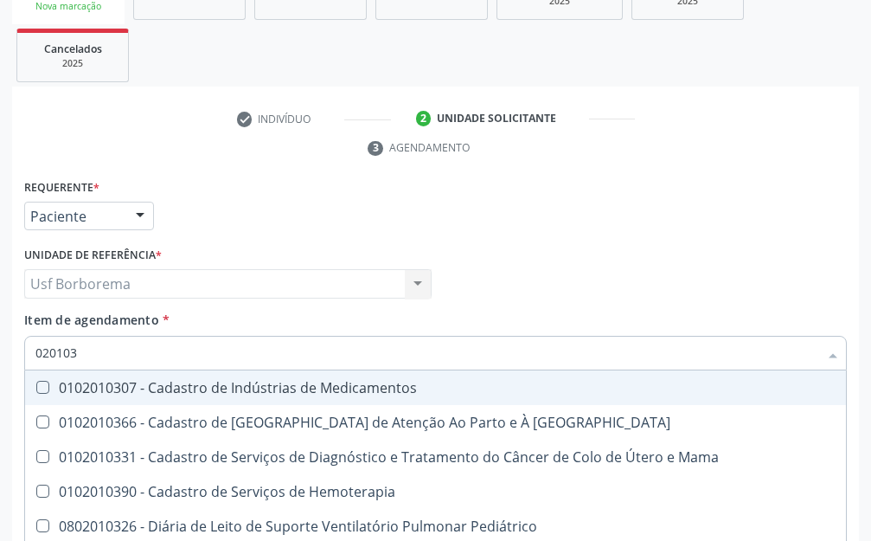
type input "02010"
checkbox Creatinina "false"
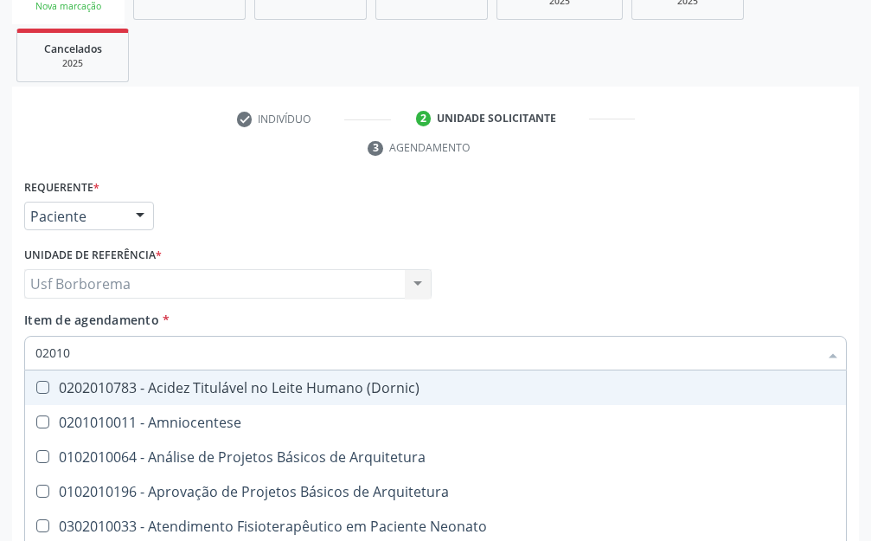
type input "020102"
checkbox Escrotal "true"
checkbox Externo "true"
checkbox Conjuntiva "true"
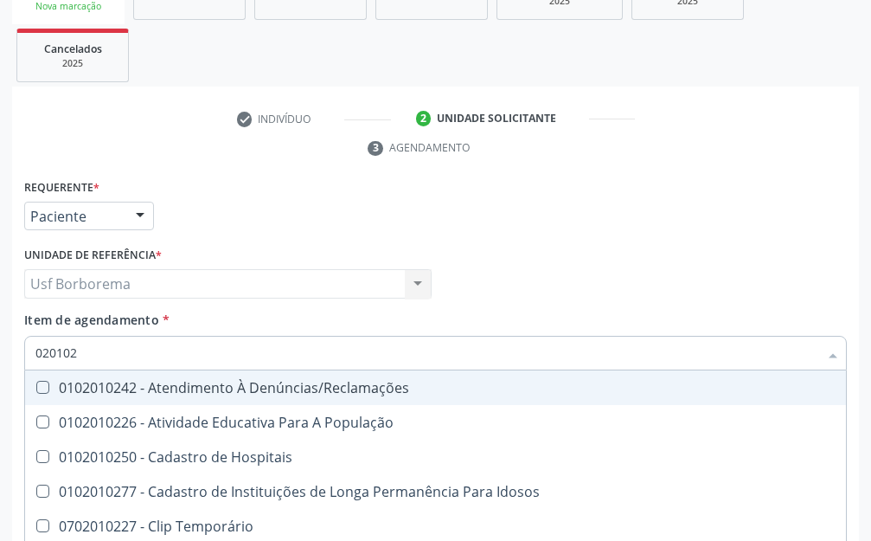
type input "02010"
checkbox Hdl "false"
checkbox Ldl "false"
checkbox Total "false"
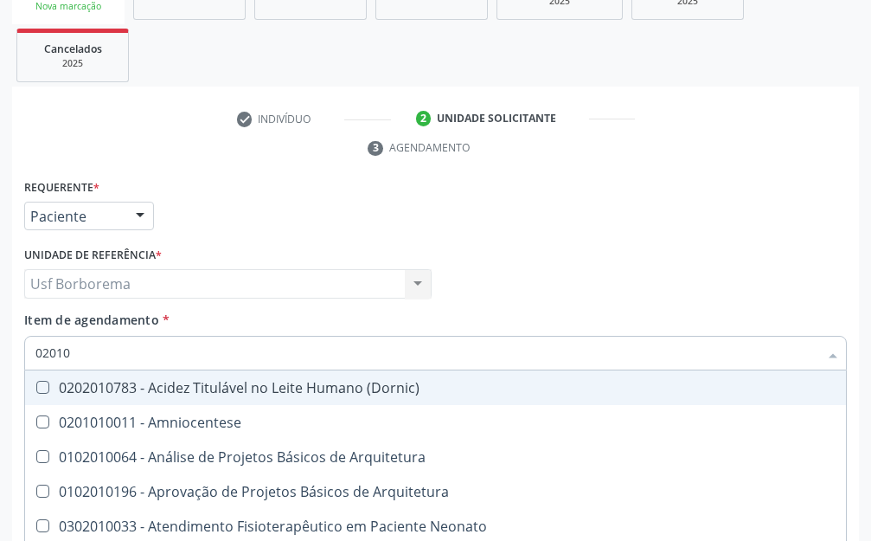
type input "020105"
checkbox Uroginecológicas "true"
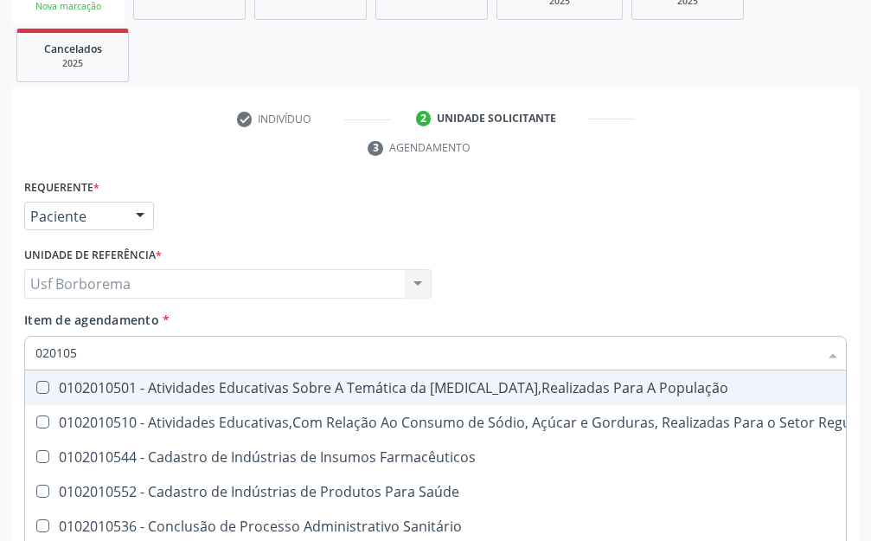
type input "0201050"
checkbox População "true"
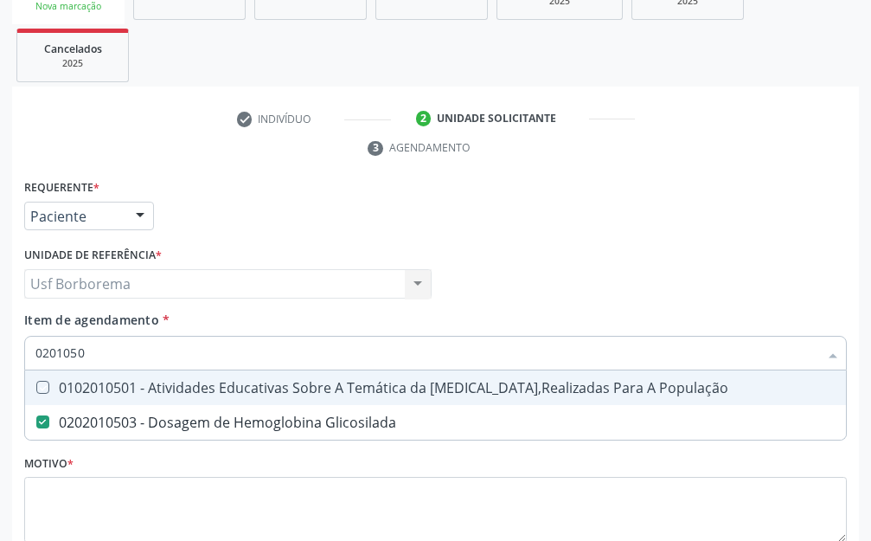
type input "02010503"
checkbox População "true"
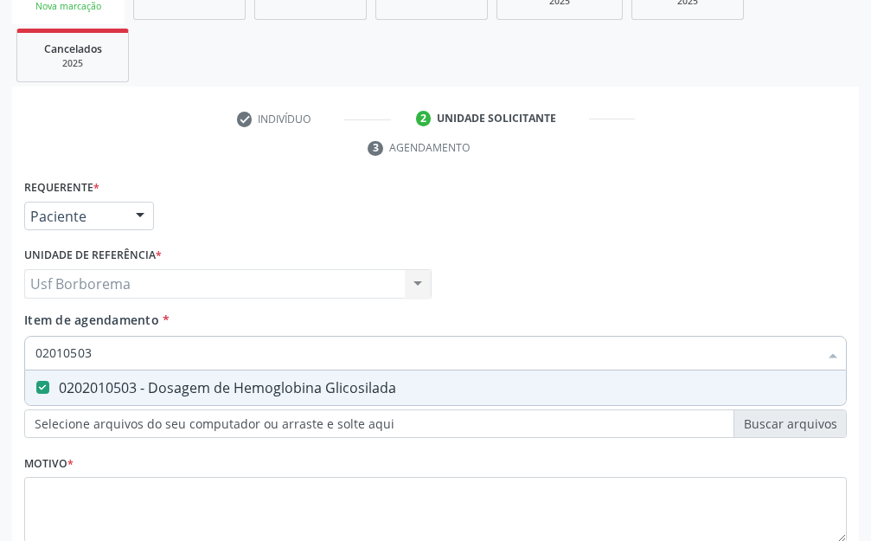
type input "0201050"
checkbox Glicosilada "false"
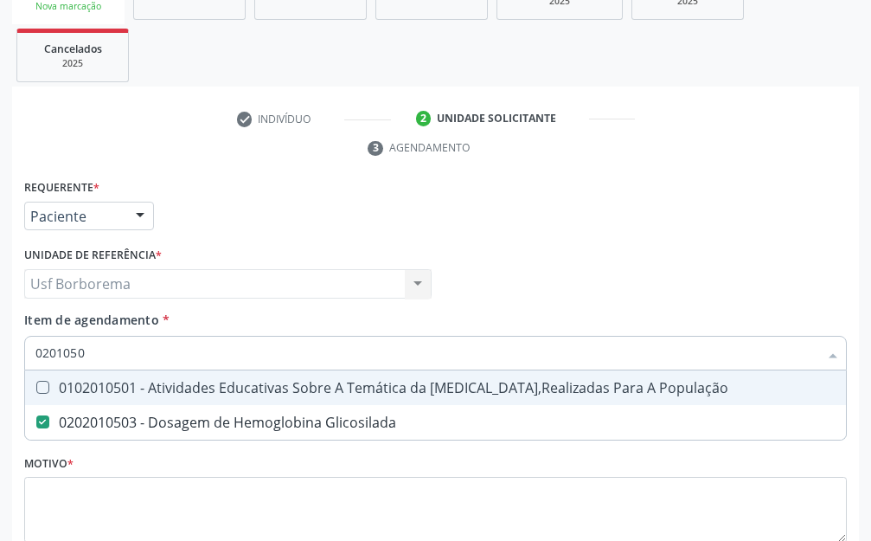
type input "020105"
checkbox Glicosilada "false"
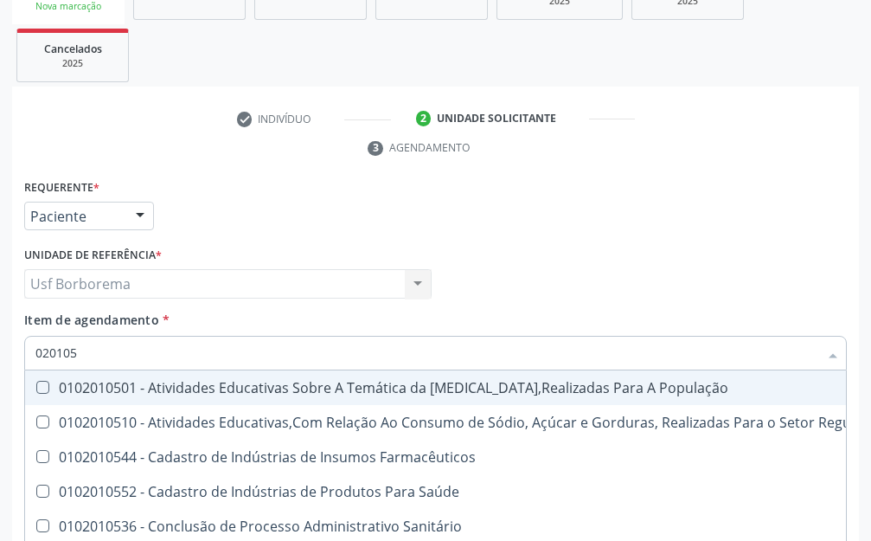
type input "02010"
checkbox Glicosilada "false"
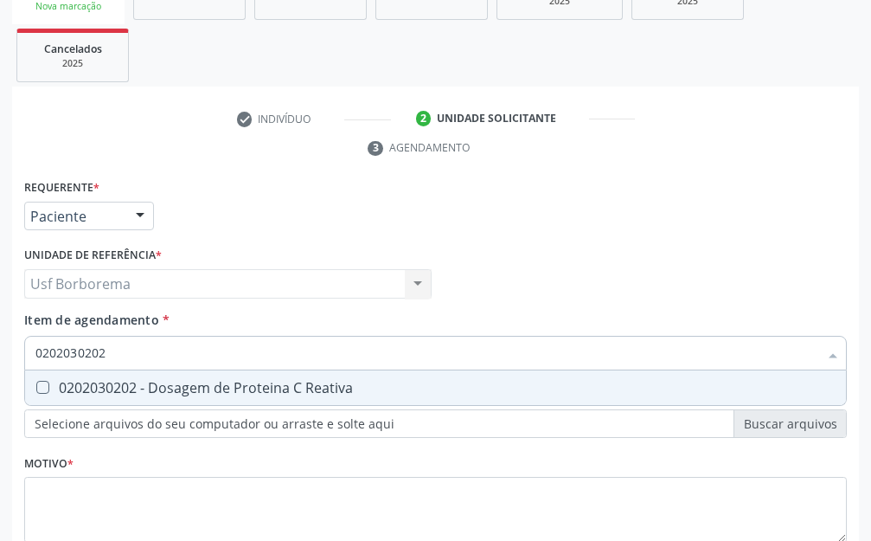
click at [233, 381] on div "0202030202 - Dosagem de Proteina C Reativa" at bounding box center [435, 388] width 800 height 14
click at [215, 355] on input "0202030202" at bounding box center [426, 353] width 783 height 35
drag, startPoint x: 172, startPoint y: 383, endPoint x: 172, endPoint y: 363, distance: 19.9
click at [172, 382] on div "0202050017 - Analise de Caracteres Fisicos, Elementos e Sedimento da Urina" at bounding box center [435, 388] width 800 height 14
click at [172, 361] on input "0202050017" at bounding box center [426, 353] width 783 height 35
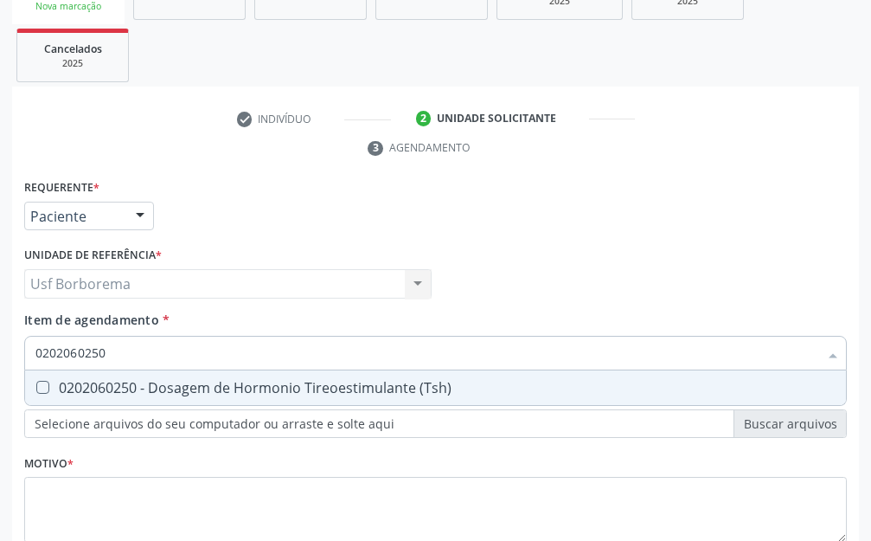
click at [96, 388] on div "0202060250 - Dosagem de Hormonio Tireoestimulante (Tsh)" at bounding box center [435, 388] width 800 height 14
click at [137, 354] on input "0202060250" at bounding box center [426, 353] width 783 height 35
click at [171, 390] on div "0202060381 - Dosagem de Tiroxina Livre (T4 Livre)" at bounding box center [435, 388] width 800 height 14
click at [150, 352] on input "0202060381" at bounding box center [426, 353] width 783 height 35
click at [135, 384] on div "0202010694 - Dosagem de [PERSON_NAME]" at bounding box center [435, 388] width 800 height 14
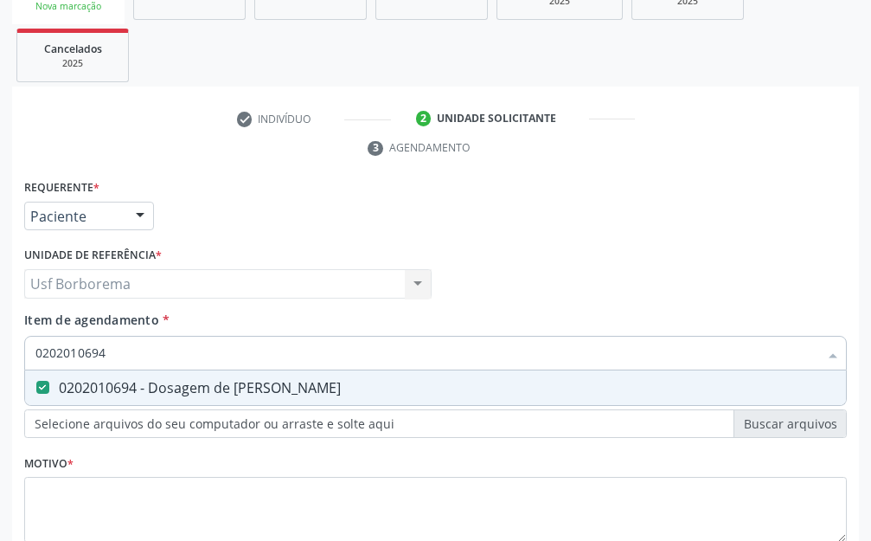
click at [136, 358] on input "0202010694" at bounding box center [426, 353] width 783 height 35
click at [131, 381] on div "0202010708 - Dosagem de Vitamina B12" at bounding box center [435, 388] width 800 height 14
click at [128, 349] on input "020201070" at bounding box center [426, 353] width 783 height 35
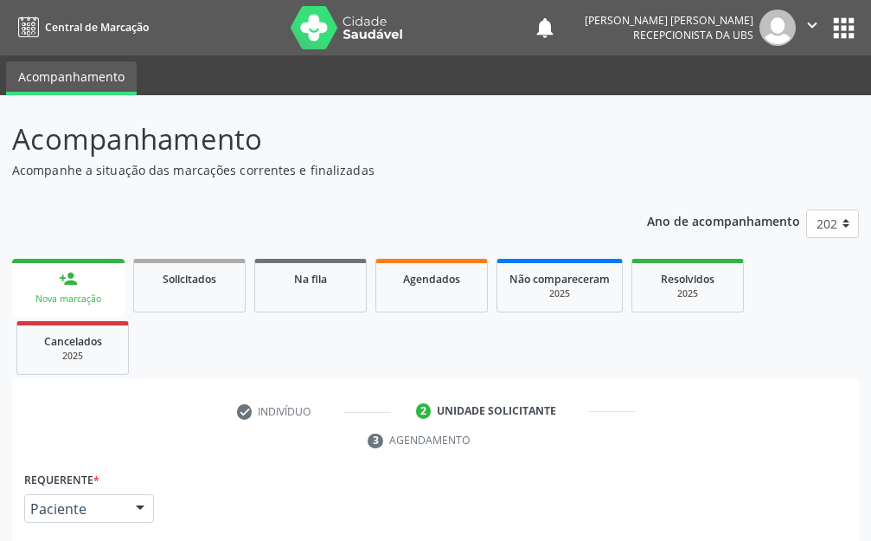
scroll to position [292, 0]
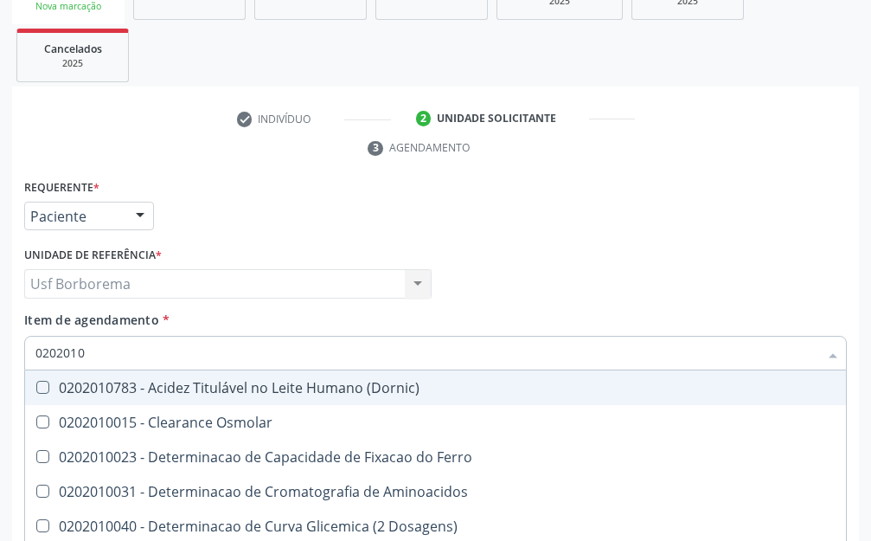
type input "02020107"
checkbox Dosagens\) "true"
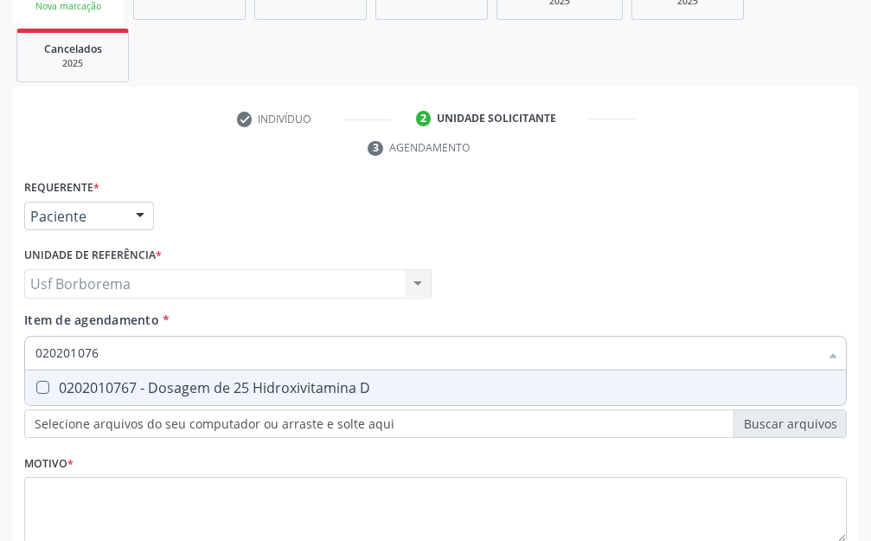
type input "0202010767"
click at [147, 382] on div "0202010767 - Dosagem de 25 Hidroxivitamina D" at bounding box center [435, 388] width 800 height 14
checkbox D "true"
click at [151, 354] on input "0202010767" at bounding box center [426, 353] width 783 height 35
type input "02020107"
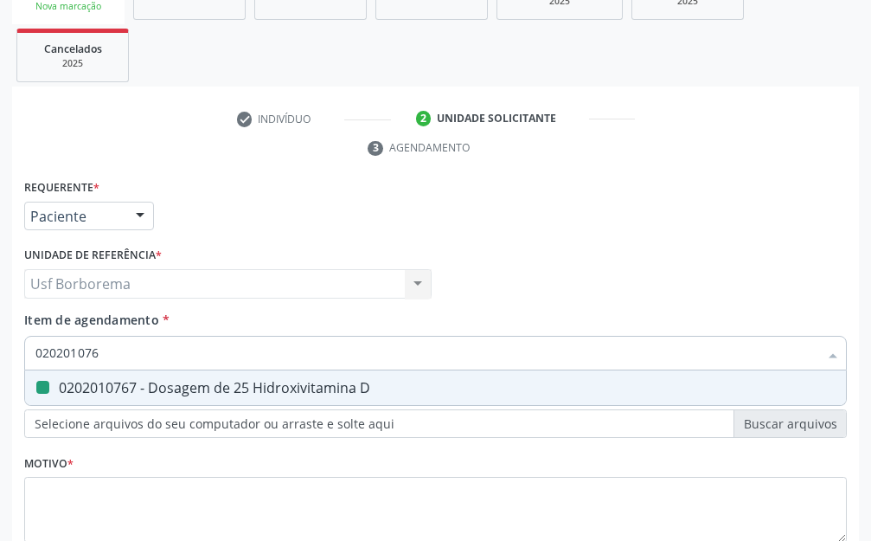
checkbox D "false"
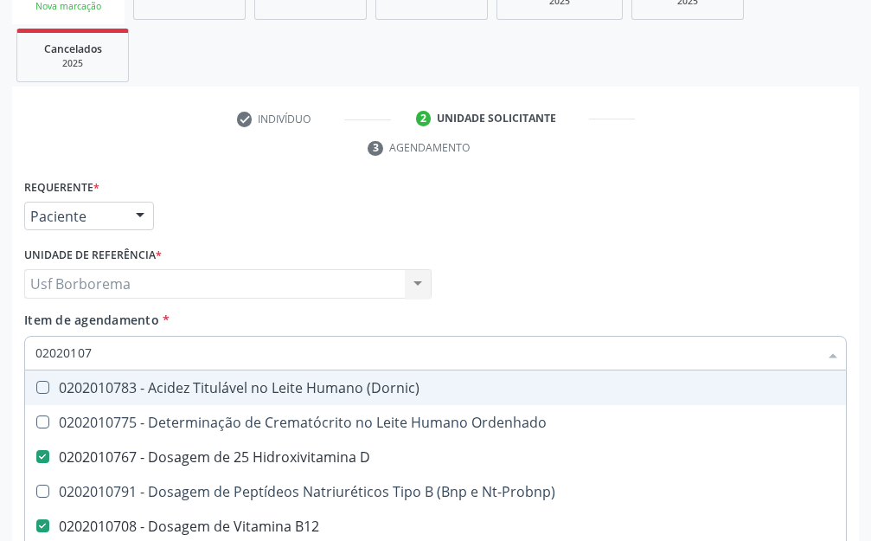
type input "0202010"
checkbox D "false"
checkbox B12 "false"
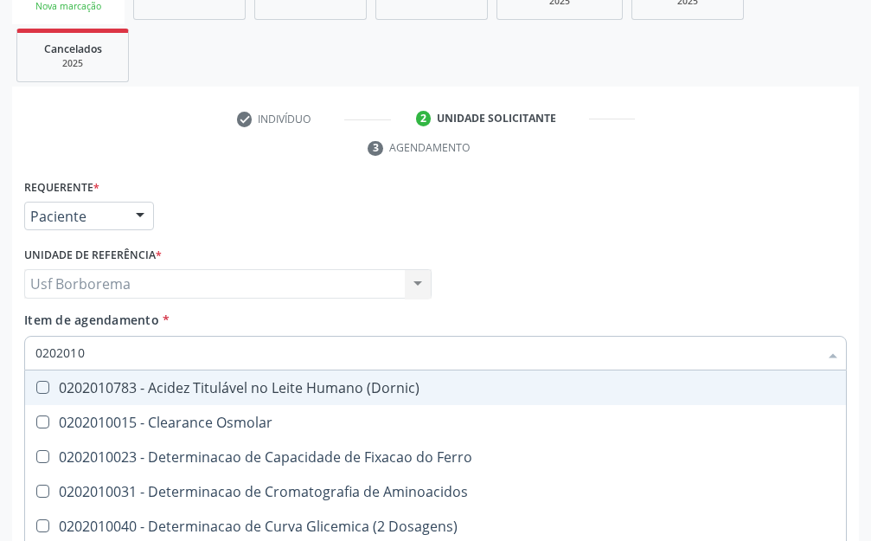
click at [256, 229] on div "Requerente * Paciente Profissional de Saúde Paciente Nenhum resultado encontrad…" at bounding box center [435, 208] width 831 height 67
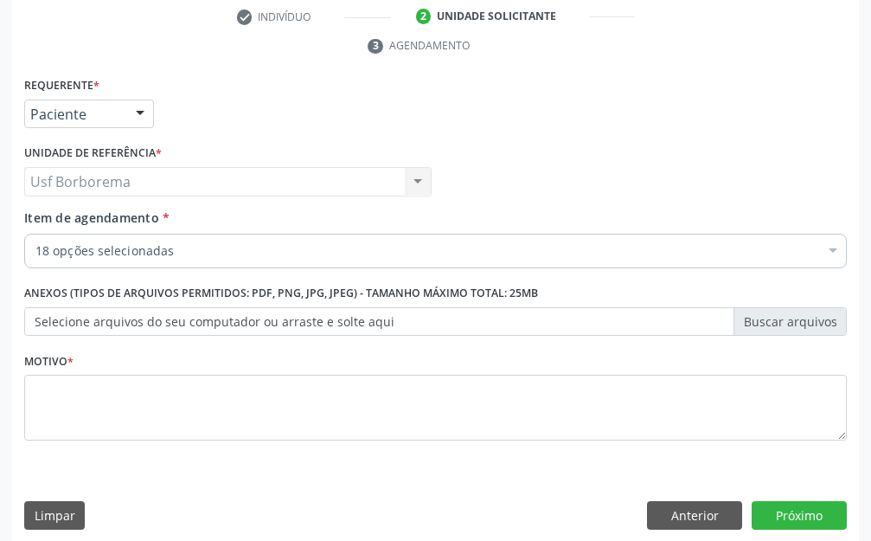
scroll to position [407, 0]
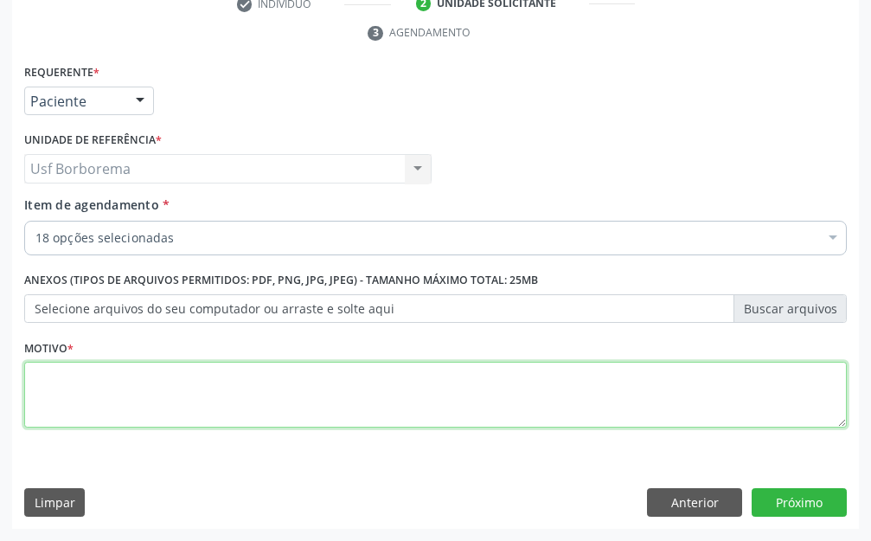
click at [227, 403] on textarea at bounding box center [435, 395] width 823 height 66
type textarea "rotina"
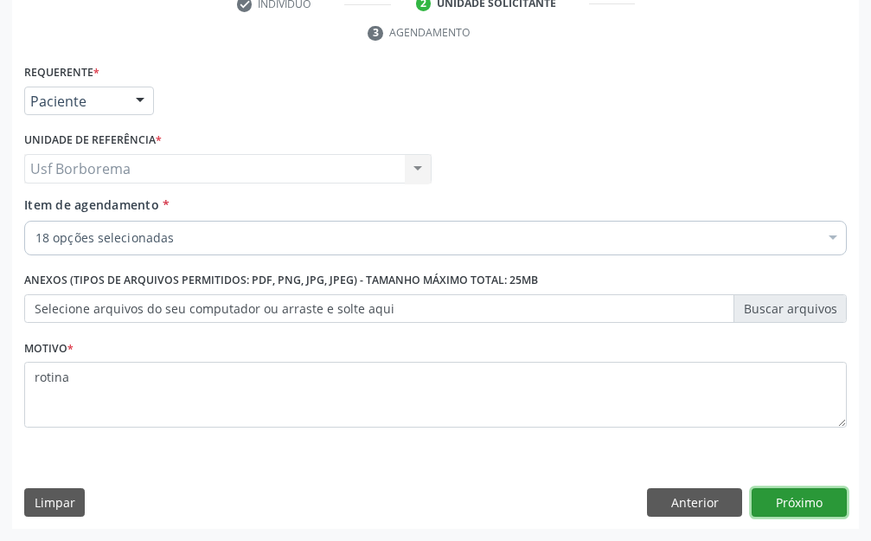
click at [788, 502] on button "Próximo" at bounding box center [799, 502] width 95 height 29
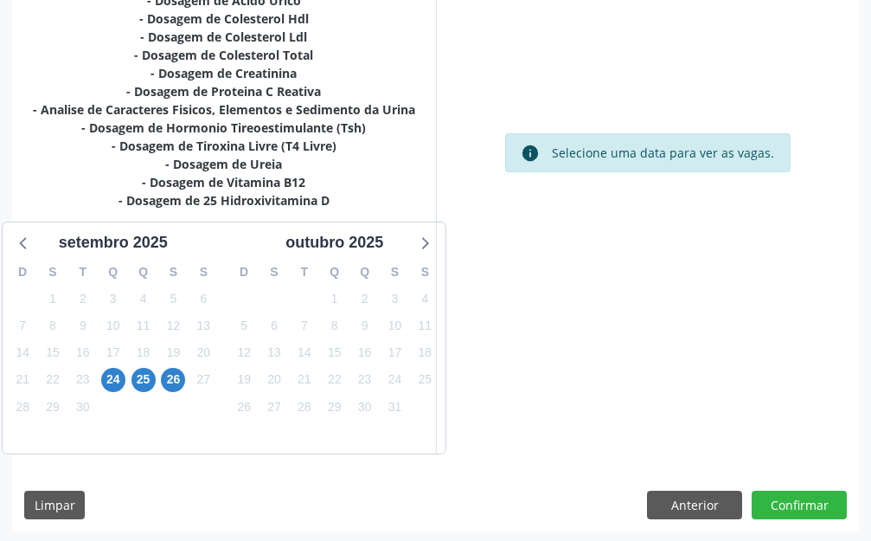
scroll to position [610, 0]
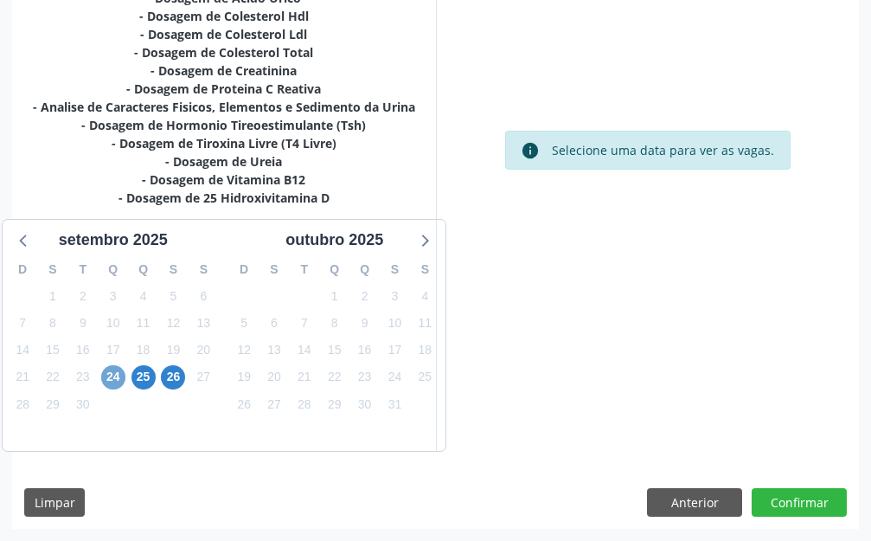
click at [101, 378] on span "24" at bounding box center [113, 377] width 24 height 24
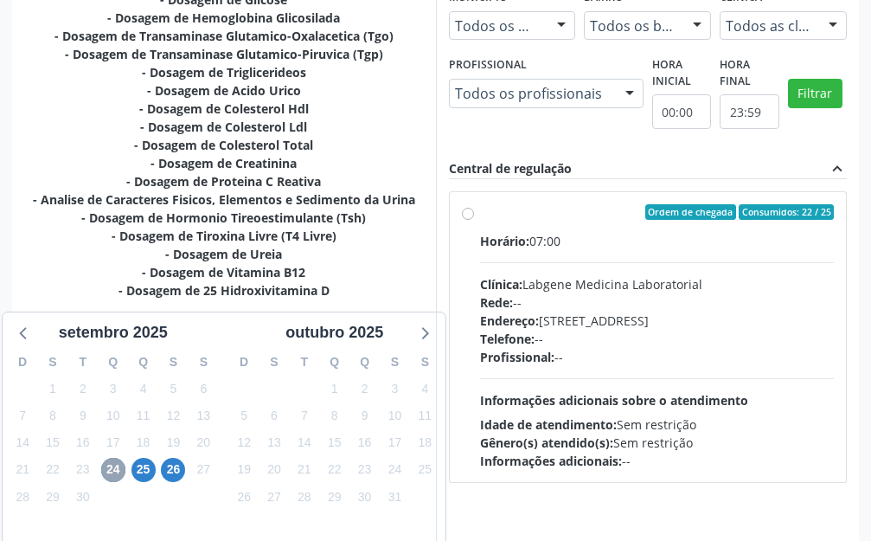
scroll to position [495, 0]
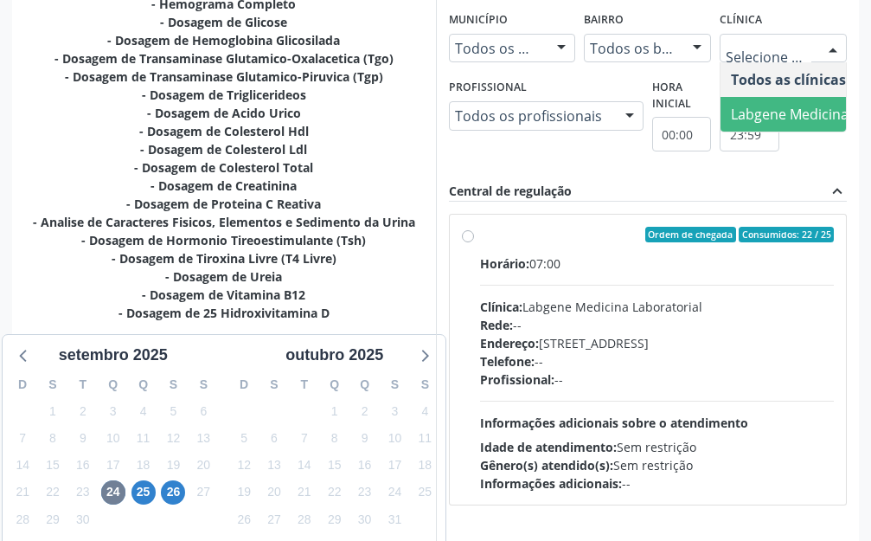
click at [783, 113] on span "Labgene Medicina Laboratorial" at bounding box center [832, 114] width 202 height 19
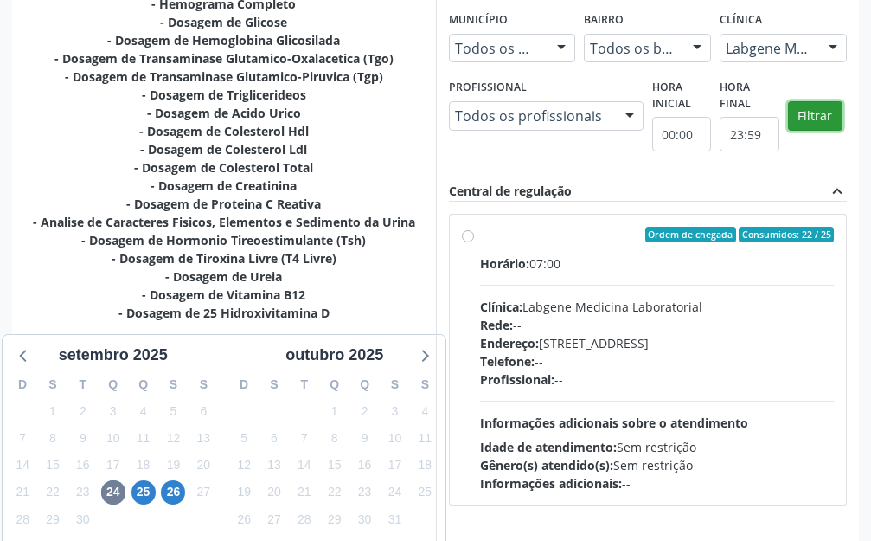
click at [806, 109] on button "Filtrar" at bounding box center [815, 115] width 54 height 29
click at [480, 236] on label "Ordem de chegada Consumidos: 22 / 25 Horário: 07:00 Clínica: Labgene Medicina L…" at bounding box center [657, 360] width 355 height 266
click at [471, 236] on input "Ordem de chegada Consumidos: 22 / 25 Horário: 07:00 Clínica: Labgene Medicina L…" at bounding box center [468, 235] width 12 height 16
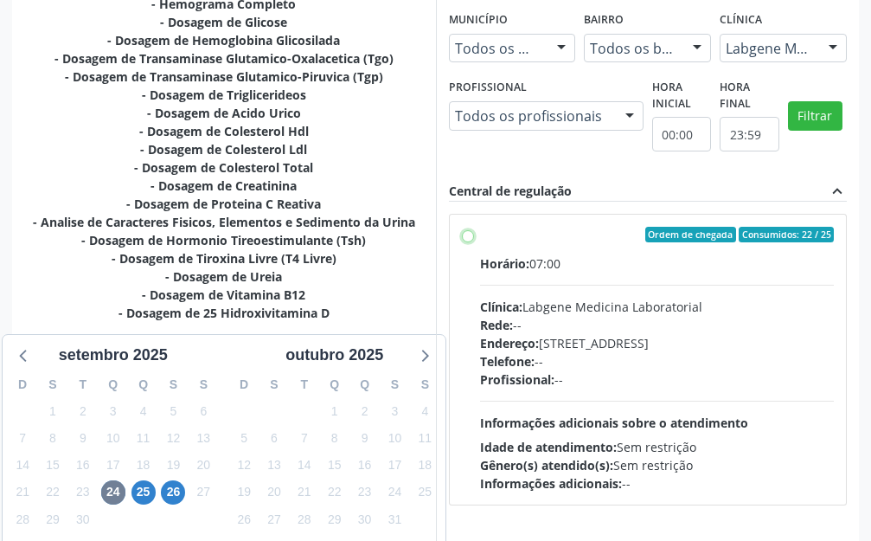
radio input "true"
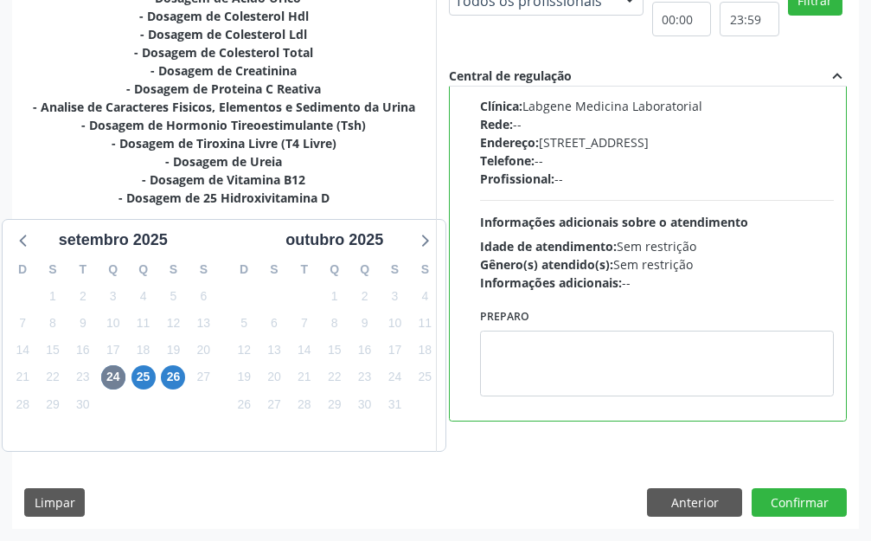
scroll to position [1172, 0]
click at [796, 492] on button "Confirmar" at bounding box center [799, 502] width 95 height 29
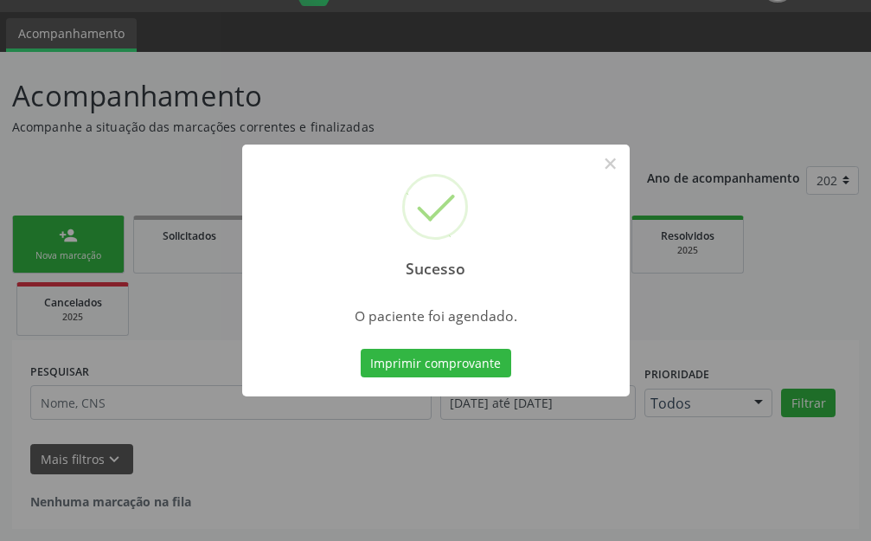
scroll to position [43, 0]
click at [451, 358] on button "Imprimir comprovante" at bounding box center [436, 363] width 151 height 29
